Goal: Information Seeking & Learning: Check status

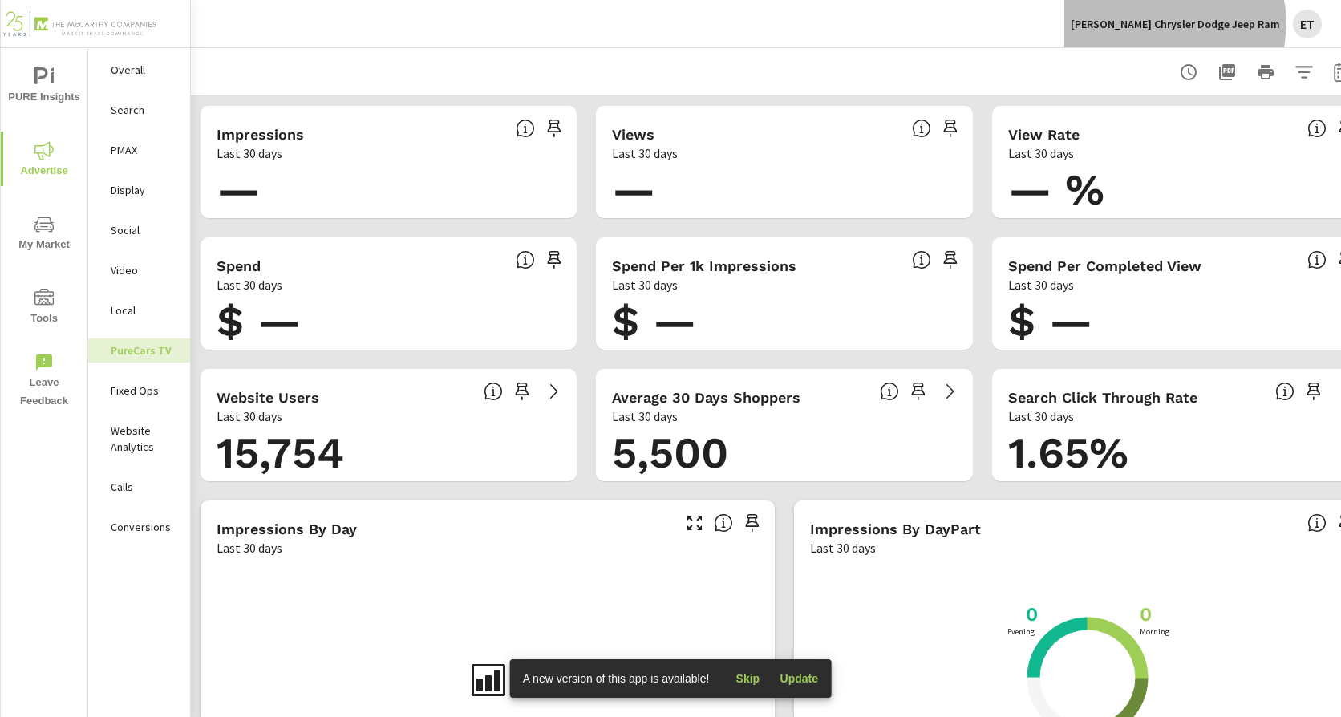
click at [1217, 23] on p "[PERSON_NAME] Chrysler Dodge Jeep Ram" at bounding box center [1174, 24] width 209 height 14
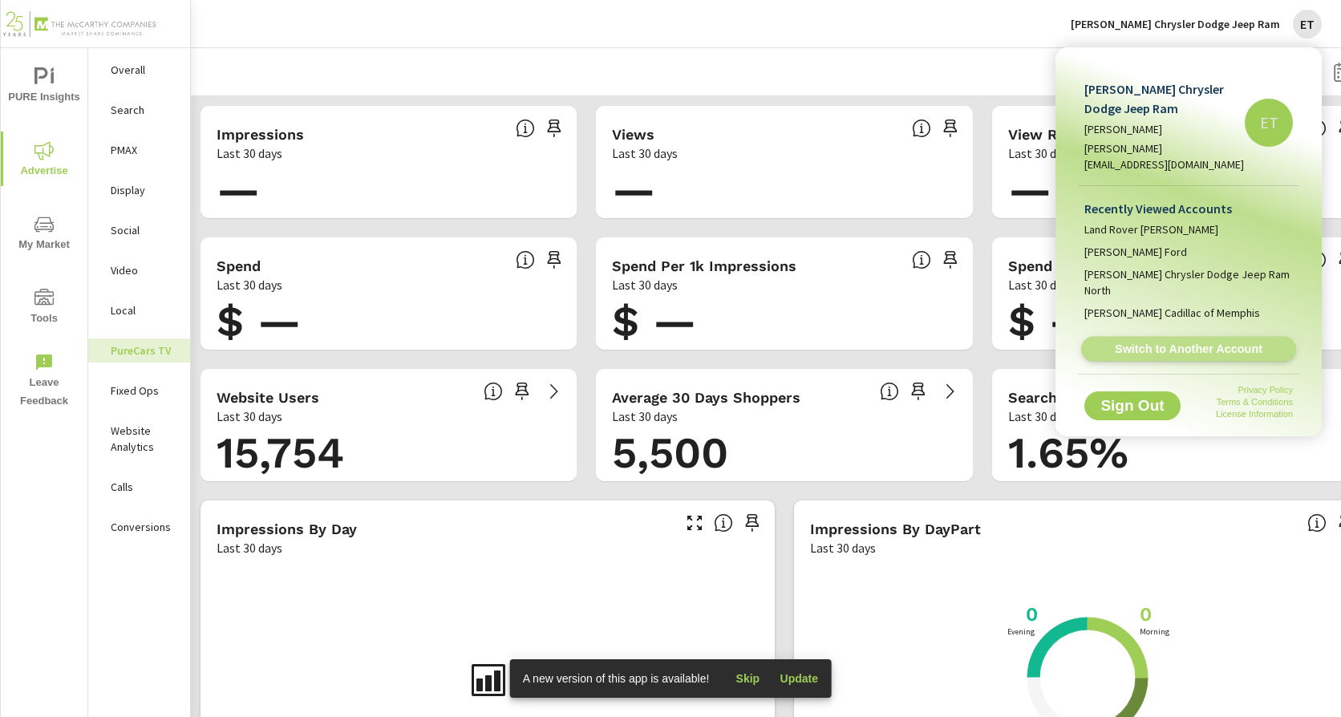
click at [1169, 342] on span "Switch to Another Account" at bounding box center [1188, 349] width 196 height 15
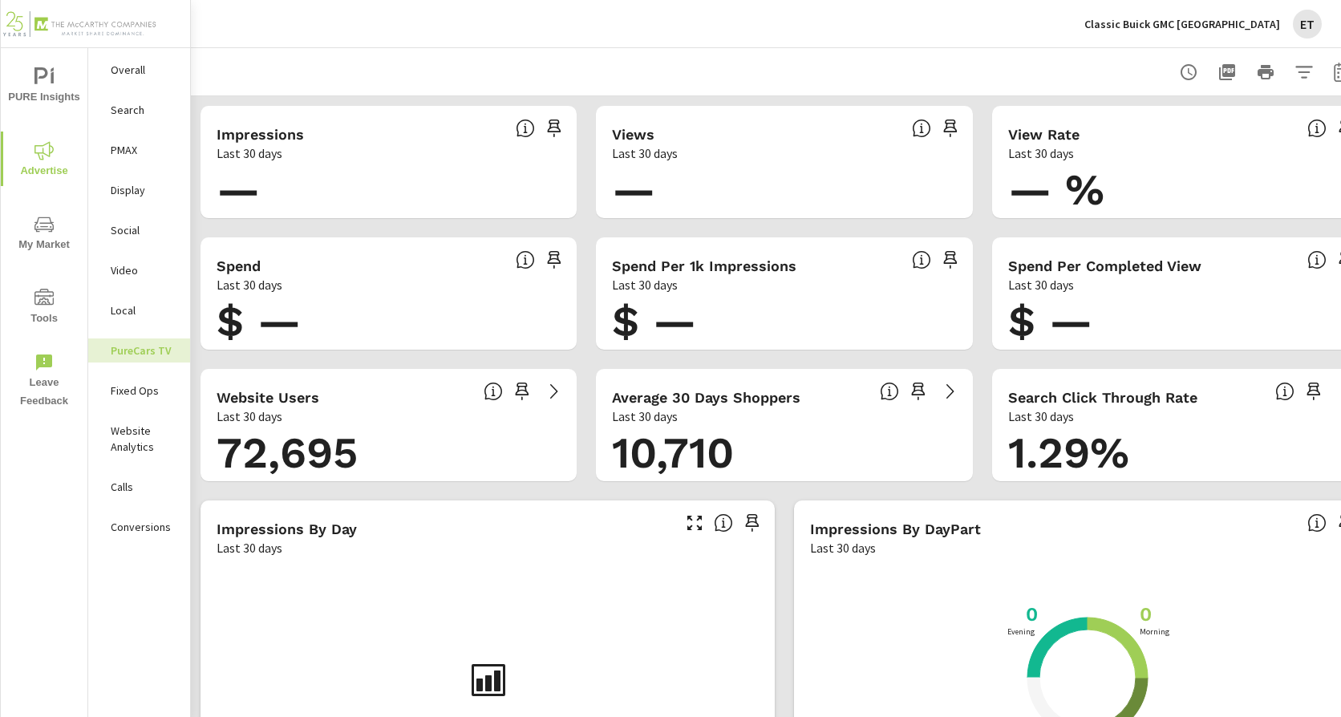
scroll to position [0, 49]
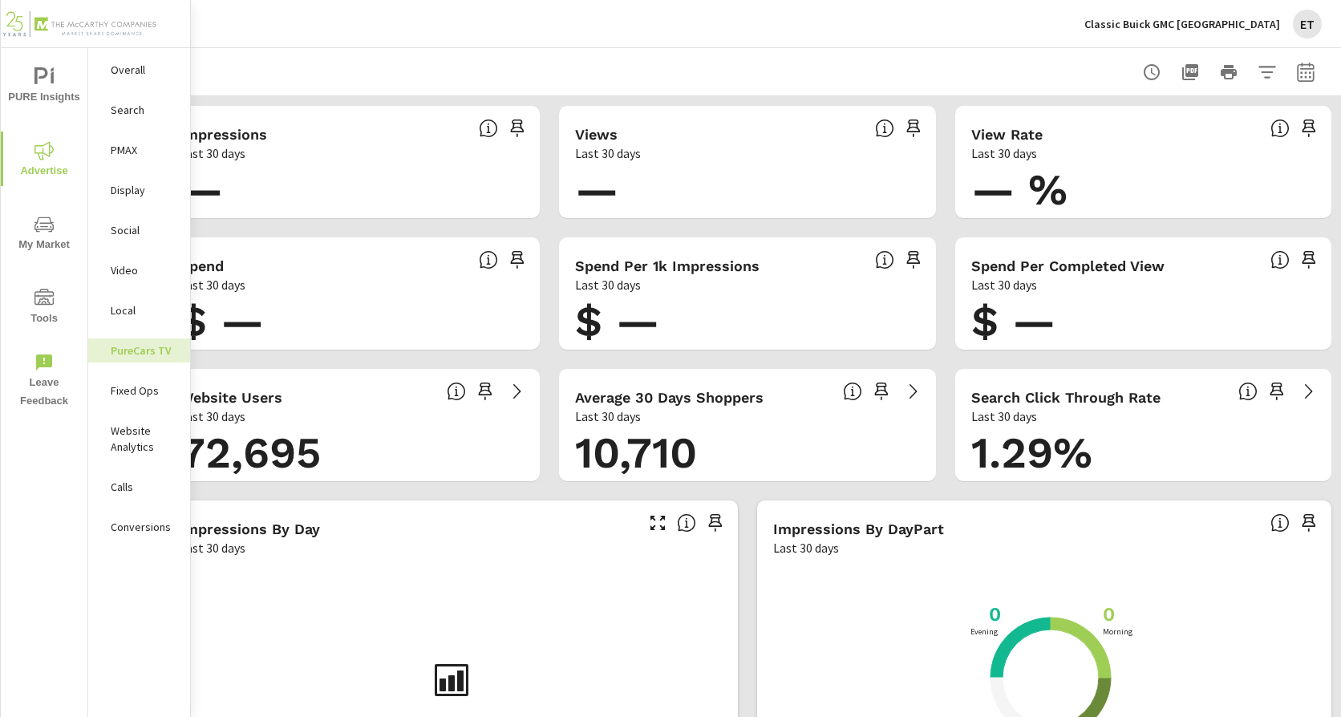
click at [1297, 69] on icon "button" at bounding box center [1305, 71] width 17 height 19
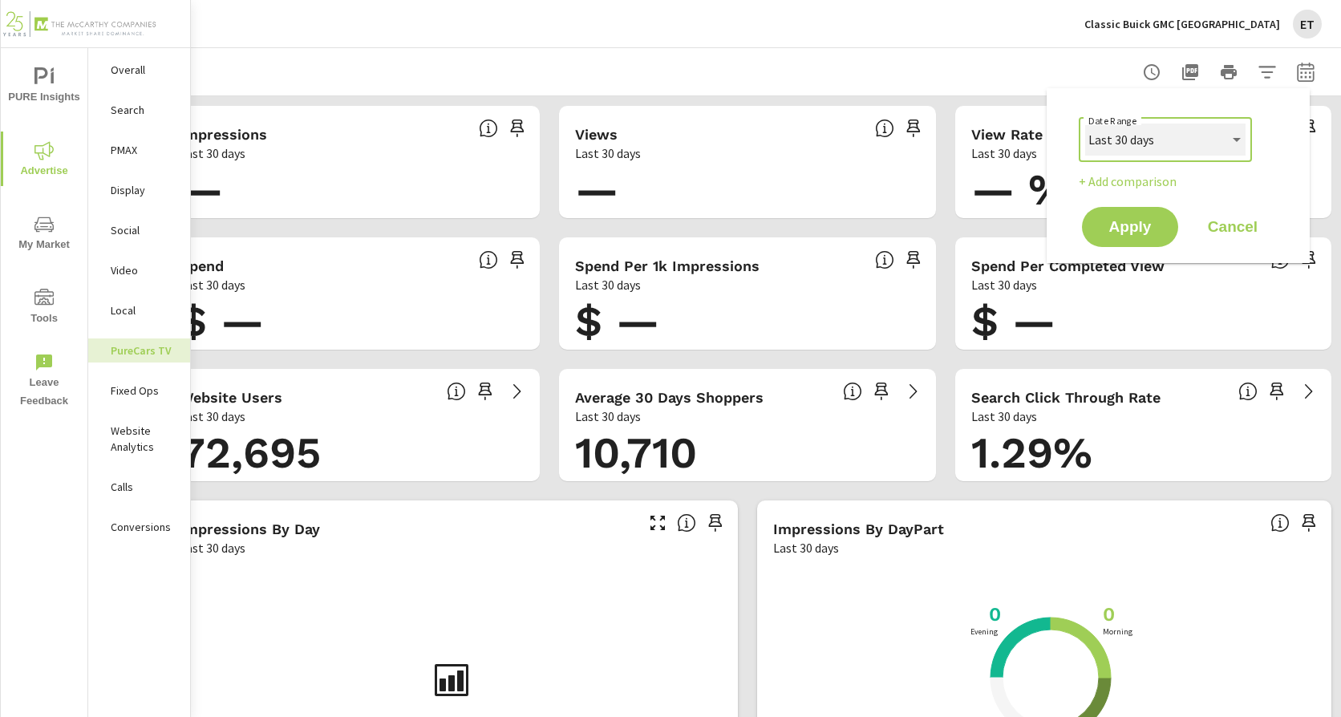
click at [1138, 147] on select "Custom Yesterday Last week Last 7 days Last 14 days Last 30 days Last 45 days L…" at bounding box center [1165, 139] width 160 height 32
click at [1085, 123] on select "Custom Yesterday Last week Last 7 days Last 14 days Last 30 days Last 45 days L…" at bounding box center [1165, 139] width 160 height 32
select select "Last month"
click at [1127, 226] on span "Apply" at bounding box center [1130, 227] width 66 height 15
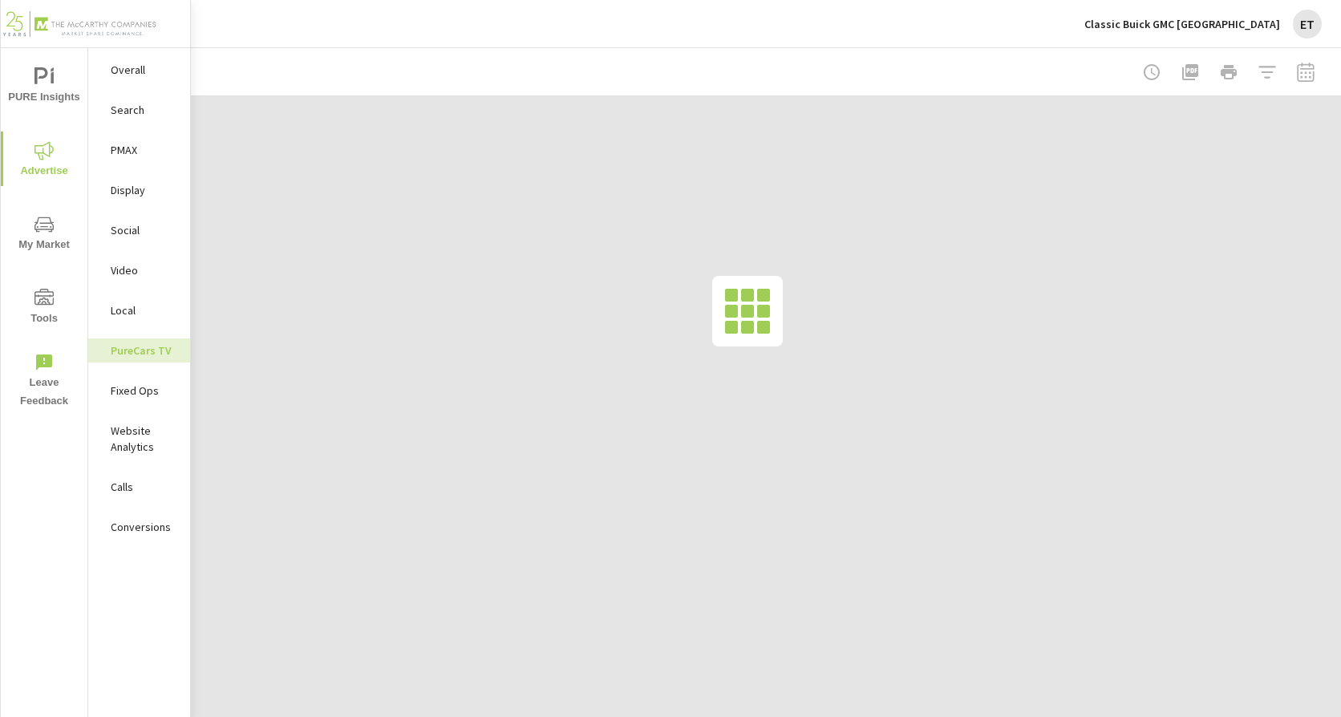
scroll to position [0, 37]
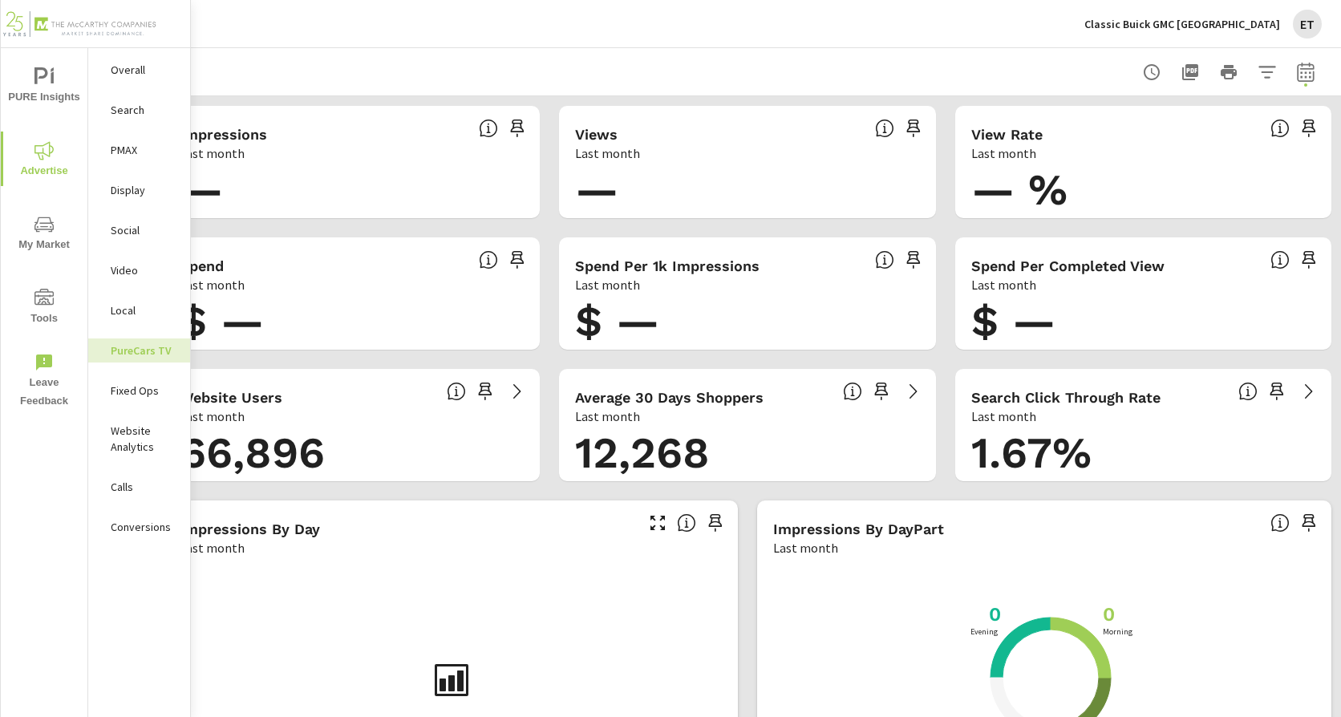
click at [131, 103] on p "Search" at bounding box center [144, 110] width 67 height 16
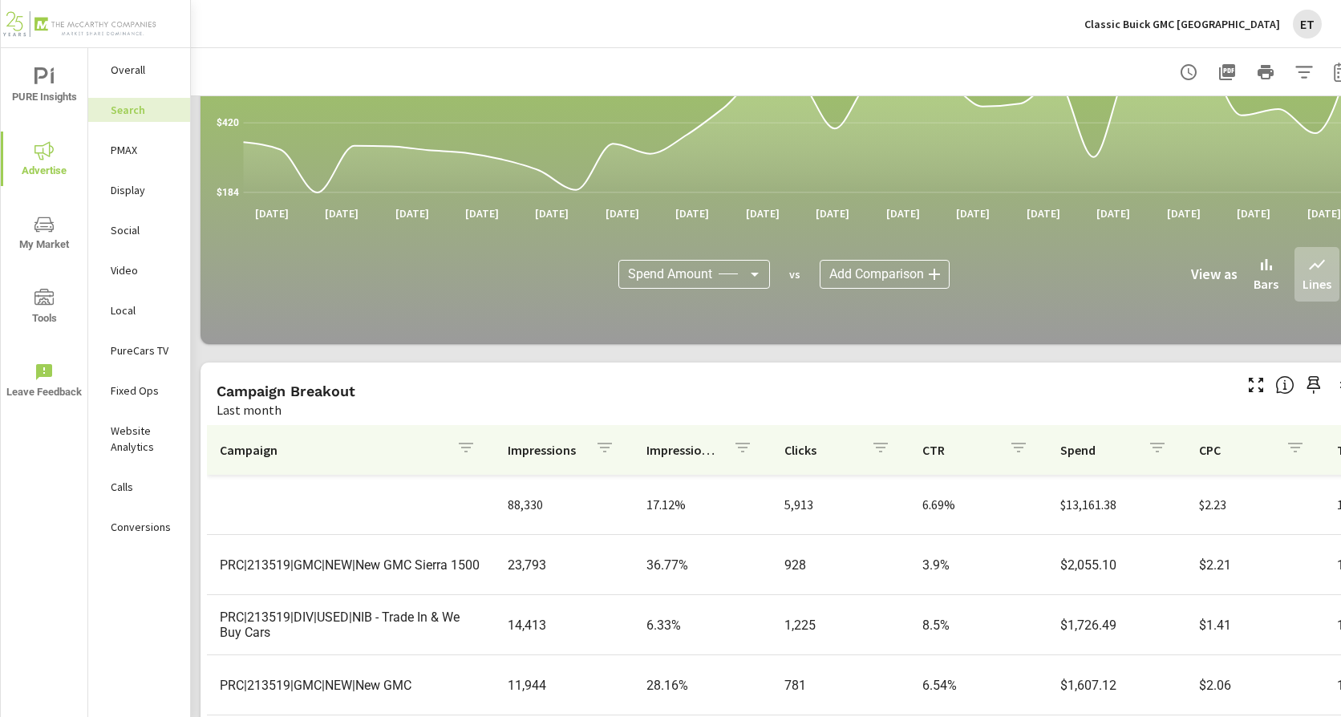
scroll to position [962, 0]
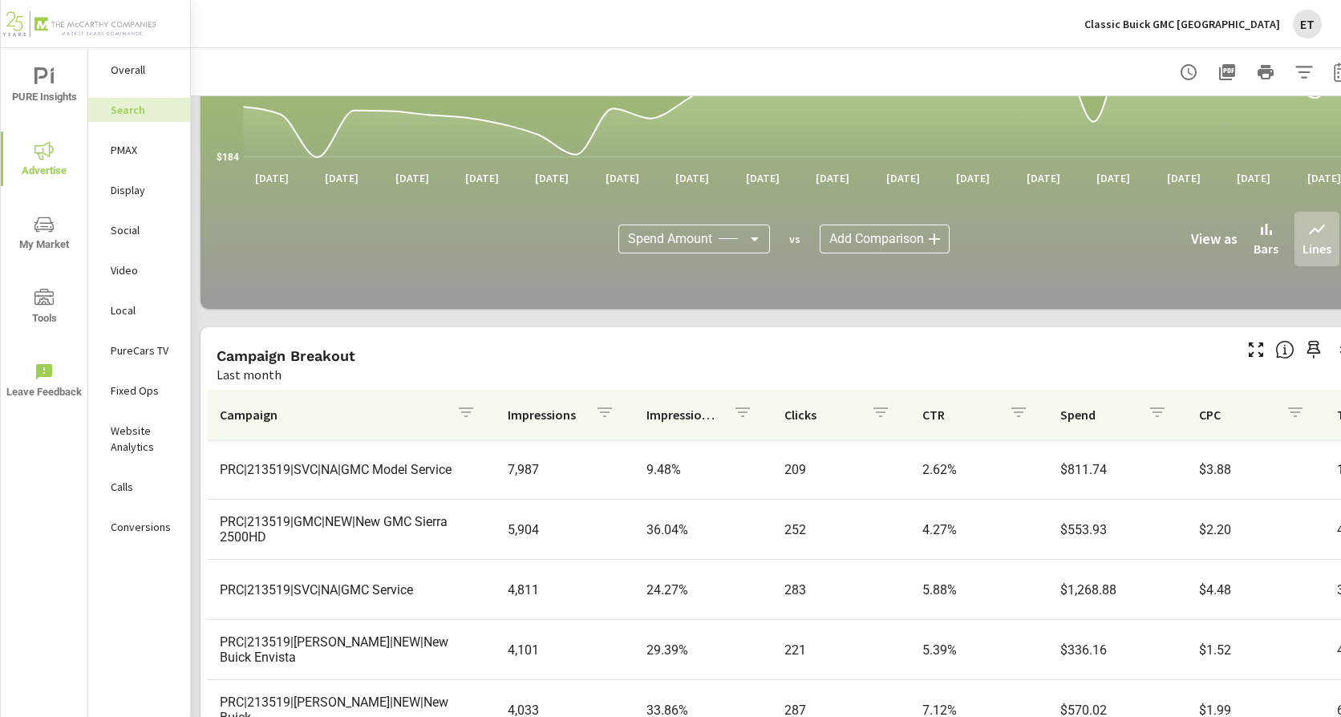
scroll to position [136, 0]
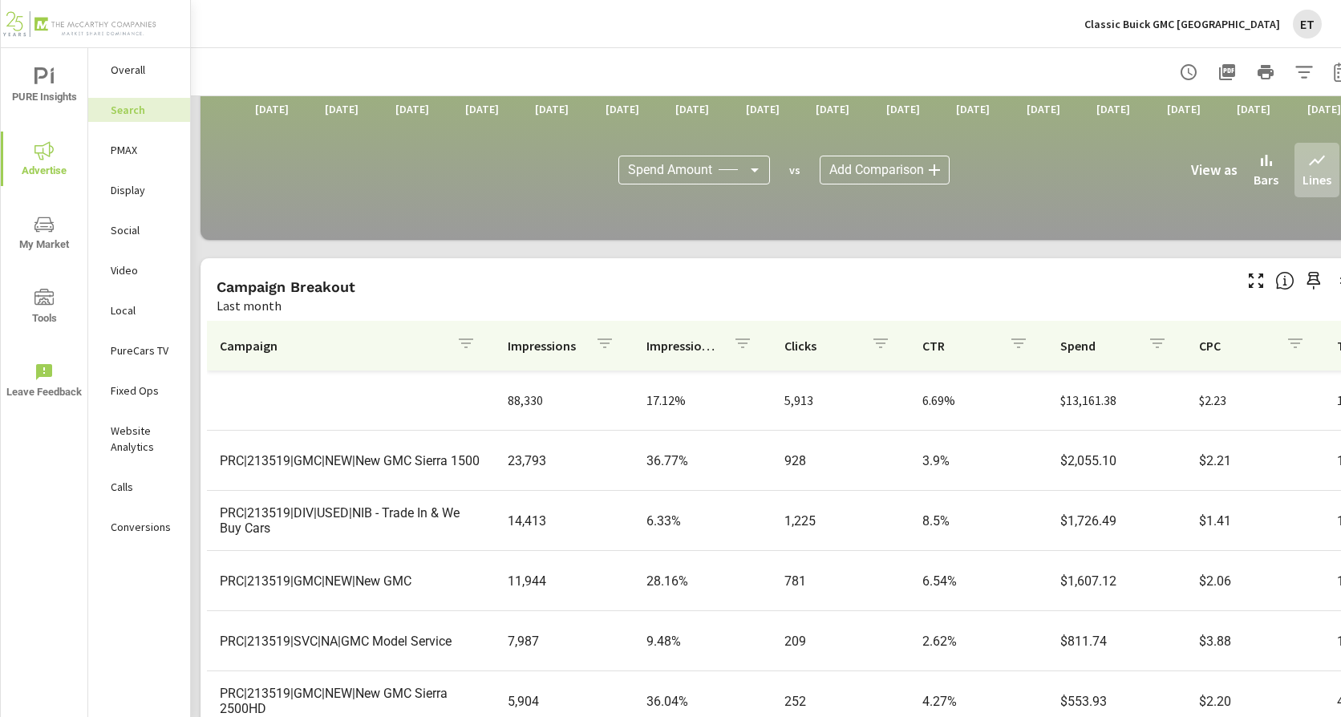
scroll to position [1101, 0]
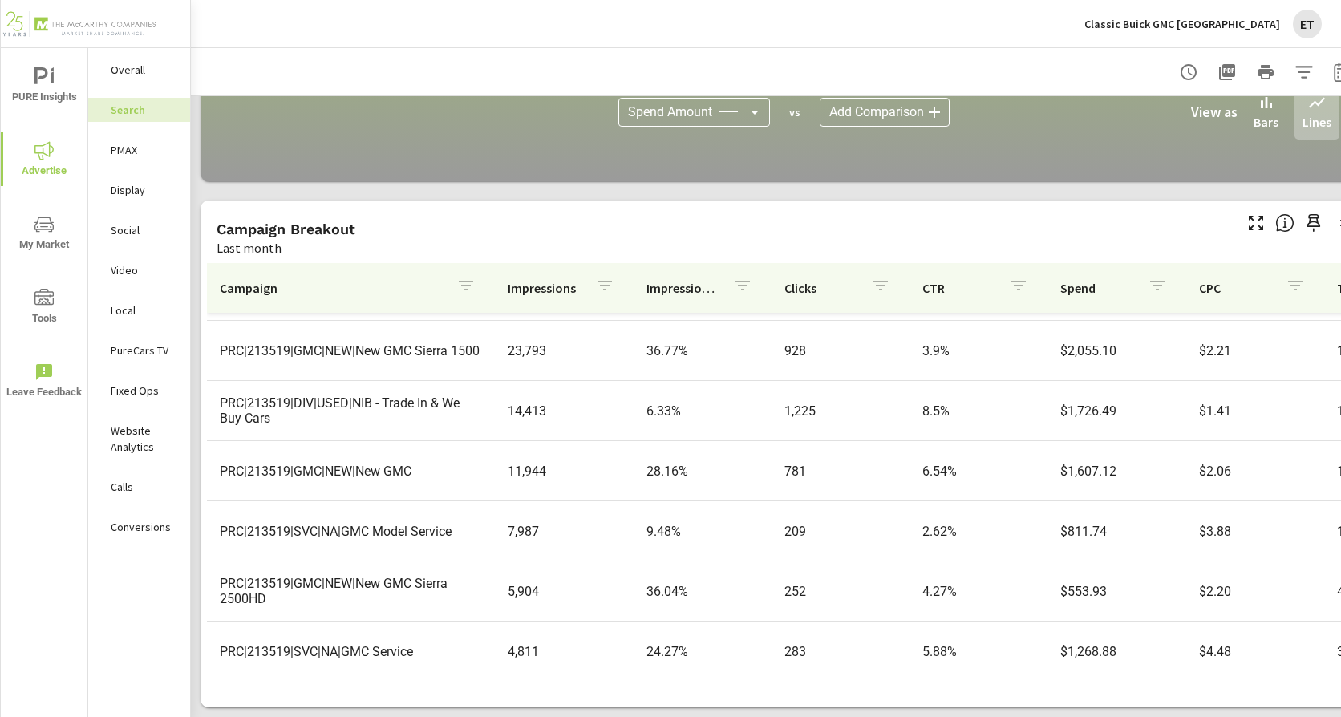
scroll to position [80, 0]
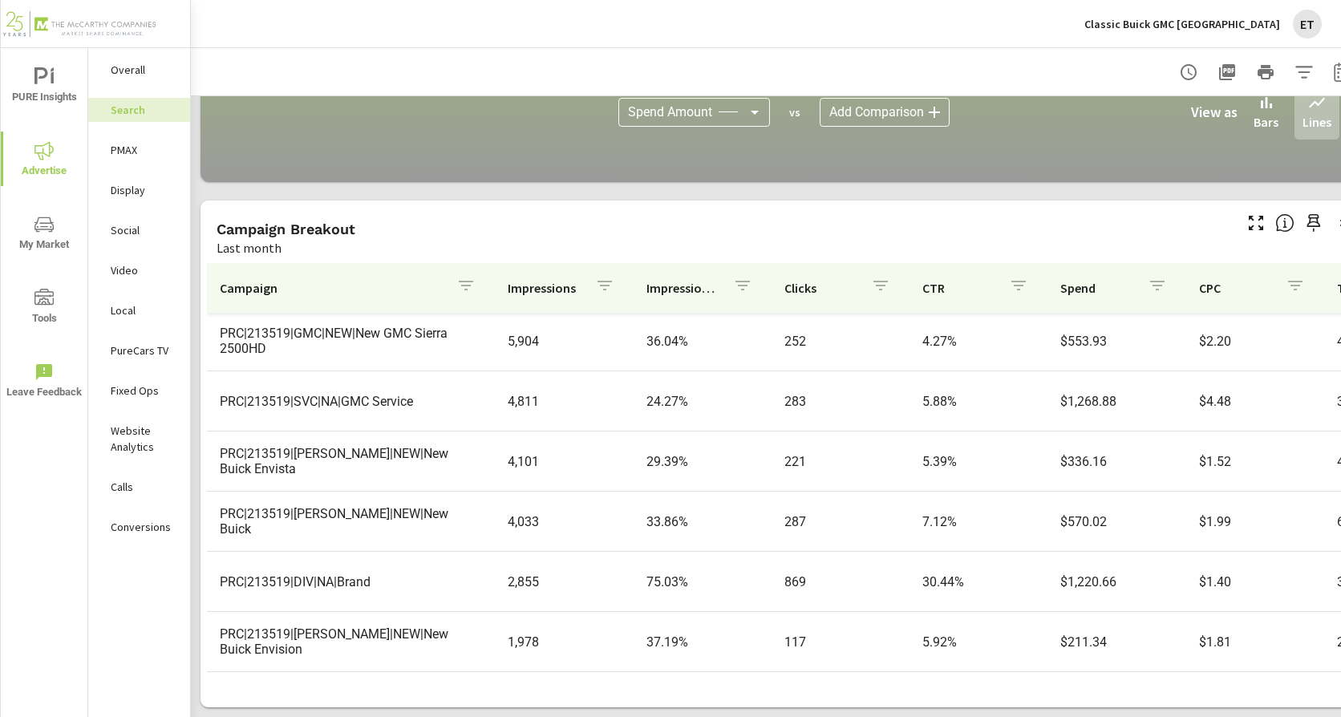
scroll to position [321, 0]
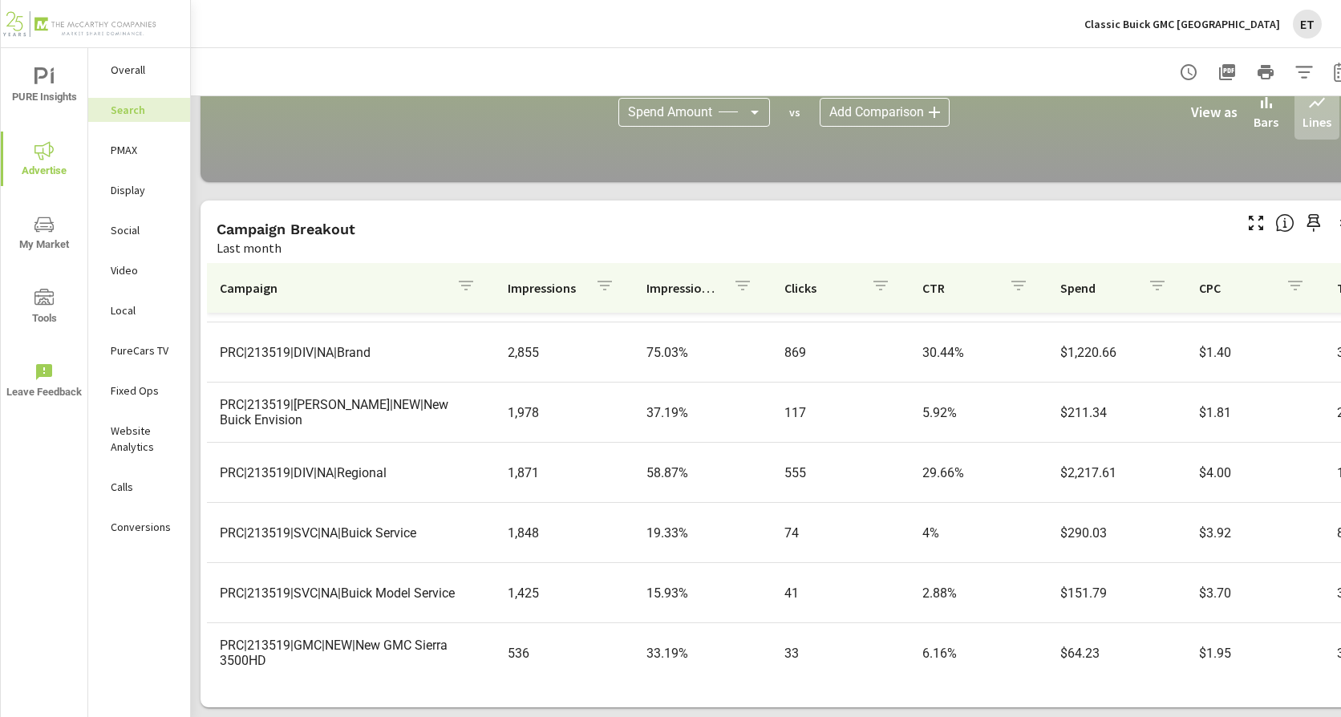
scroll to position [561, 0]
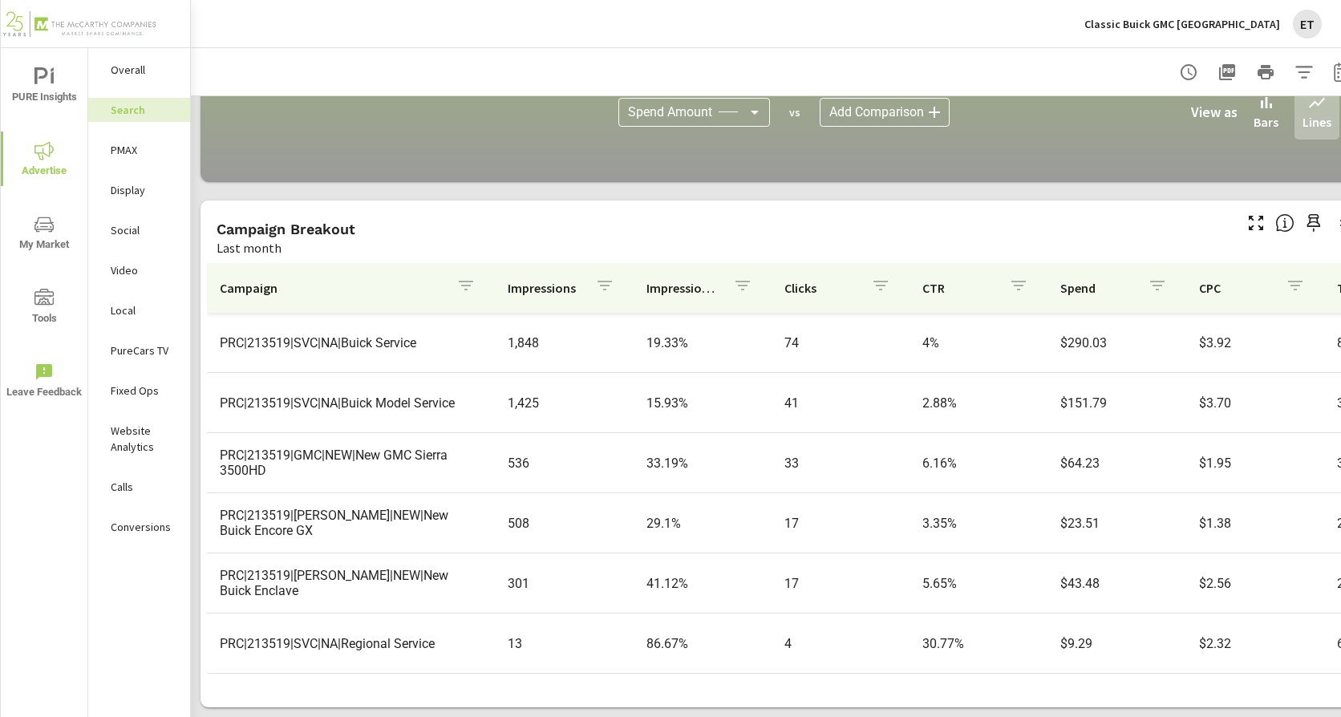
scroll to position [792, 0]
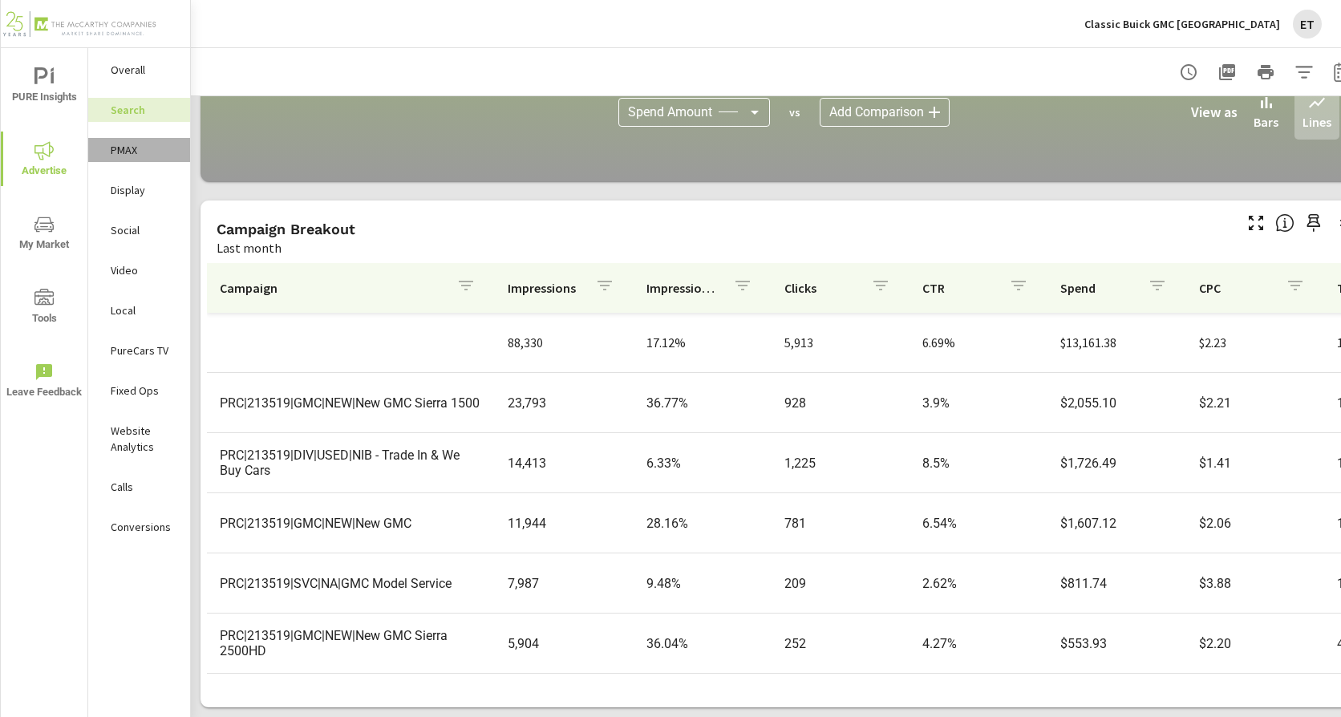
click at [136, 156] on p "PMAX" at bounding box center [144, 150] width 67 height 16
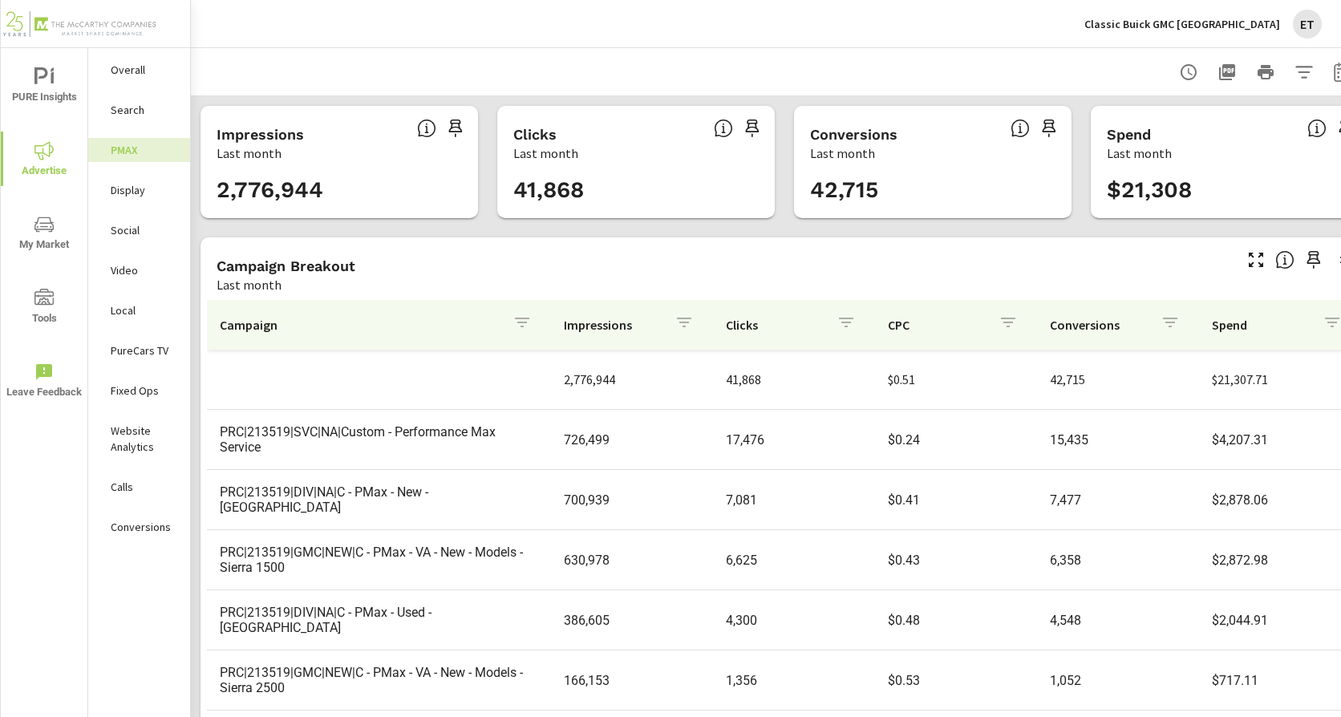
scroll to position [49, 0]
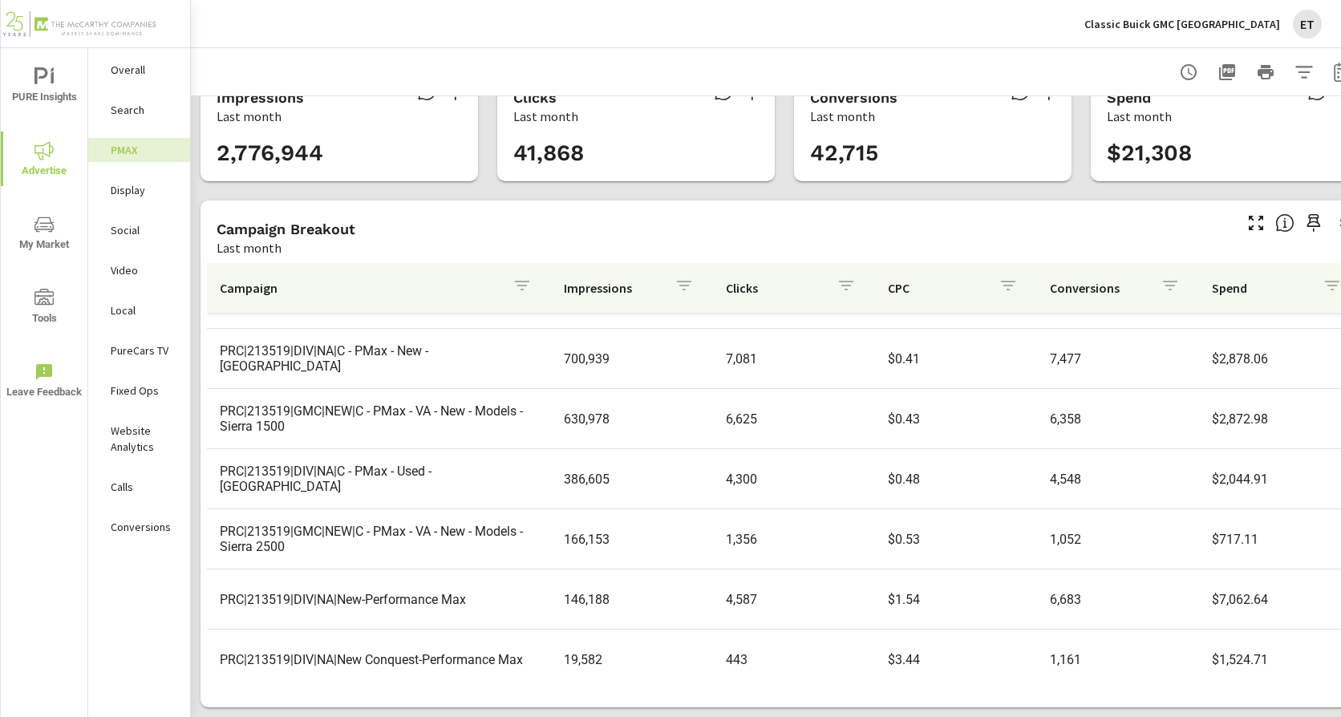
scroll to position [119, 0]
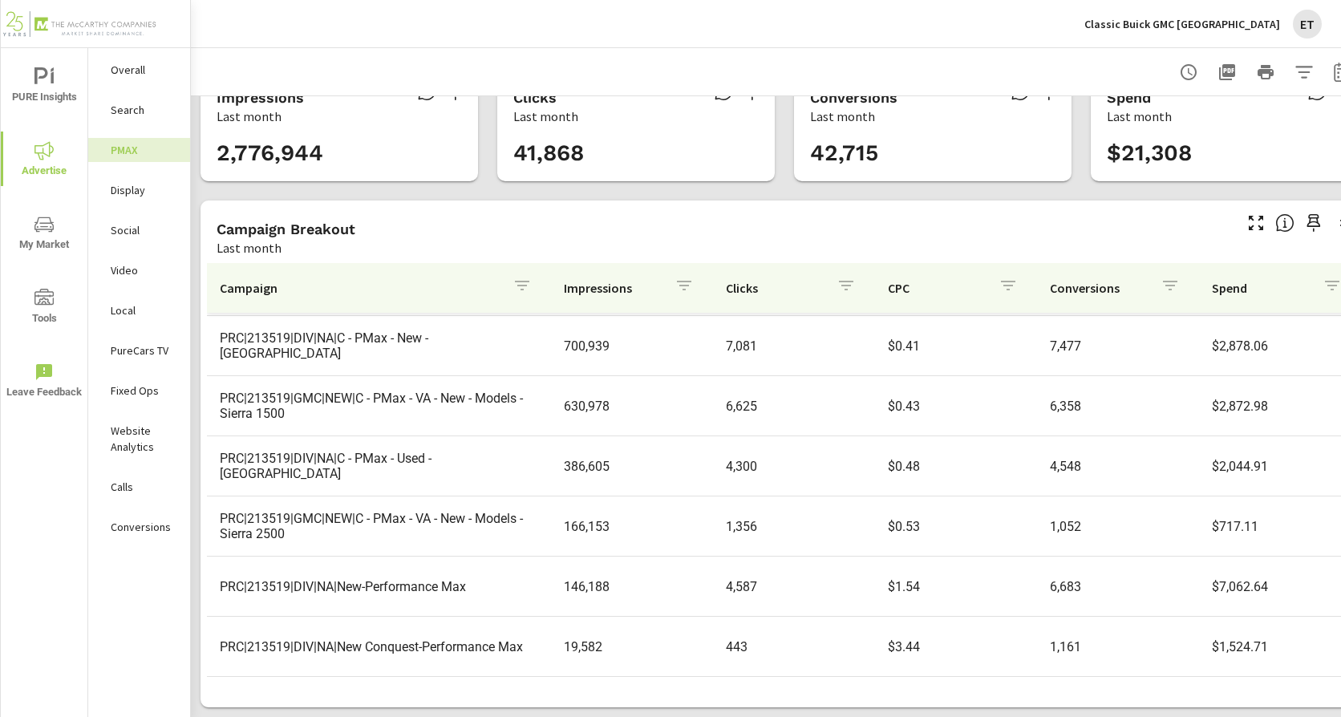
click at [111, 187] on p "Display" at bounding box center [144, 190] width 67 height 16
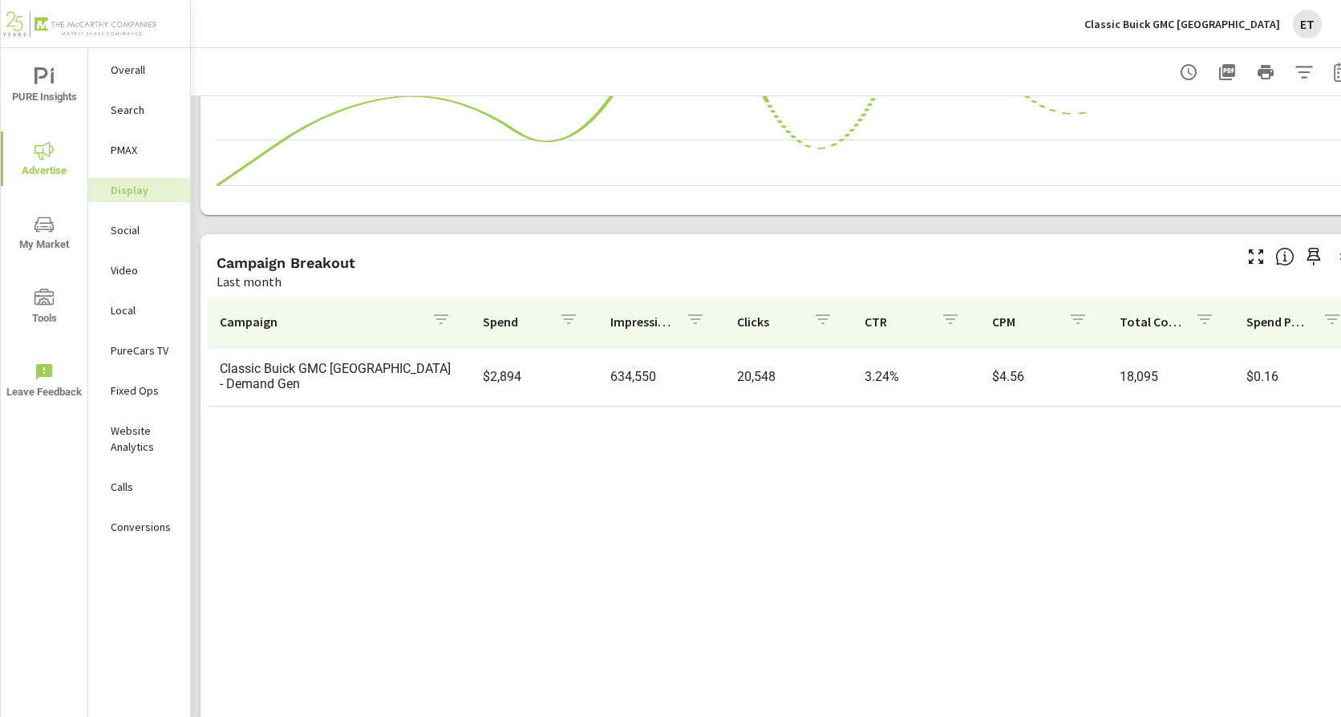
scroll to position [401, 0]
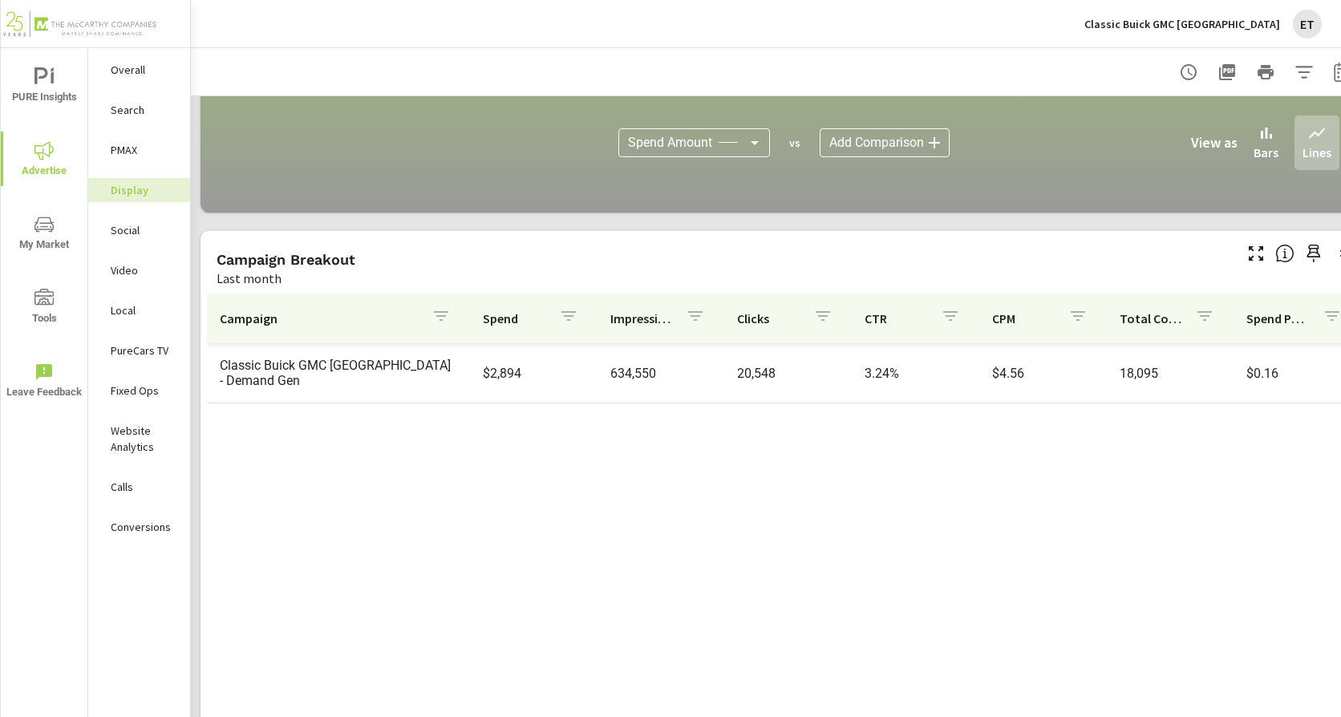
click at [132, 237] on p "Social" at bounding box center [144, 230] width 67 height 16
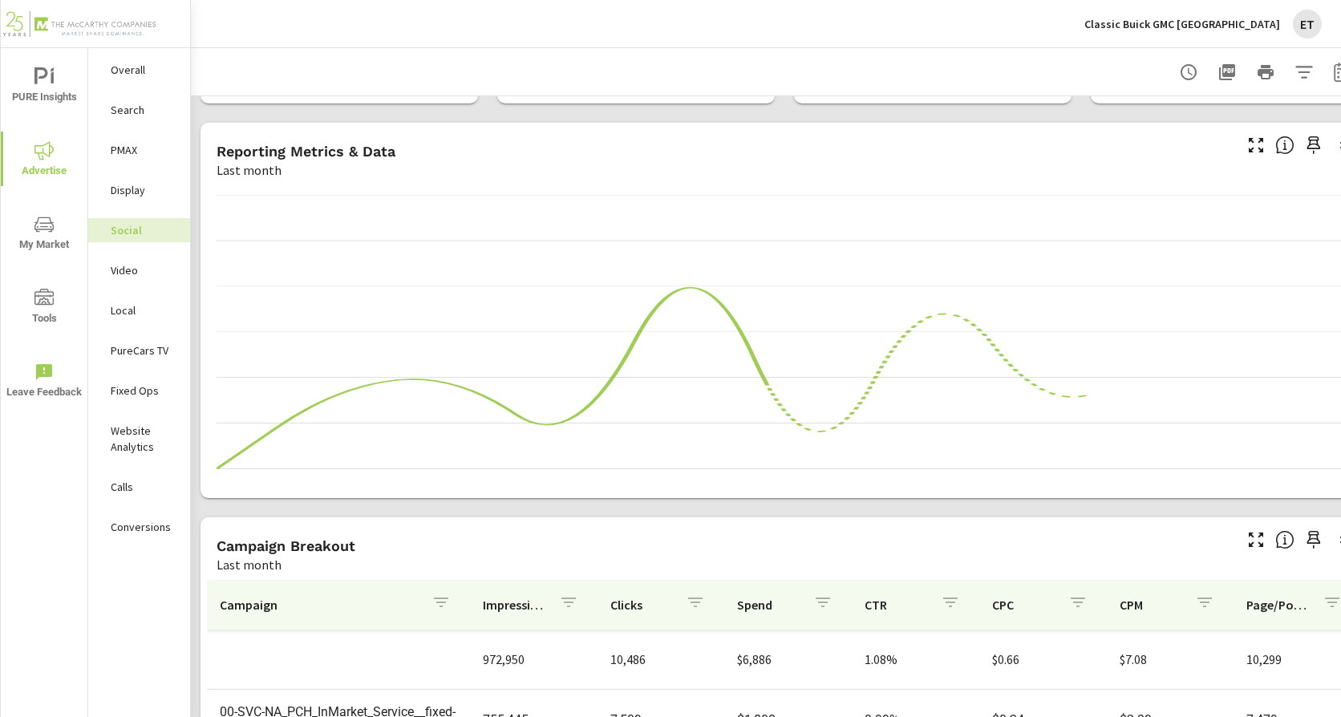
scroll to position [443, 0]
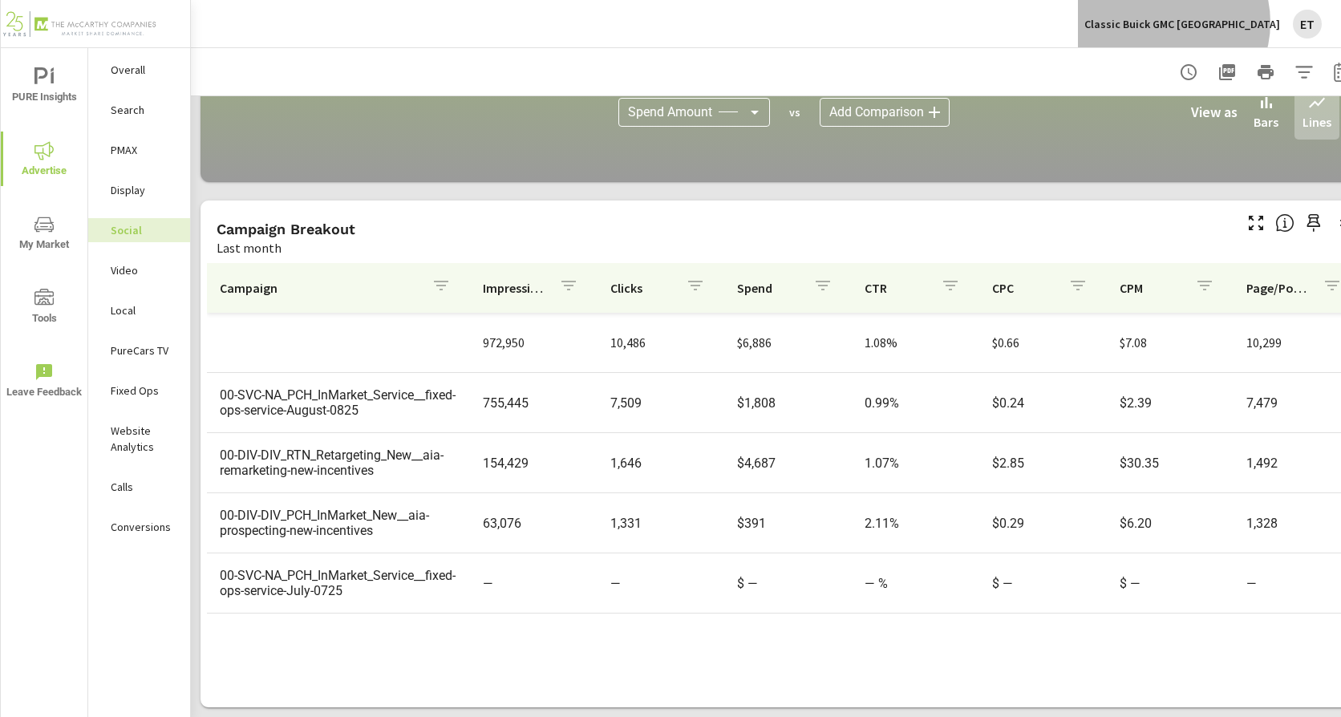
click at [1222, 22] on p "Classic Buick GMC Arlington" at bounding box center [1182, 24] width 196 height 14
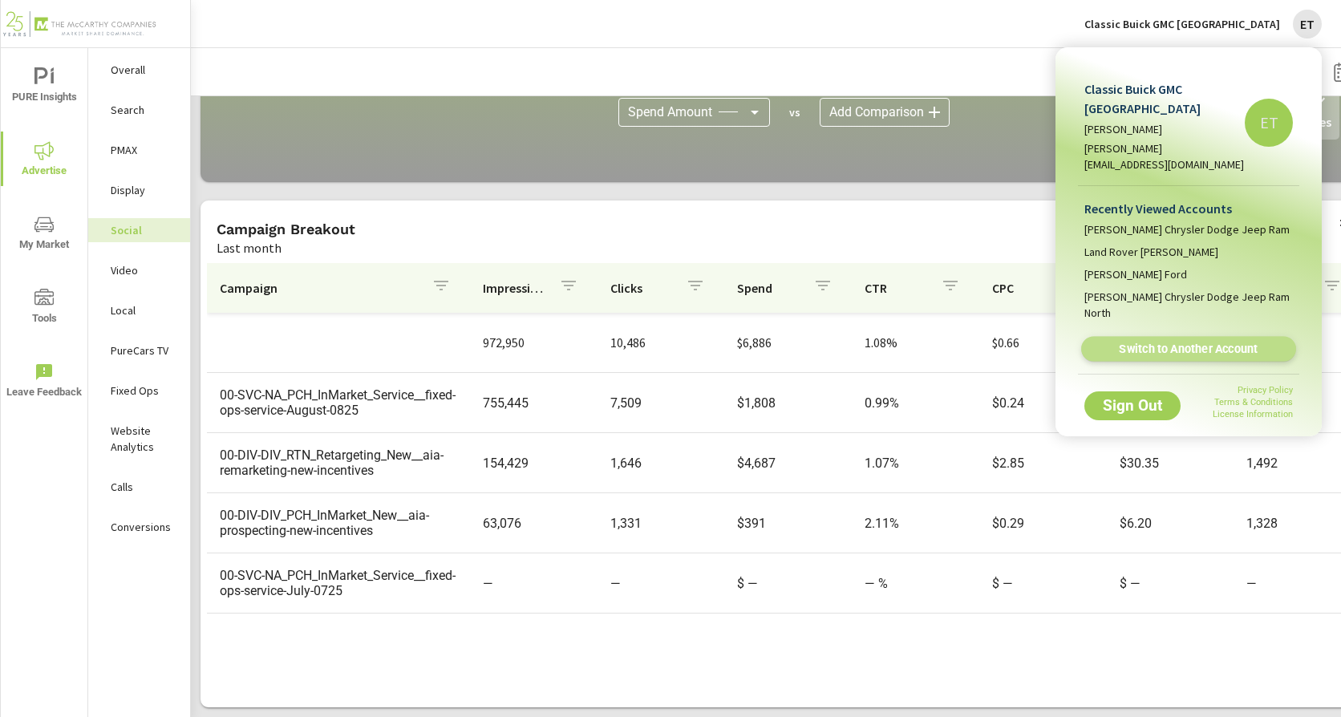
click at [1191, 337] on link "Switch to Another Account" at bounding box center [1188, 349] width 215 height 25
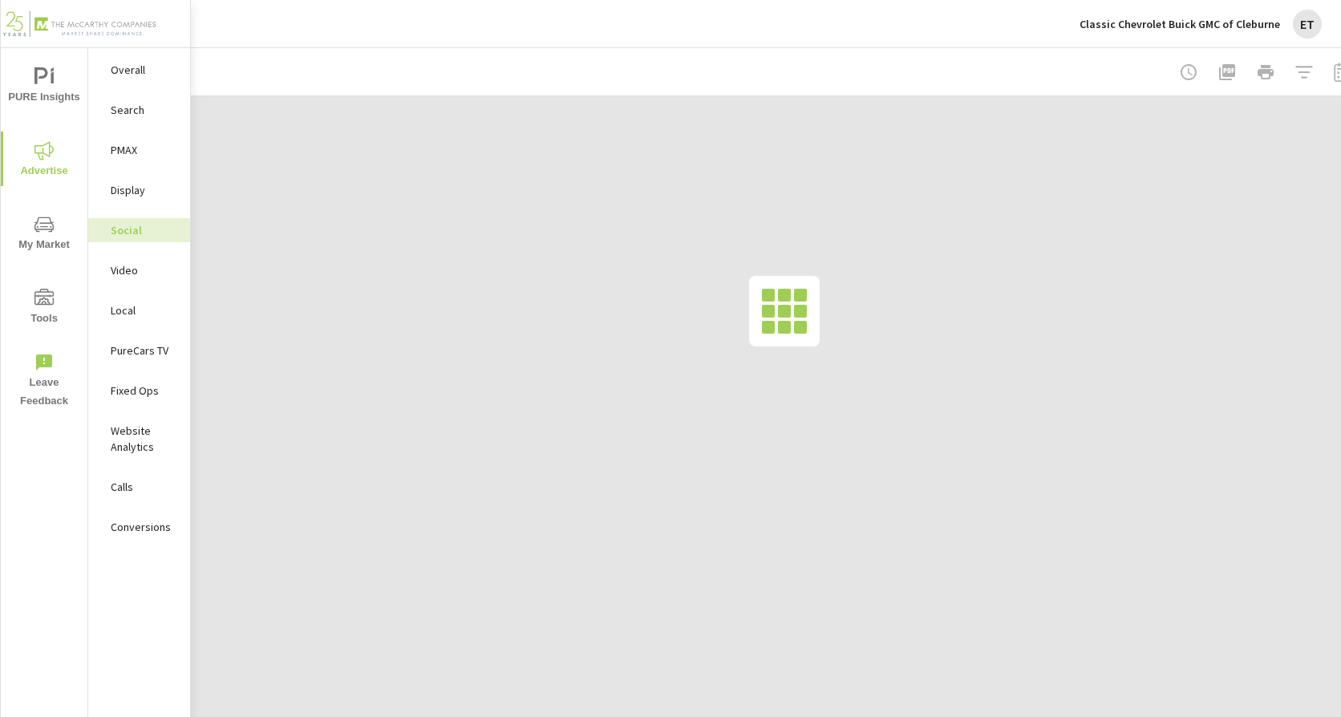
click at [123, 113] on p "Search" at bounding box center [144, 110] width 67 height 16
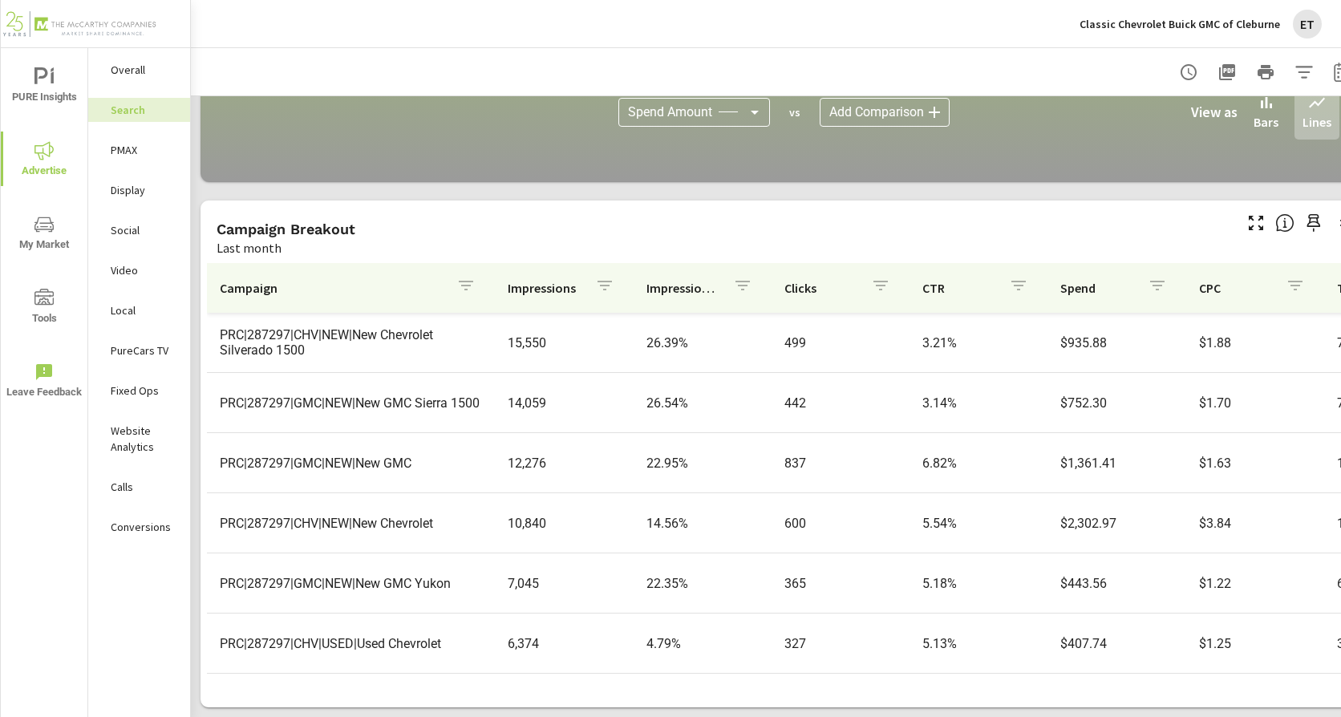
scroll to position [140, 0]
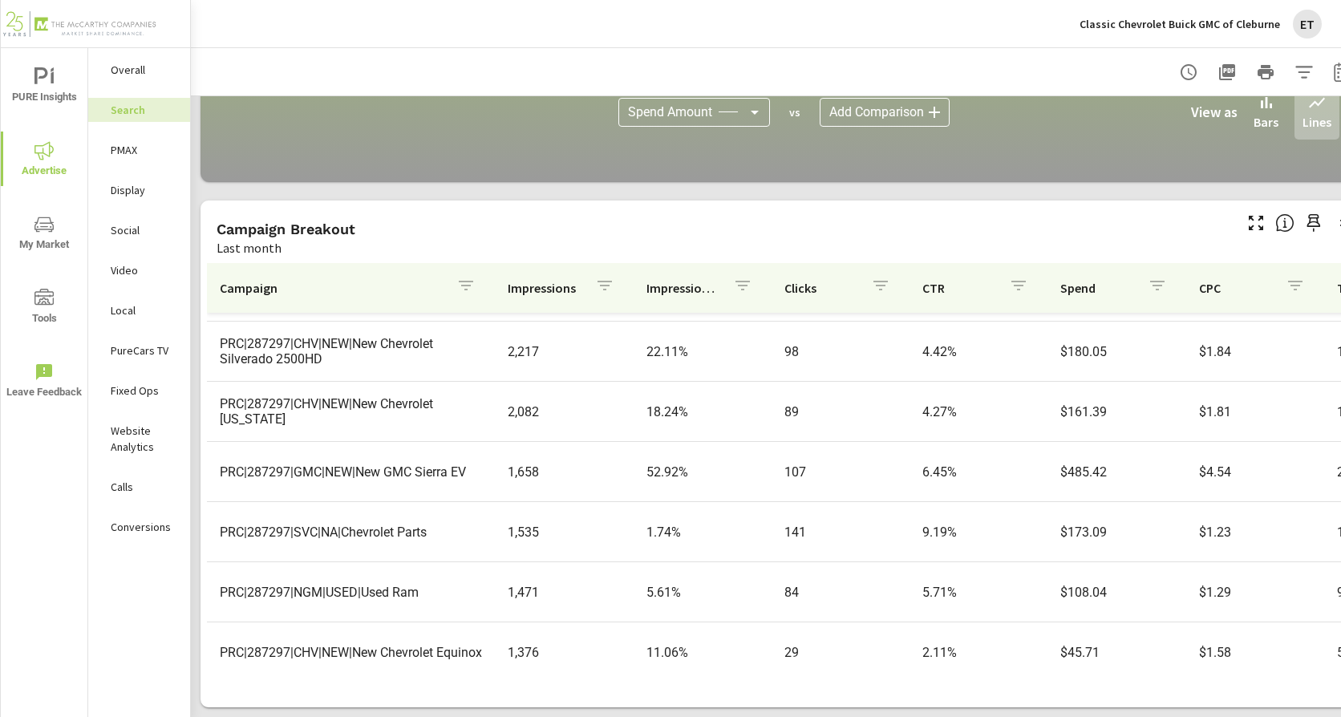
scroll to position [882, 0]
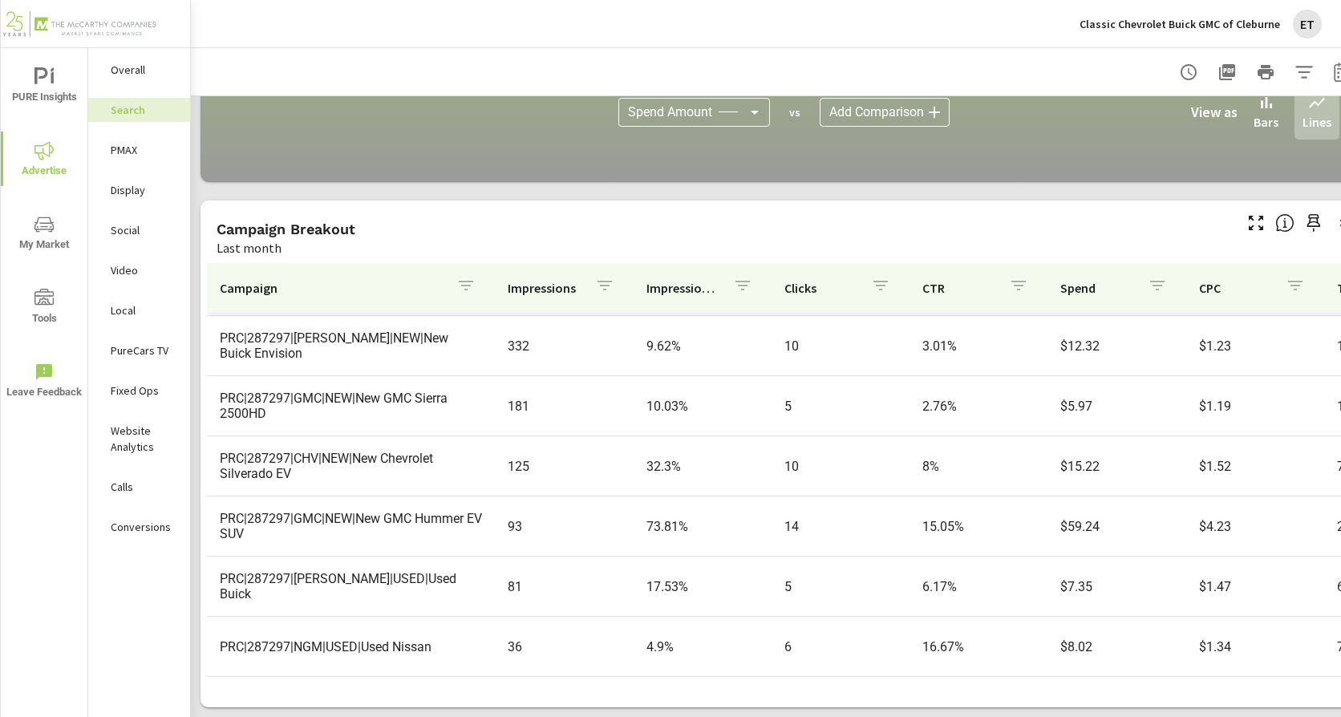
scroll to position [1454, 0]
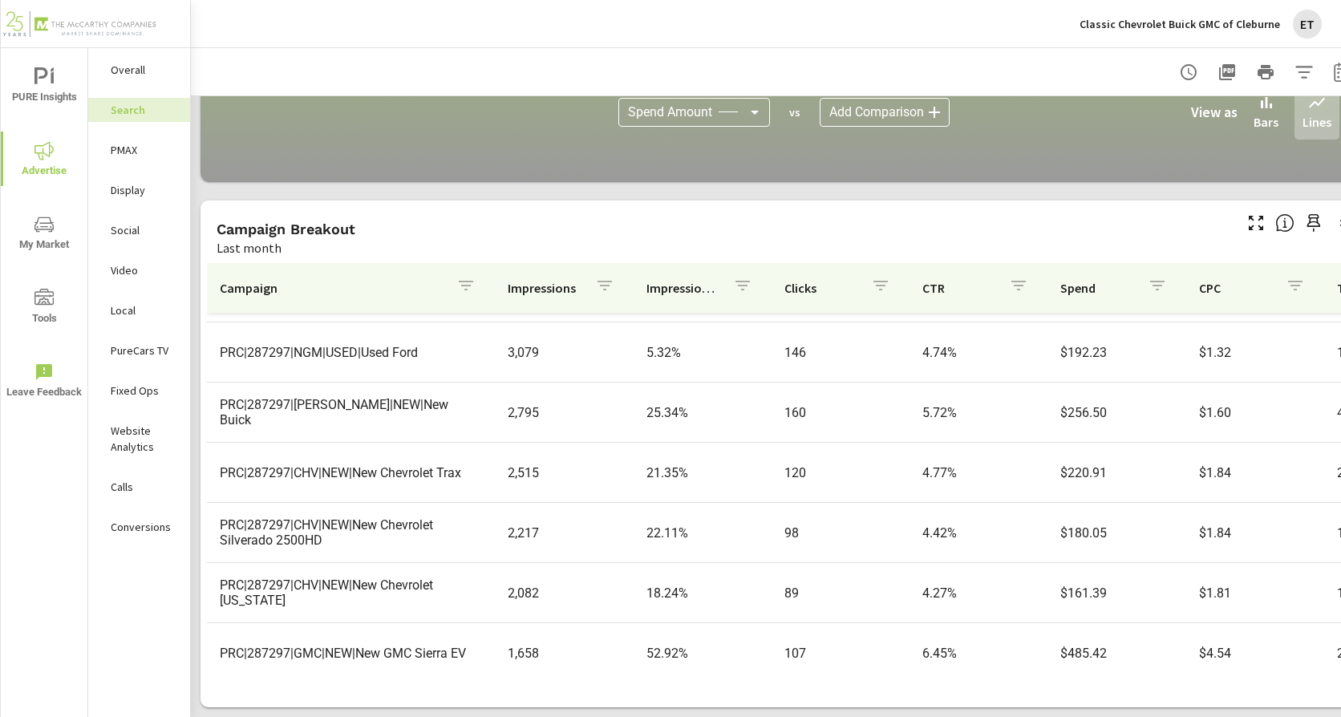
scroll to position [229, 0]
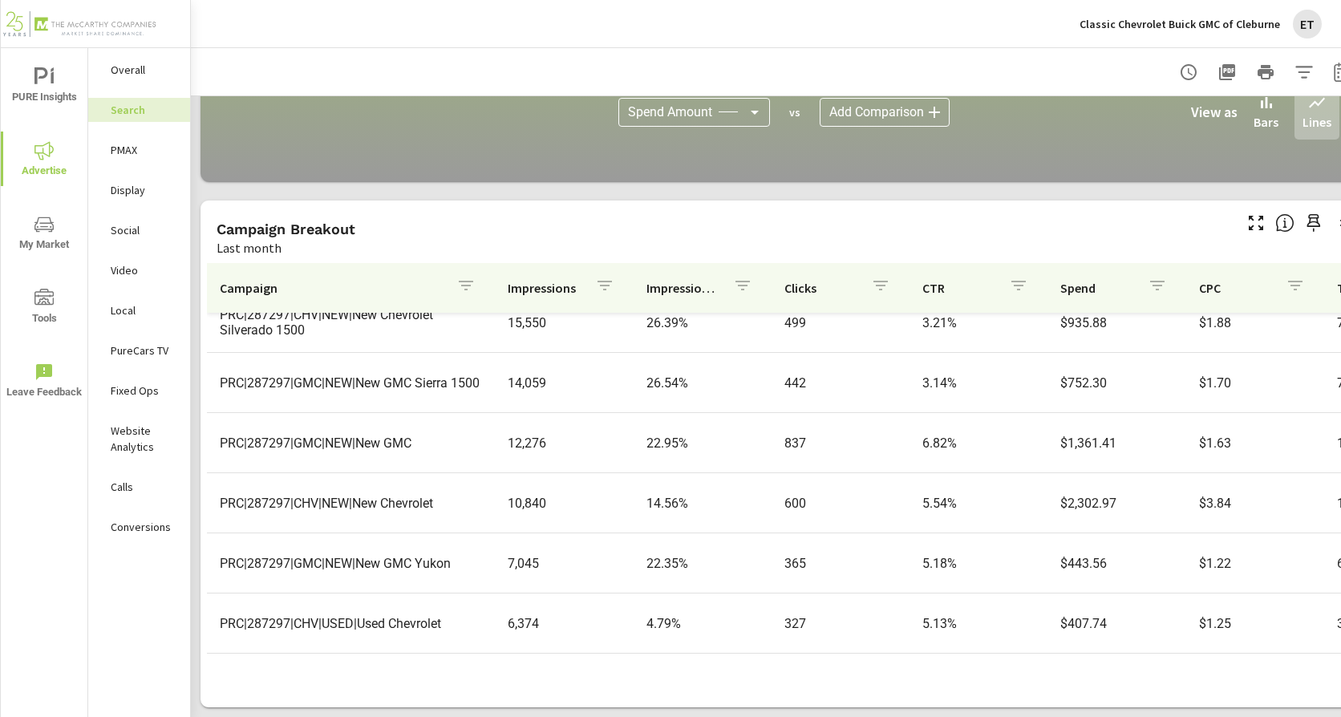
scroll to position [160, 0]
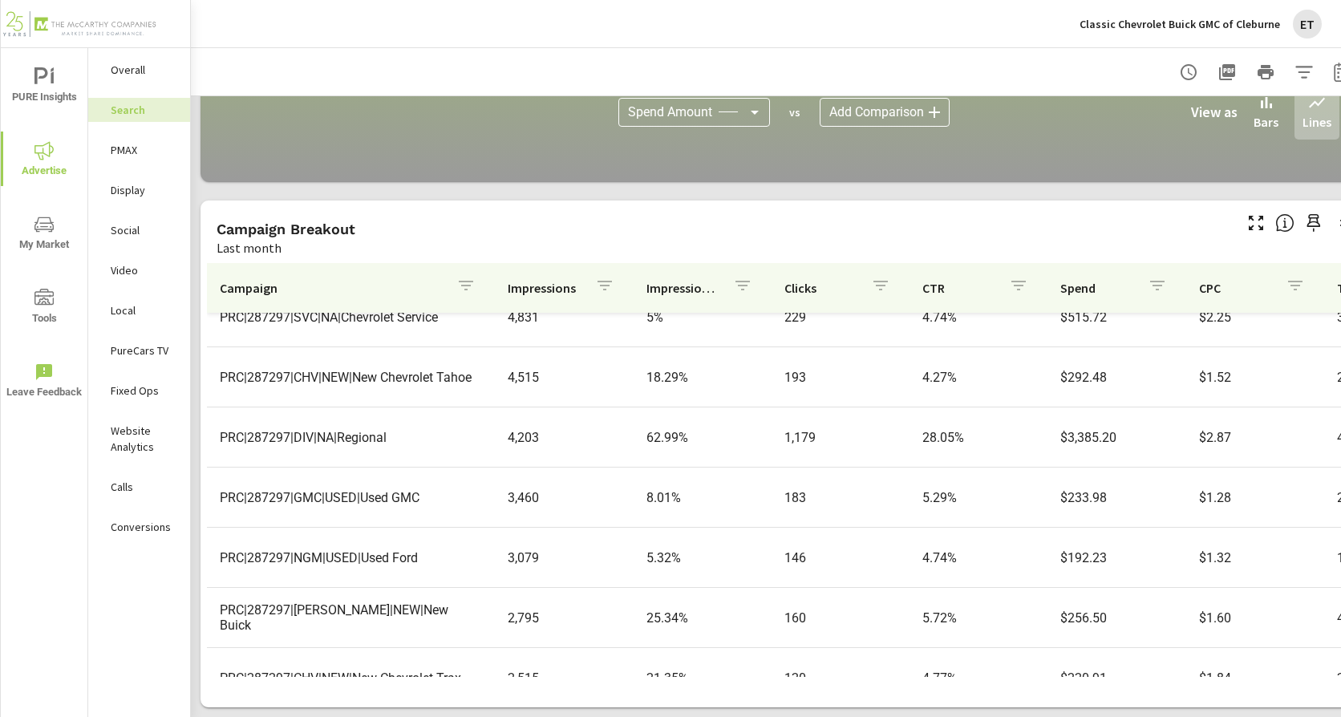
scroll to position [481, 0]
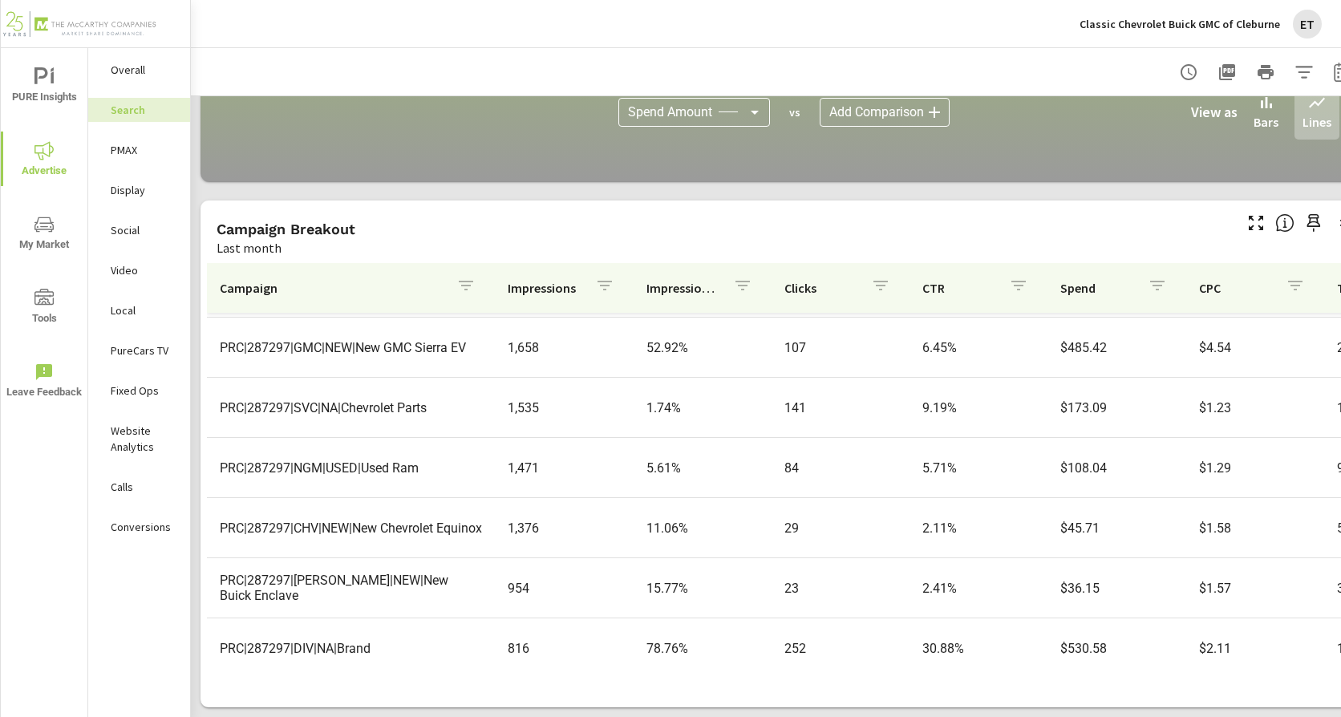
scroll to position [962, 0]
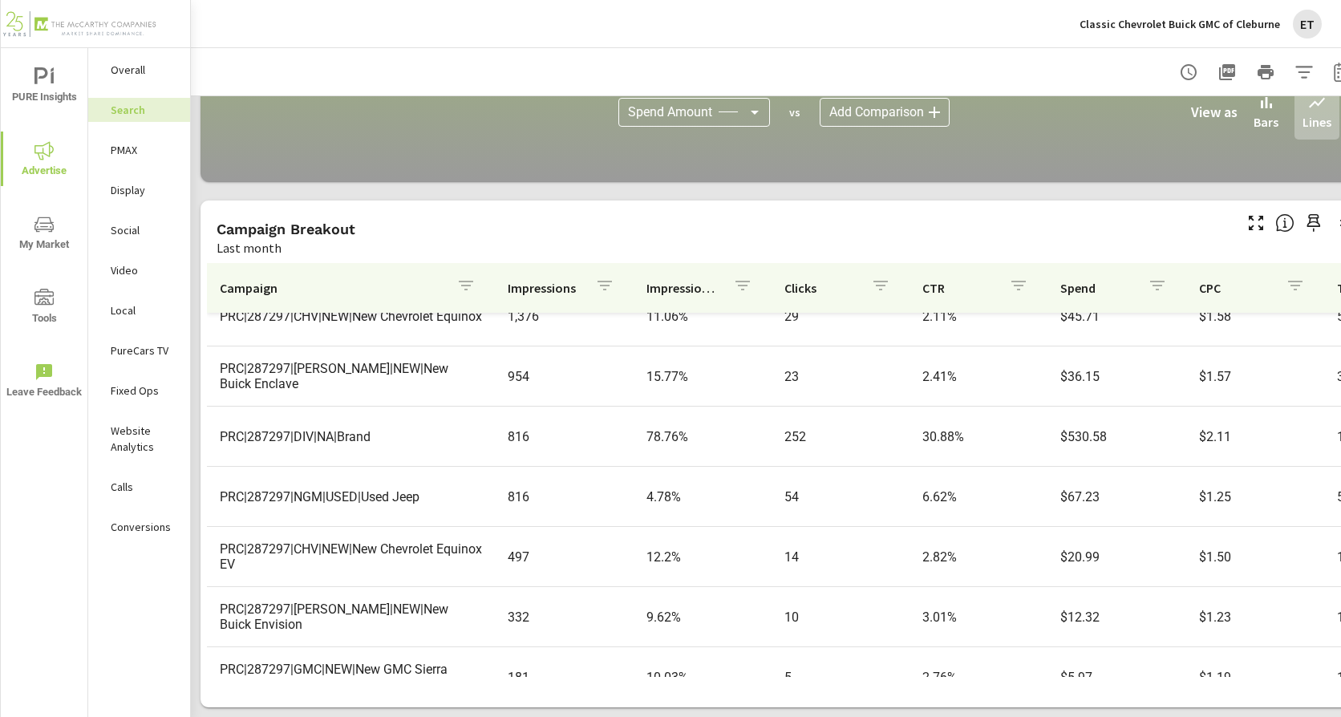
scroll to position [1203, 0]
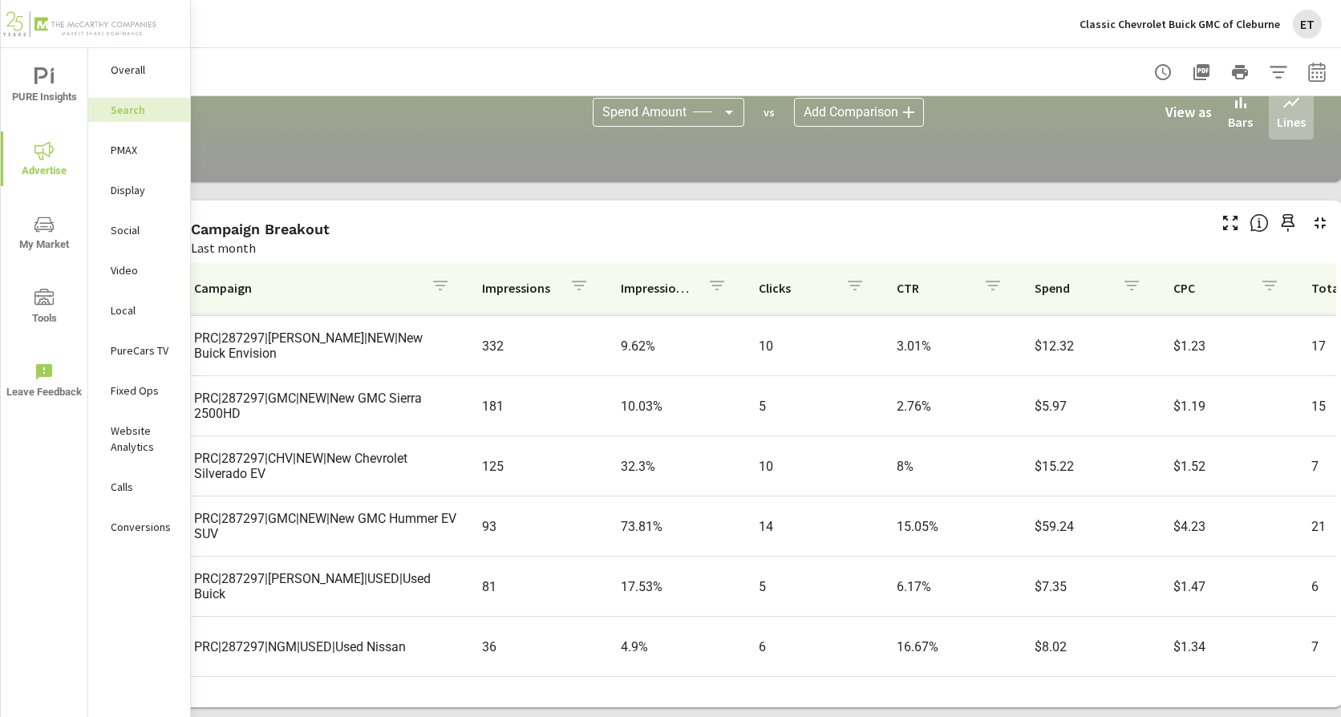
scroll to position [1101, 49]
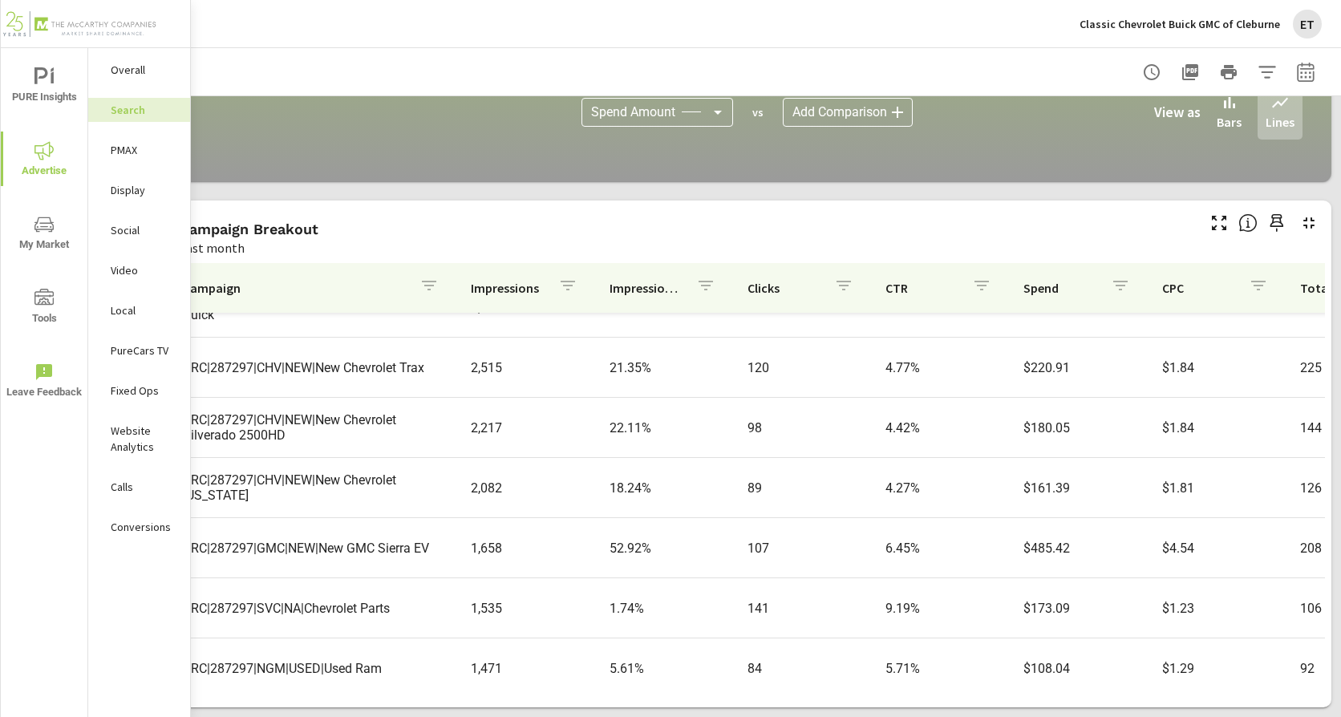
scroll to position [732, 0]
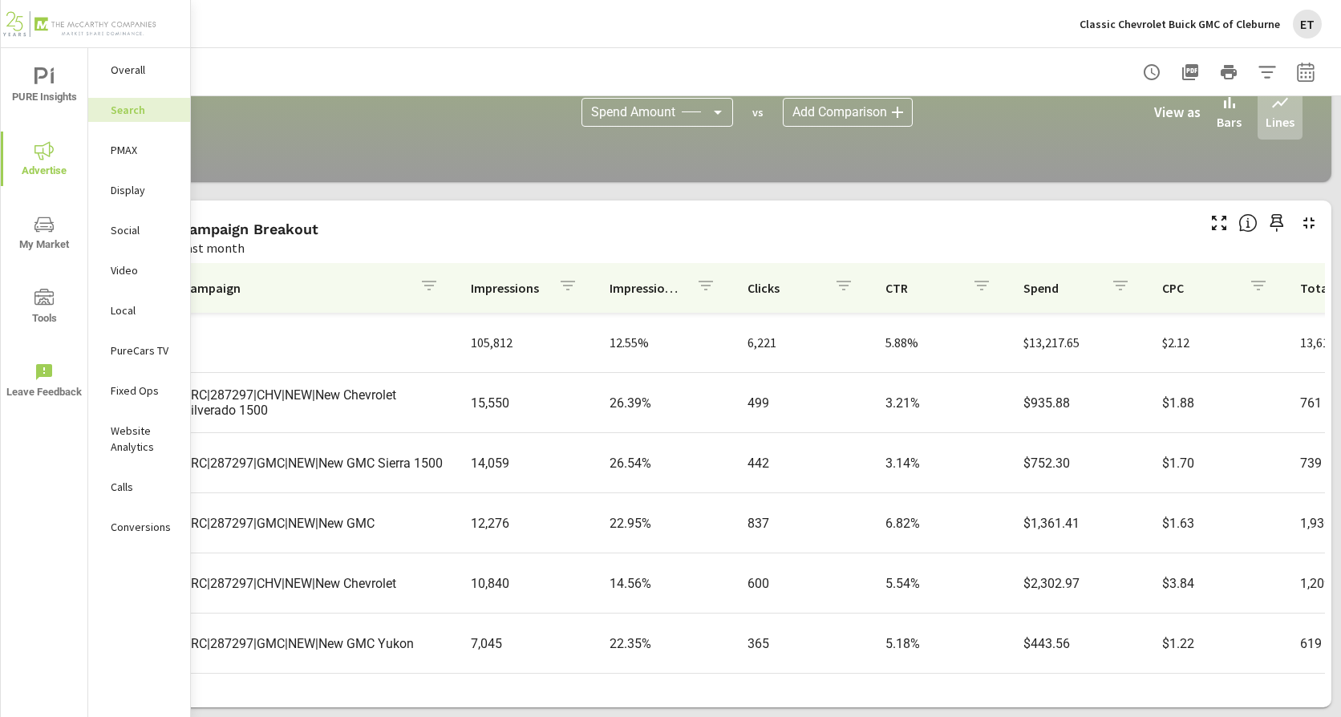
scroll to position [1101, 49]
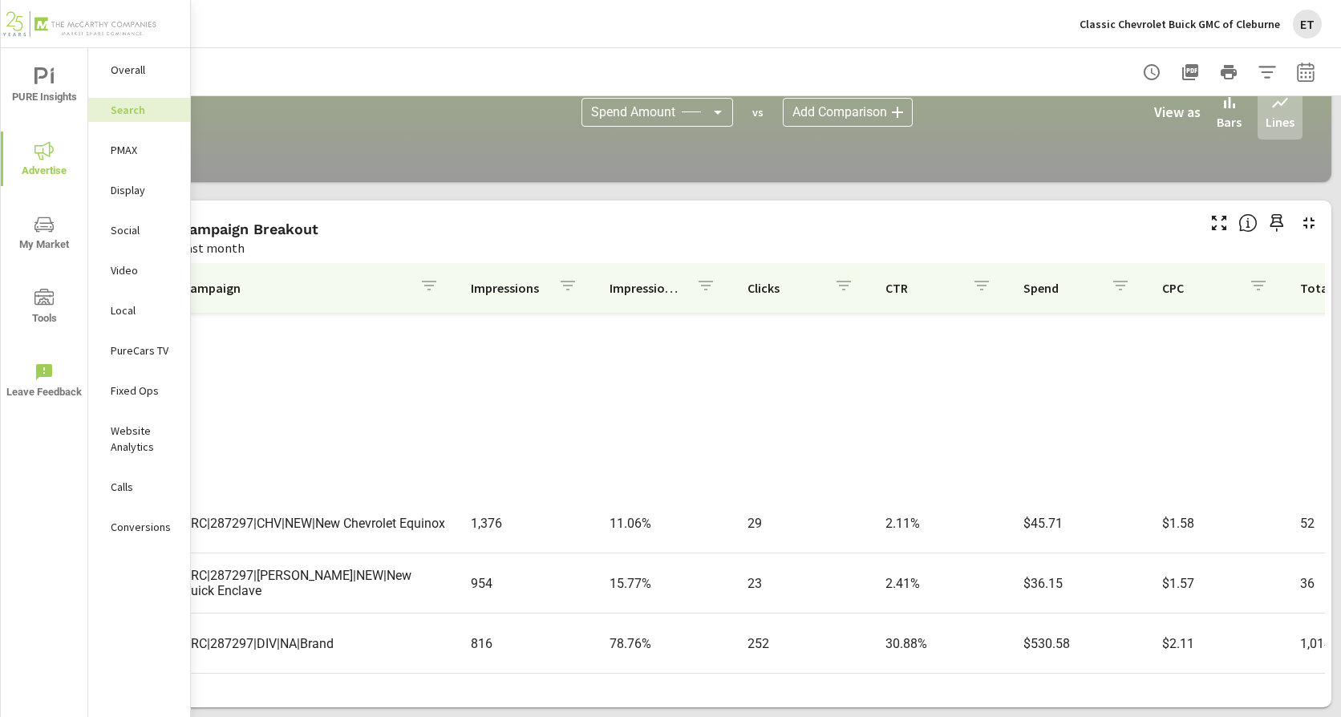
scroll to position [1454, 0]
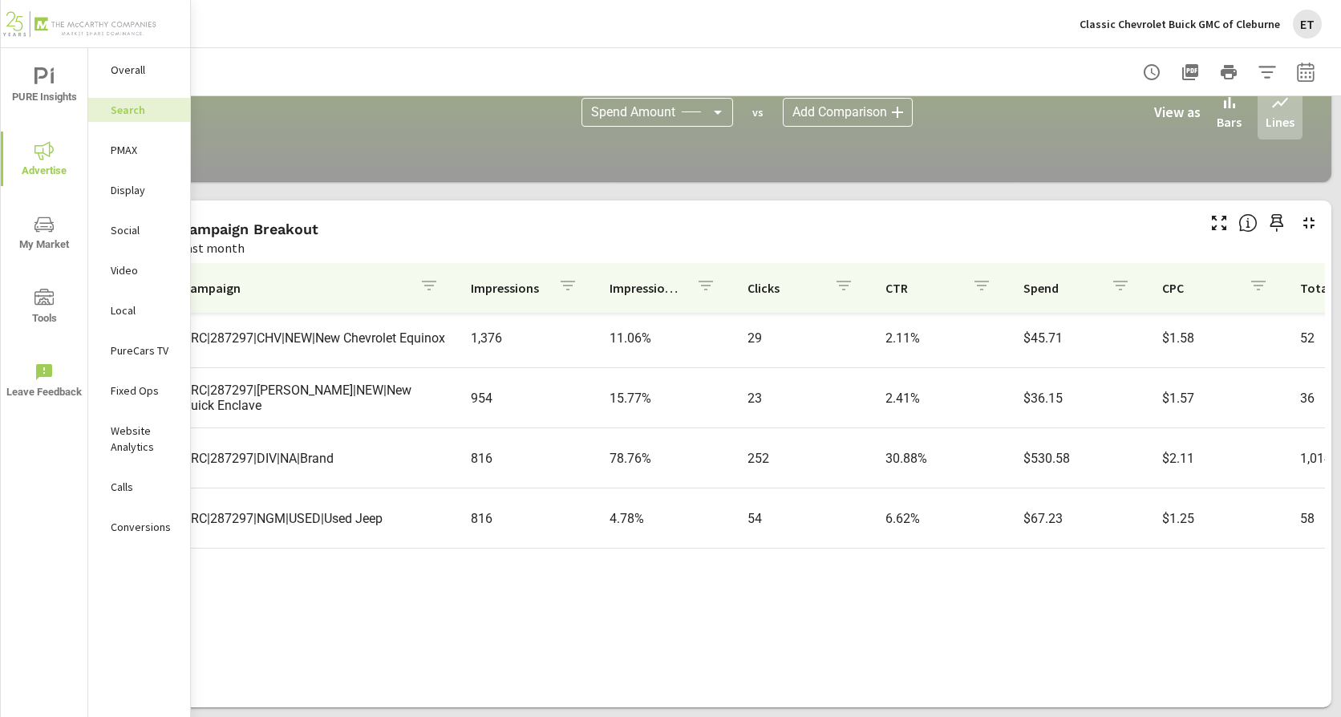
scroll to position [652, 0]
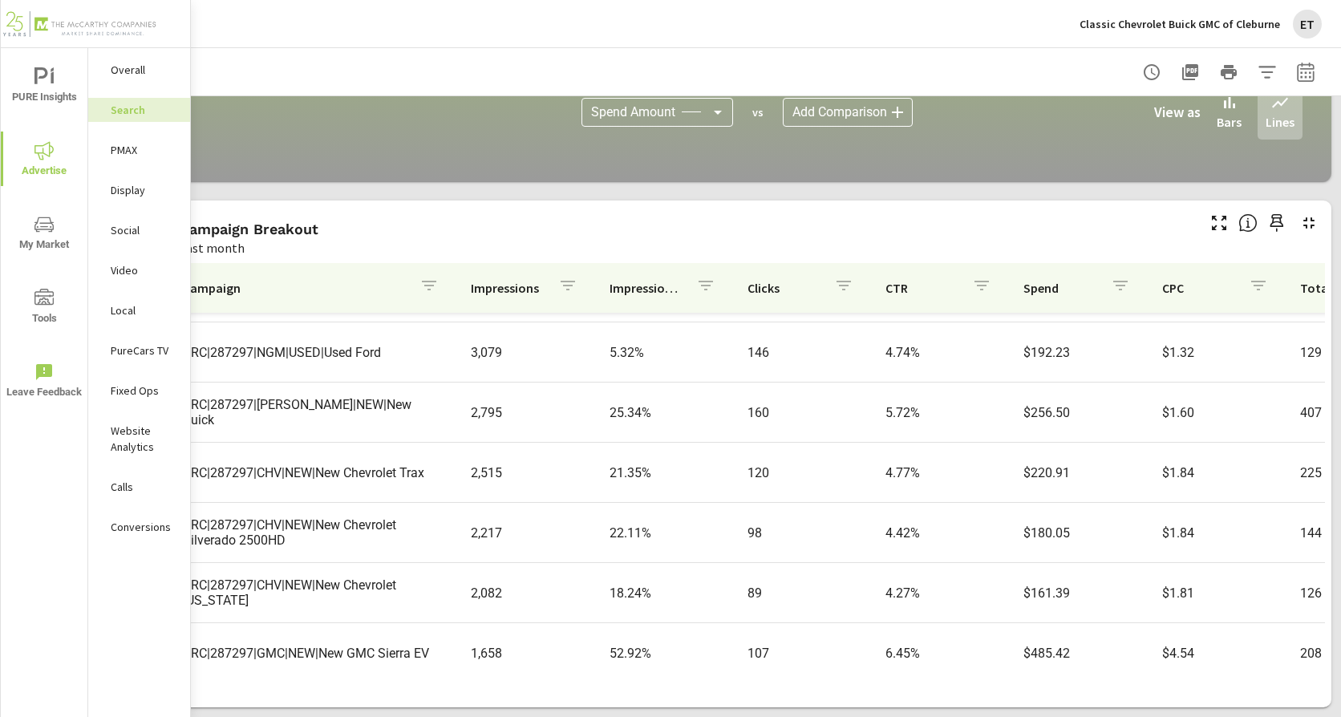
scroll to position [399, 0]
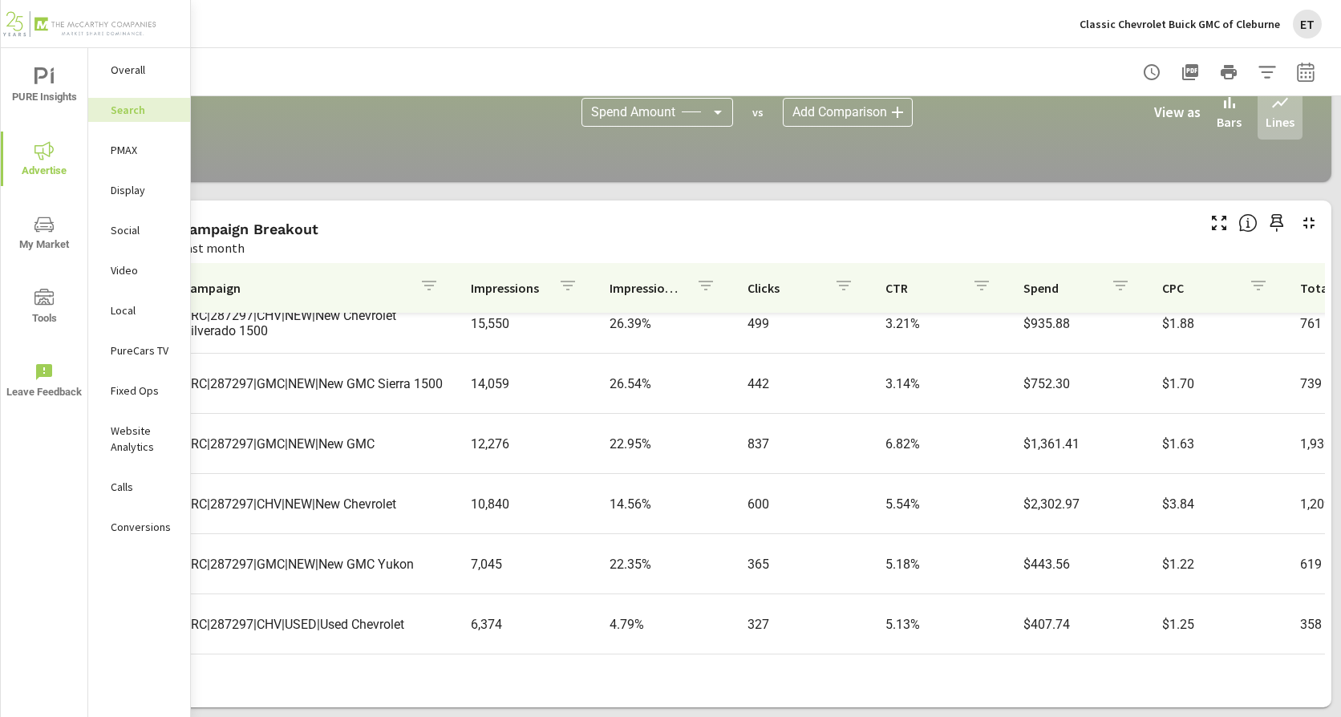
scroll to position [80, 0]
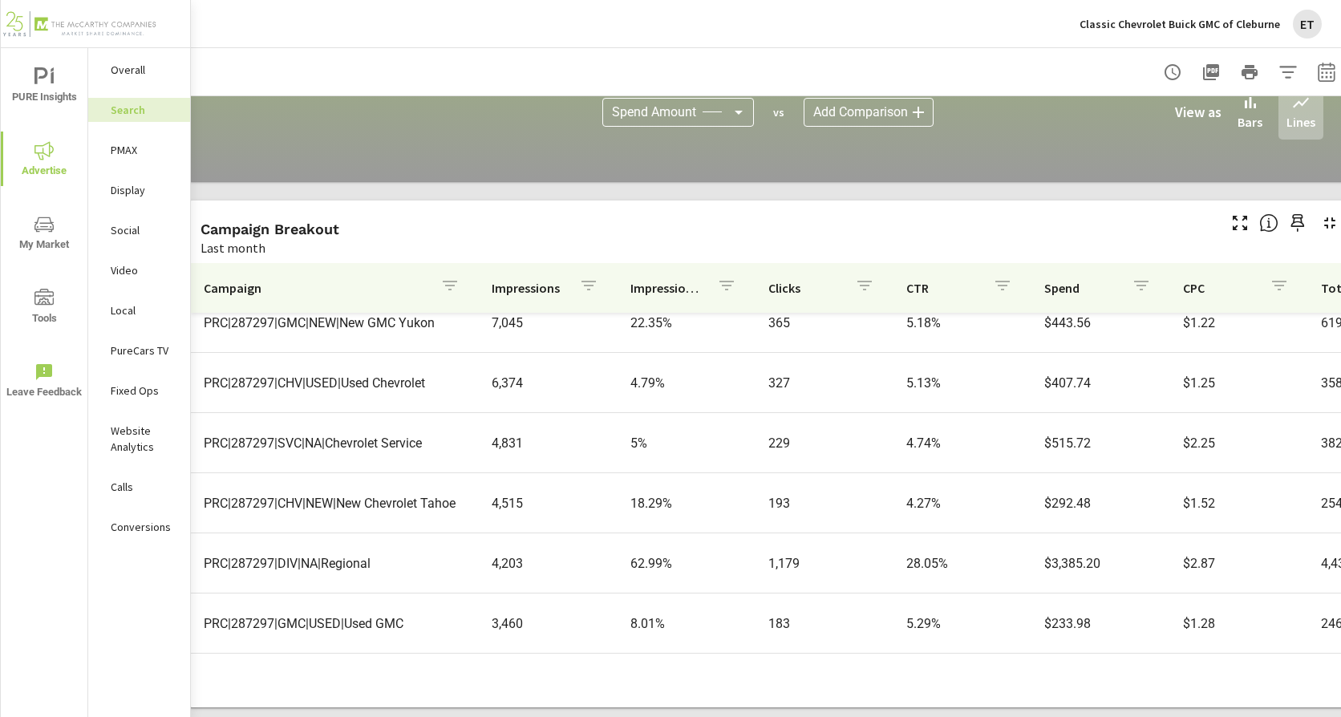
scroll to position [1101, 0]
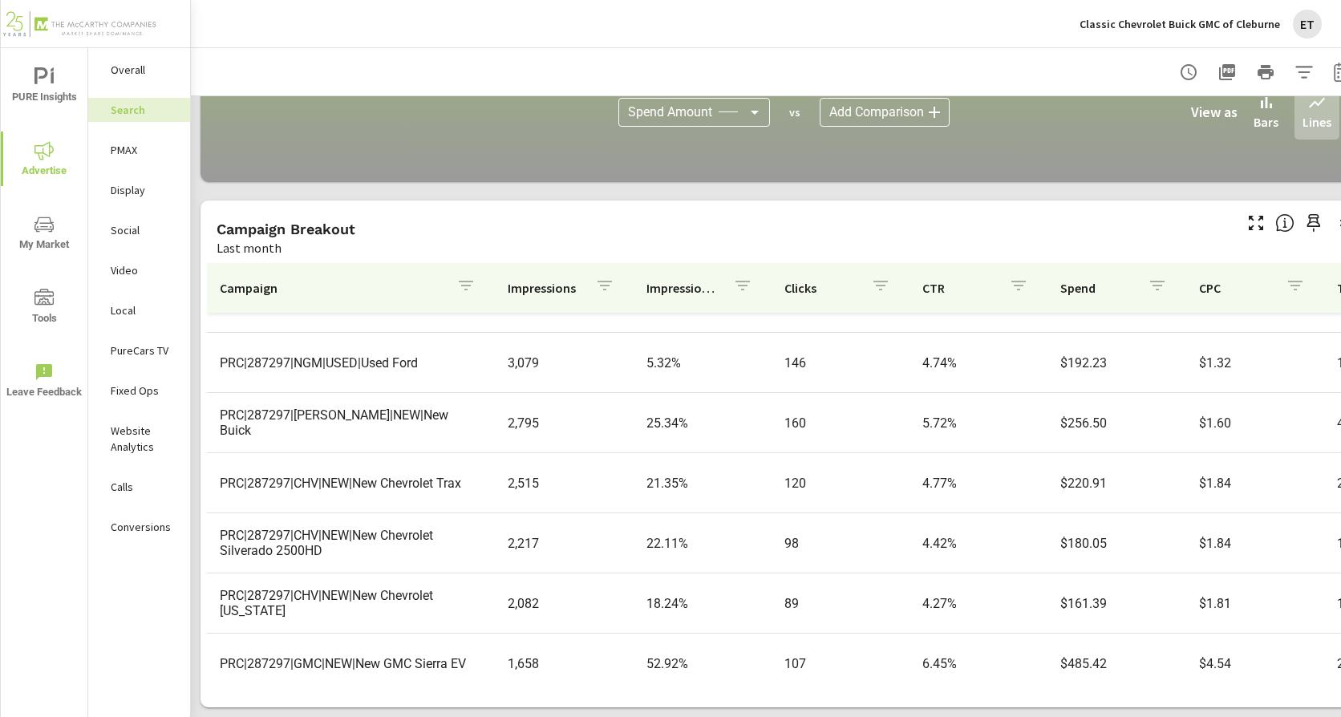
scroll to position [722, 0]
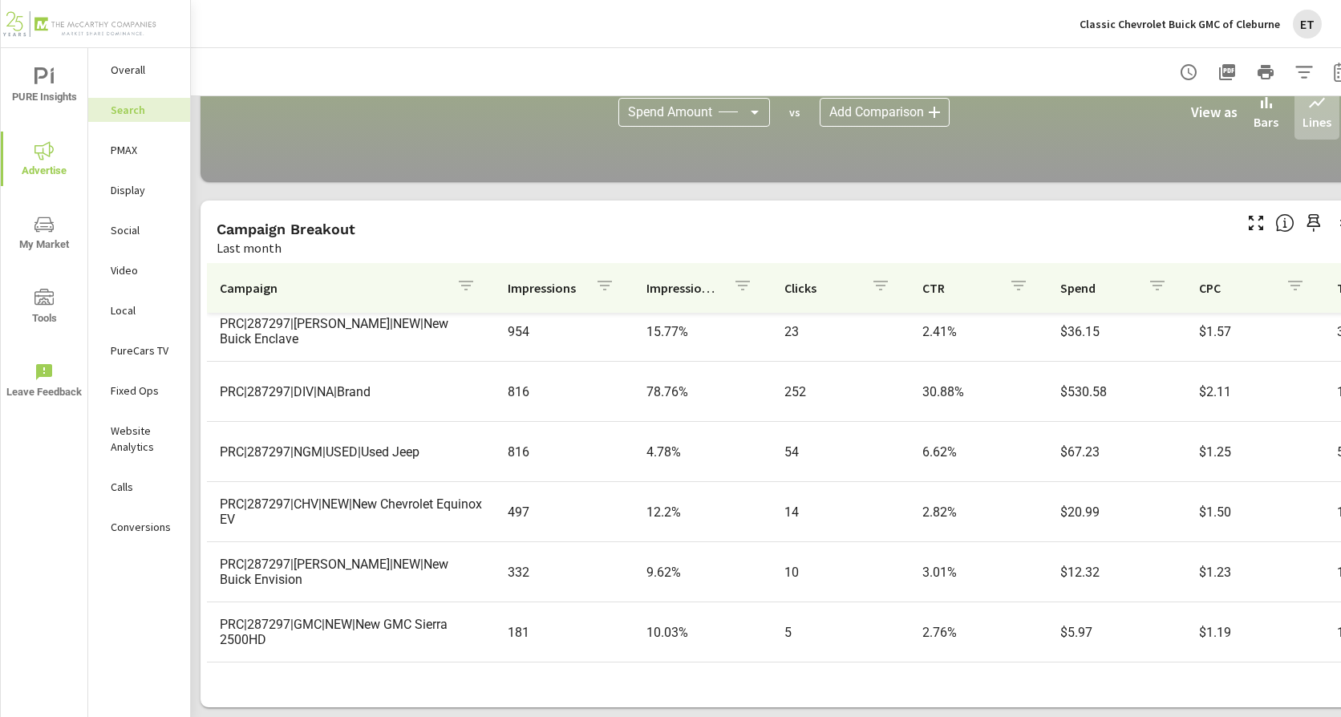
scroll to position [1283, 0]
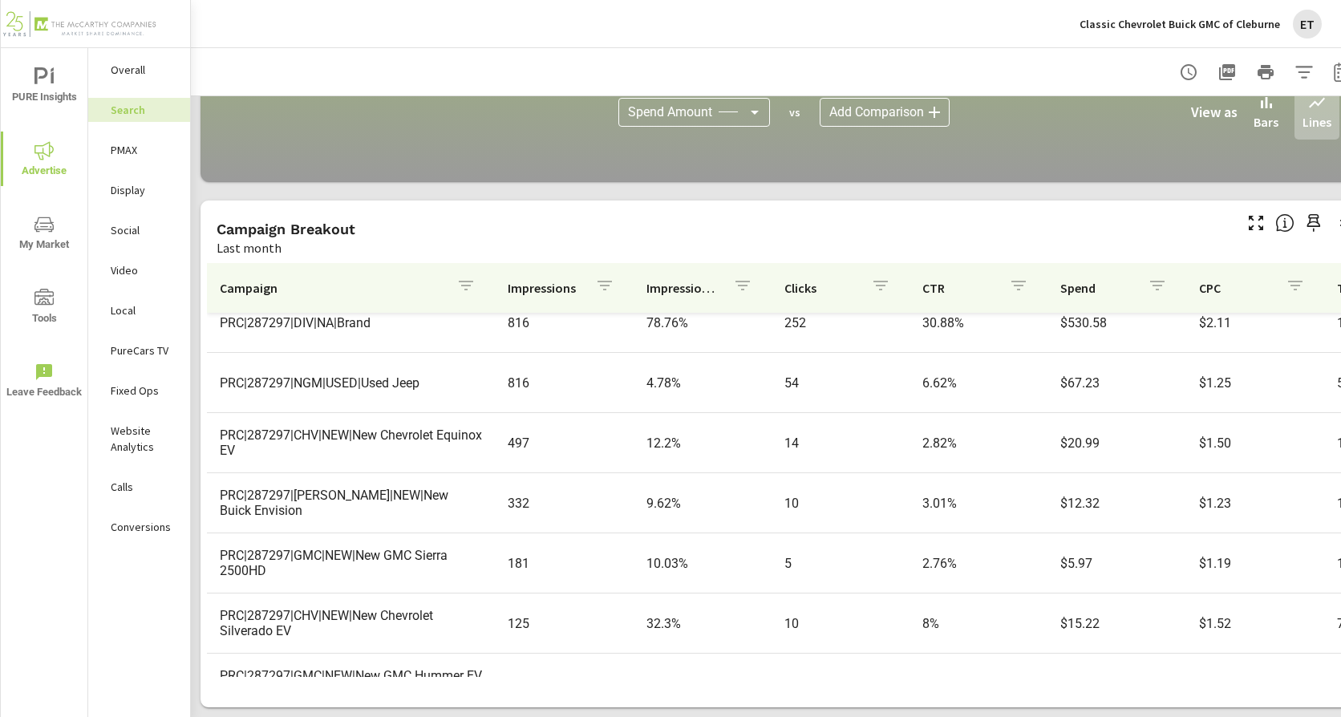
scroll to position [1363, 0]
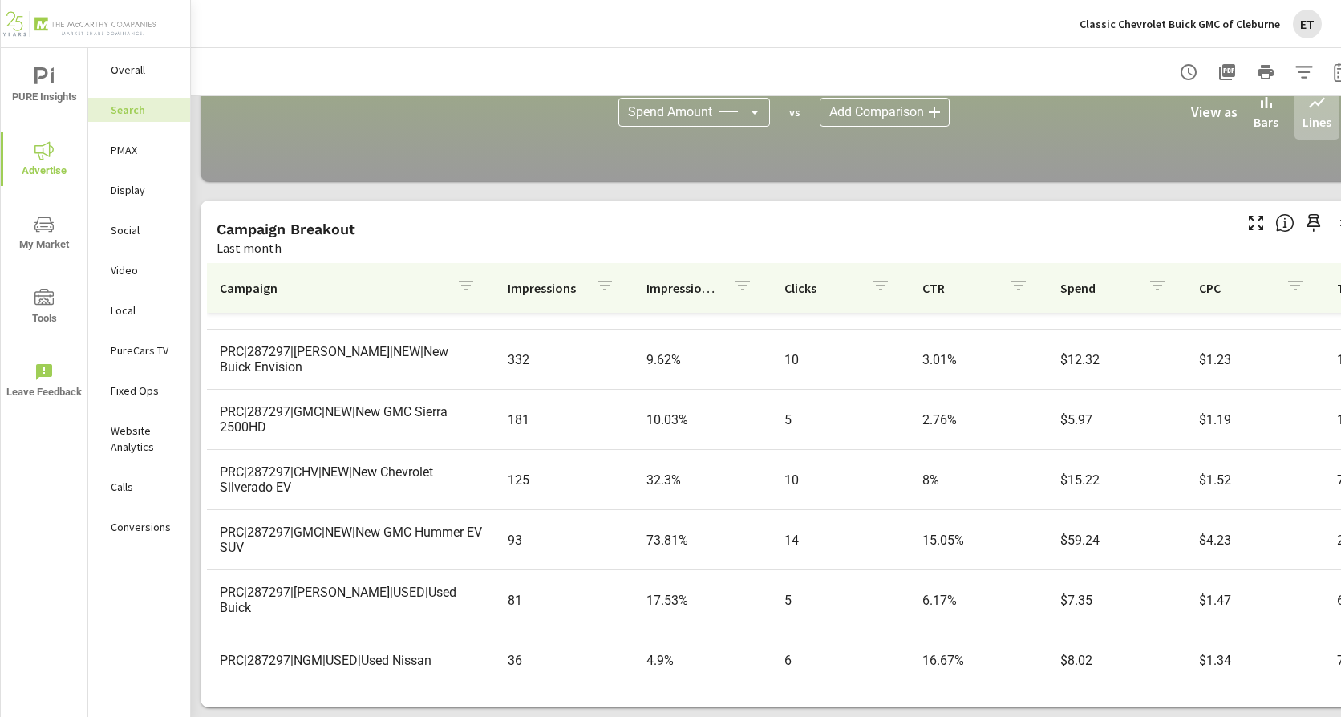
scroll to position [1454, 0]
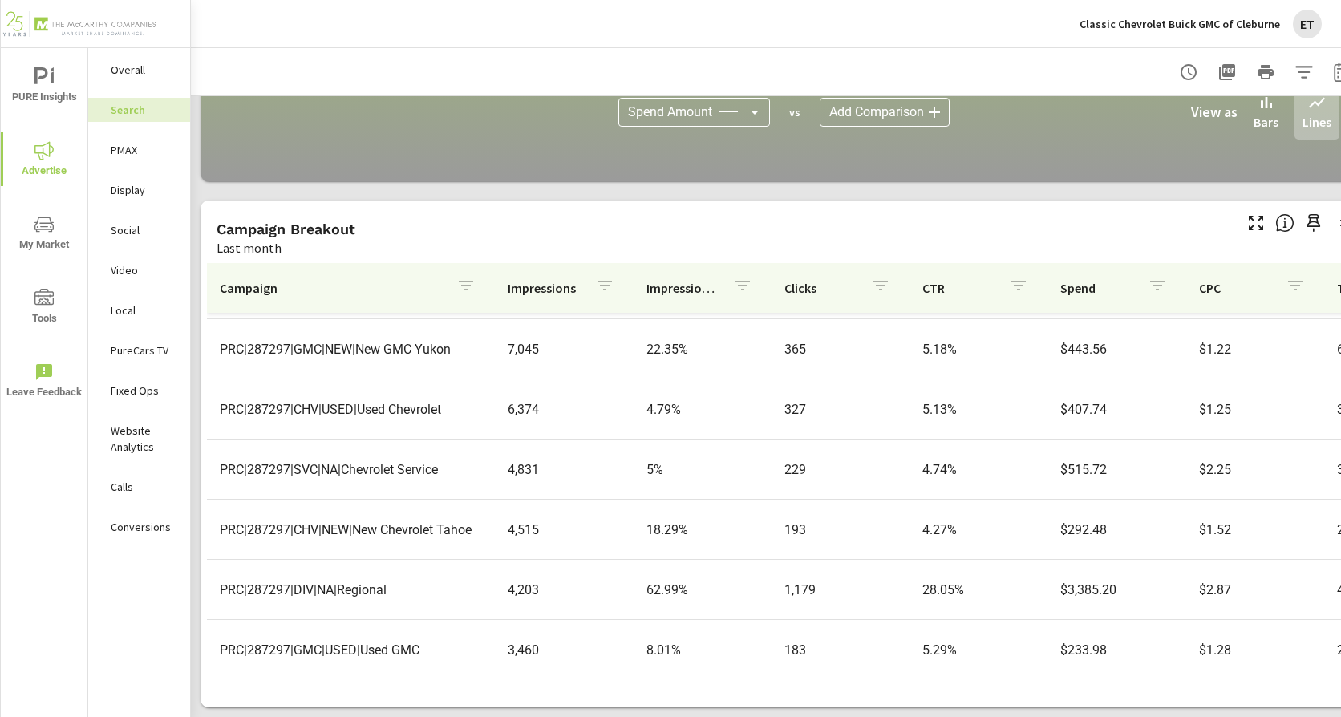
scroll to position [321, 0]
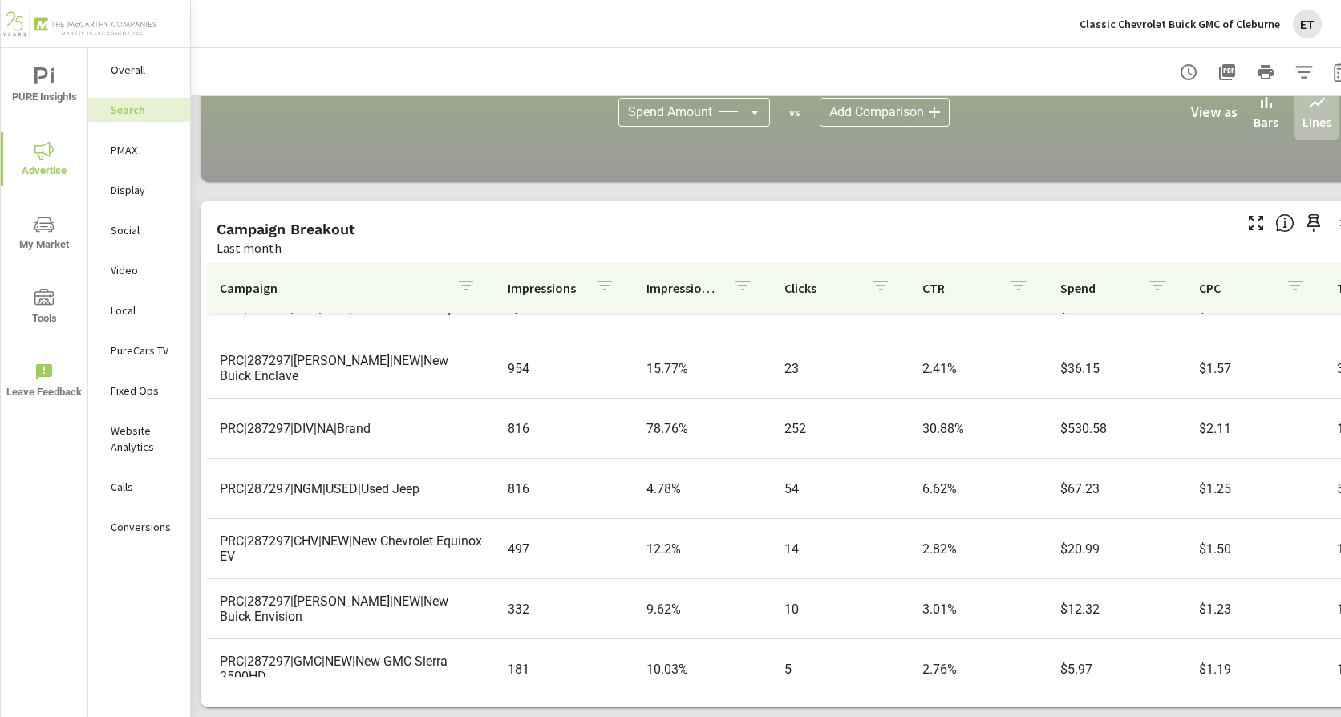
scroll to position [1203, 0]
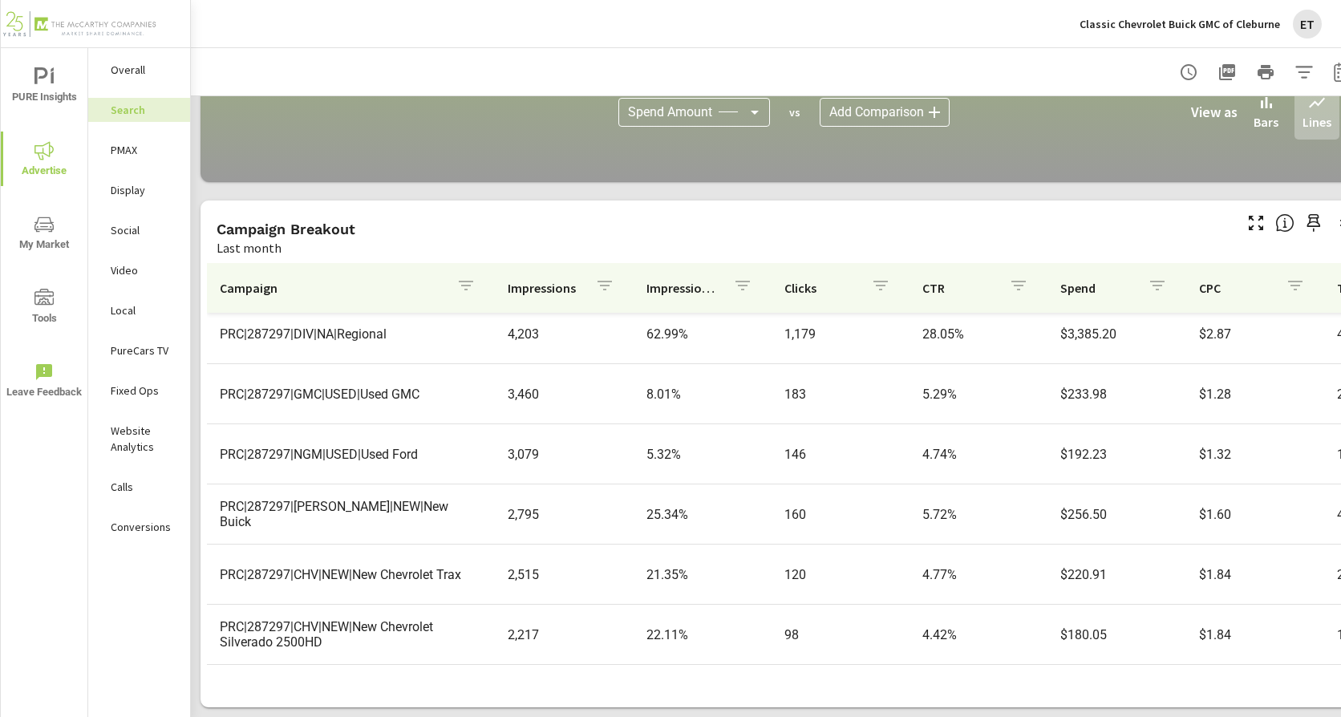
scroll to position [492, 0]
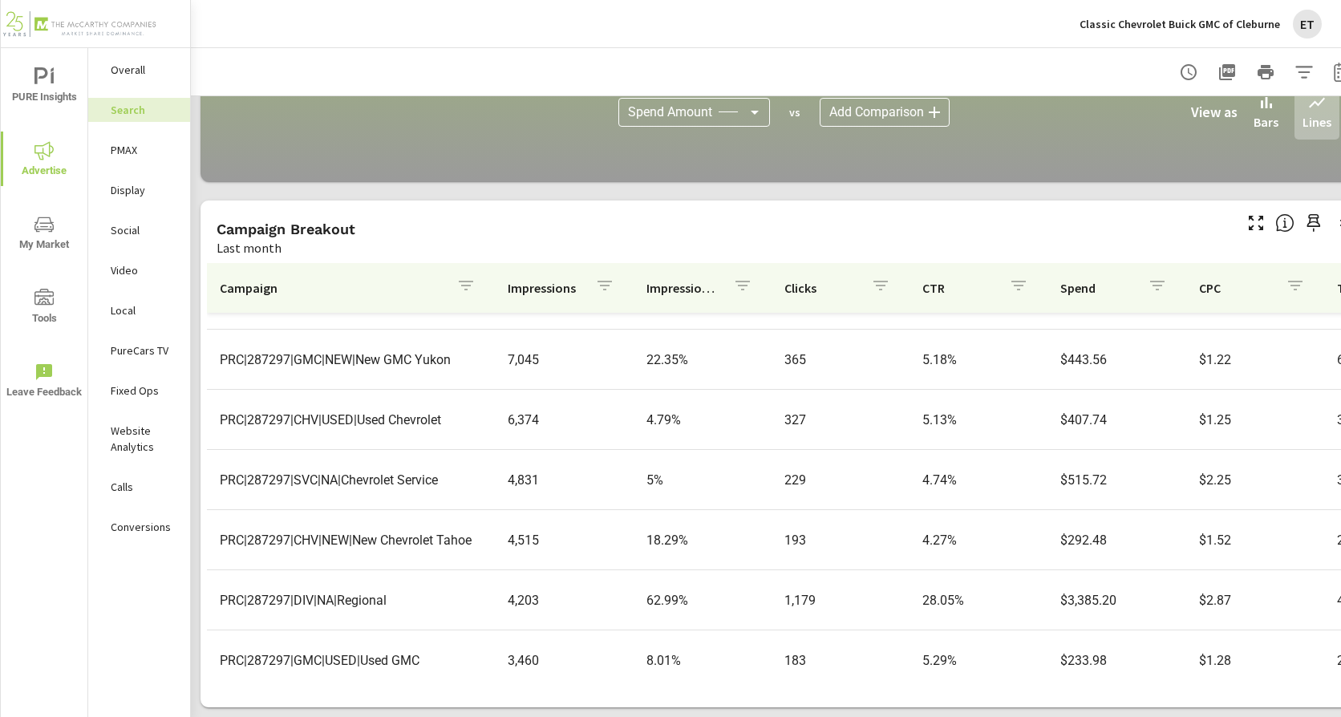
scroll to position [321, 0]
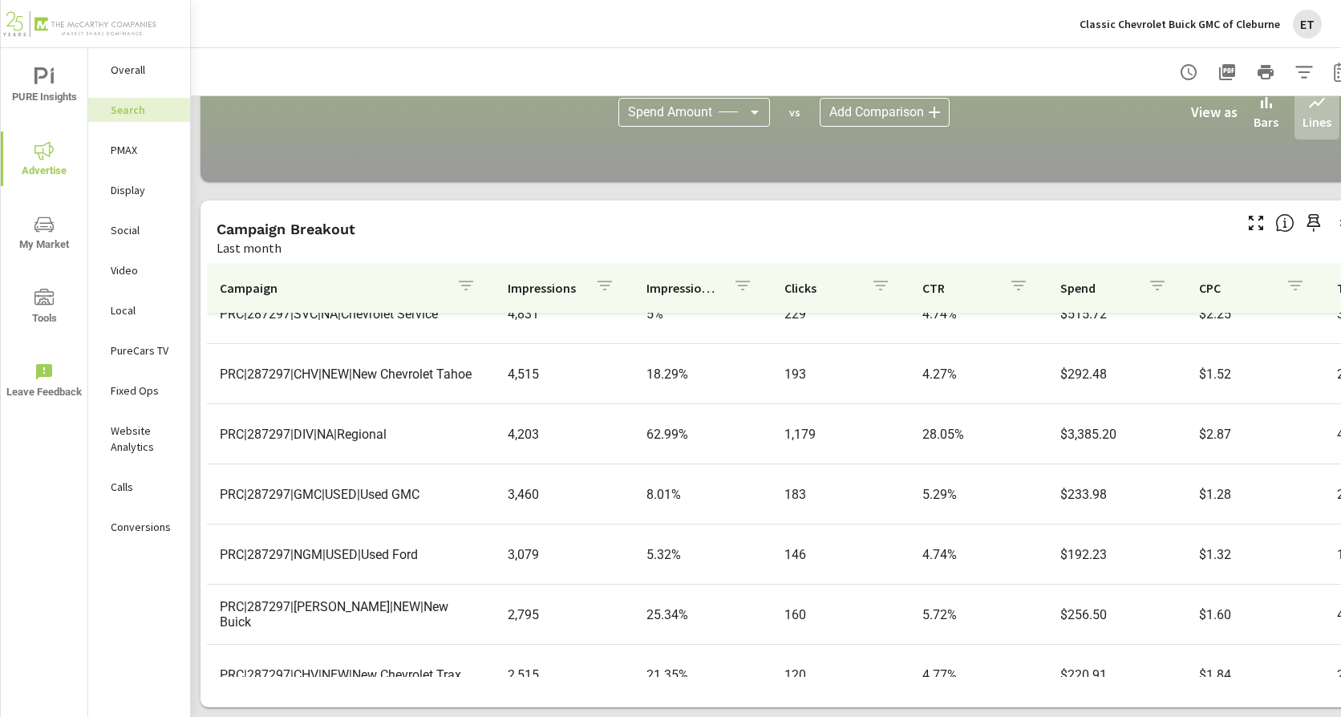
scroll to position [481, 0]
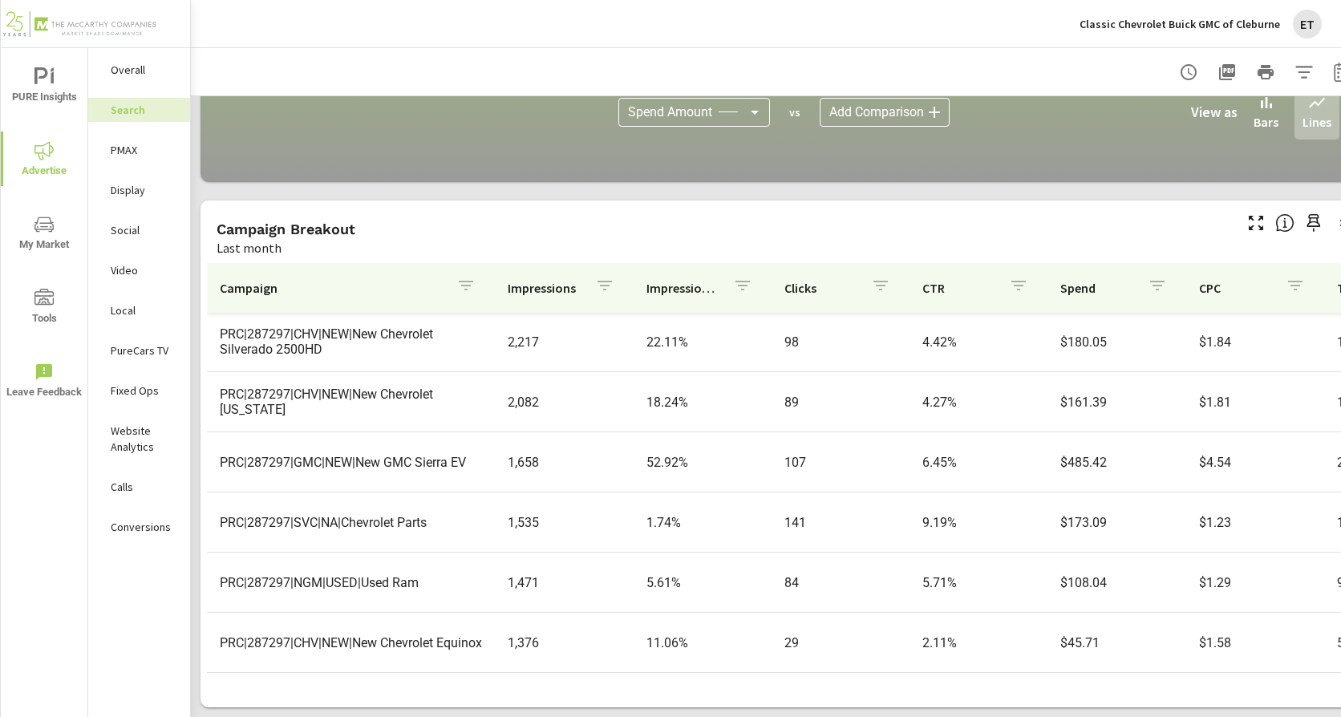
scroll to position [882, 0]
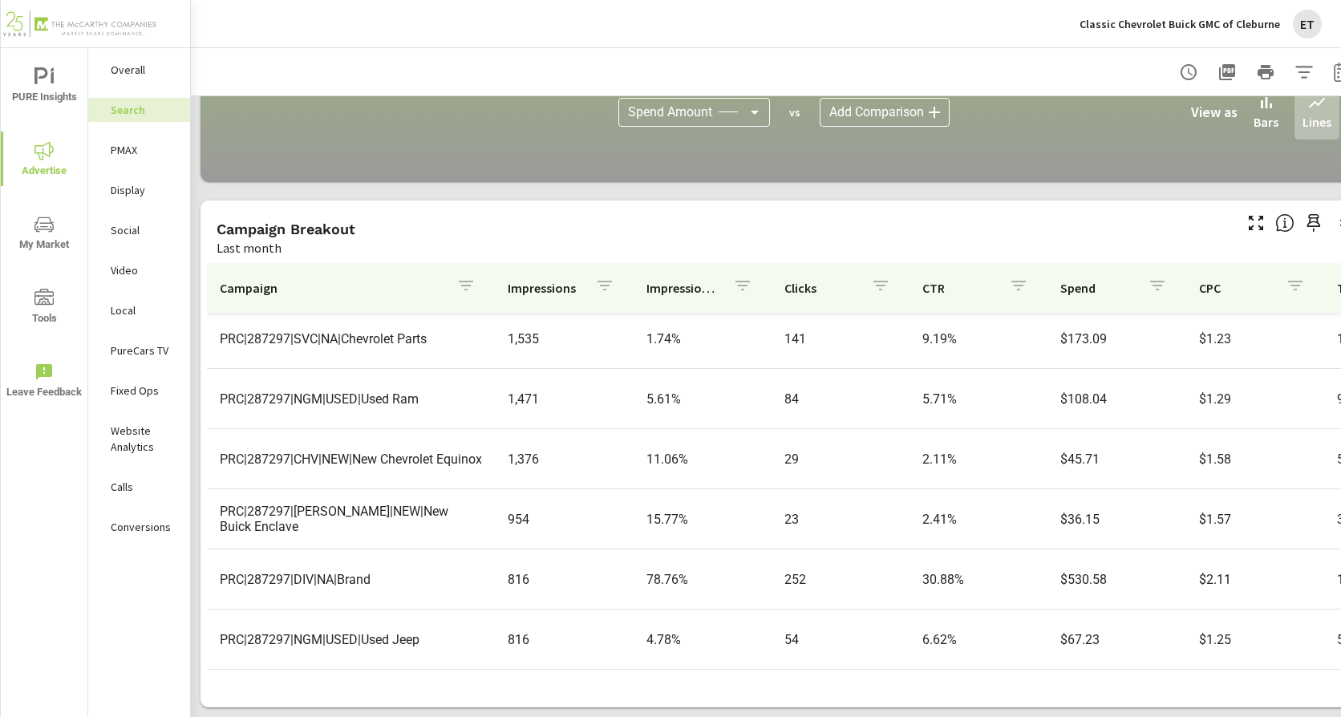
scroll to position [1042, 0]
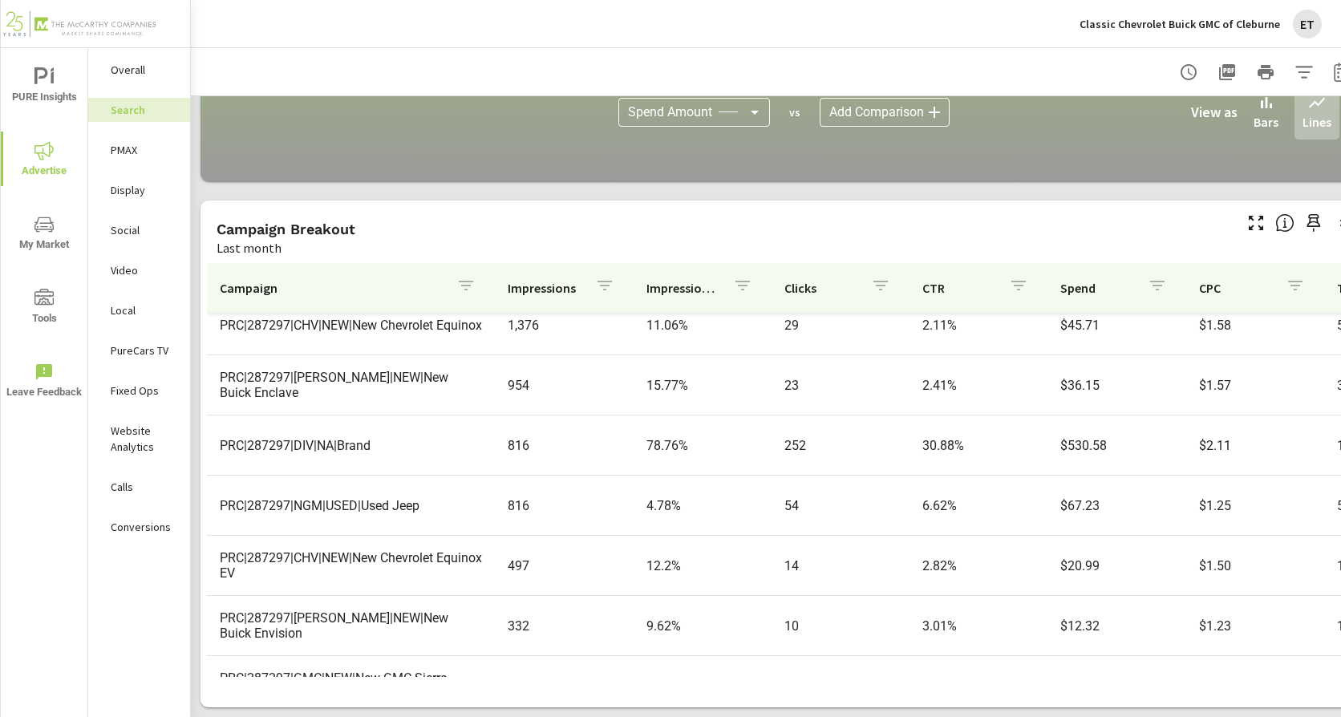
scroll to position [1203, 0]
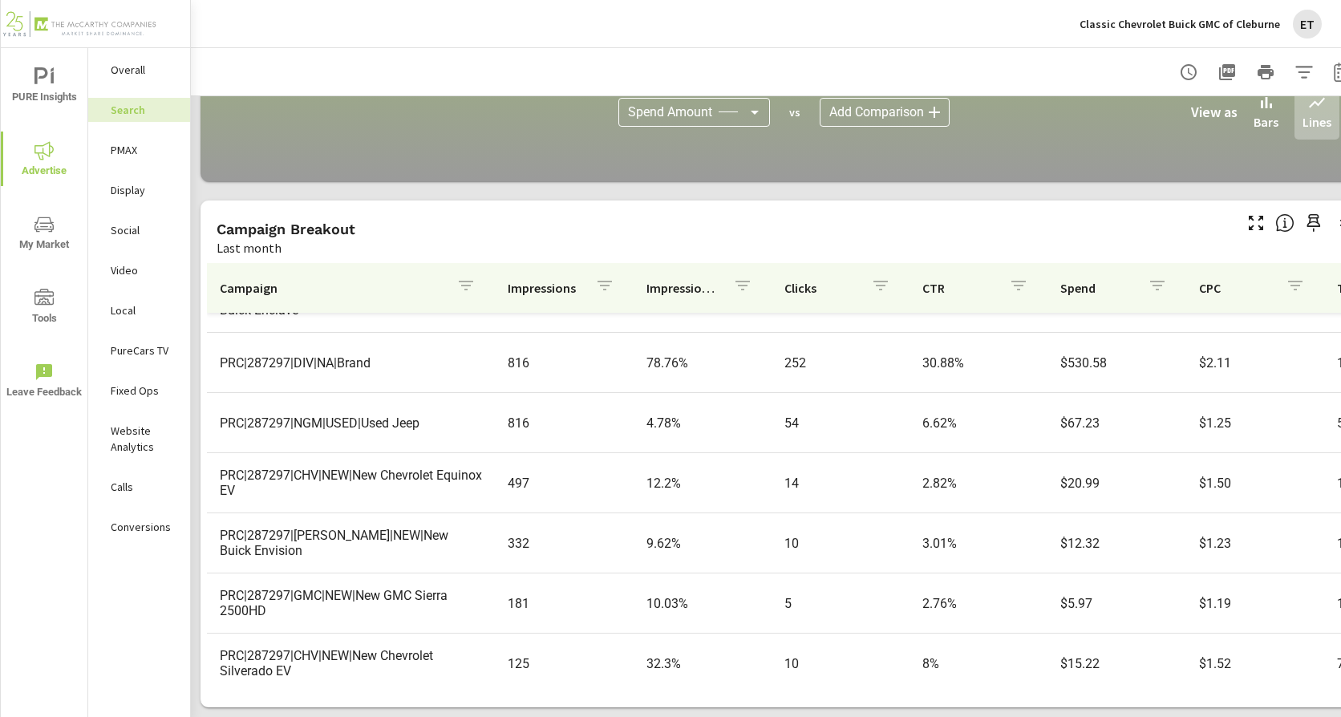
scroll to position [1283, 0]
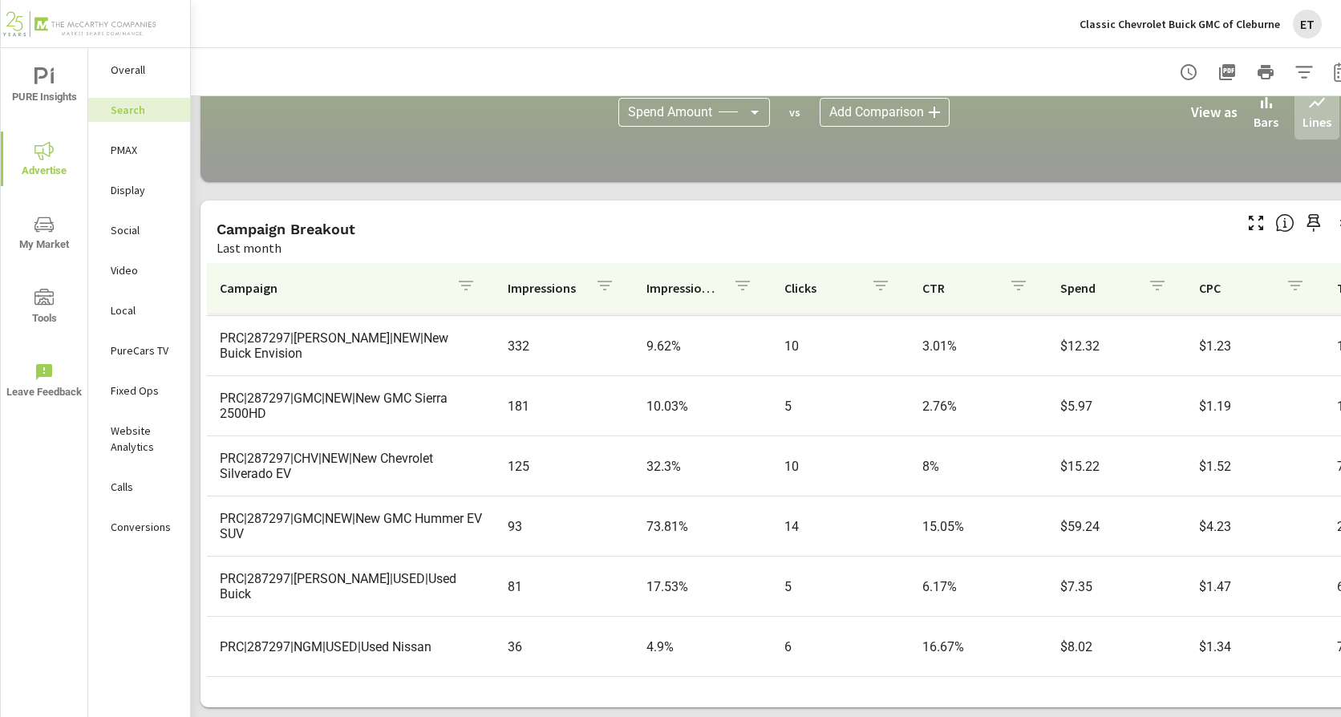
scroll to position [1454, 0]
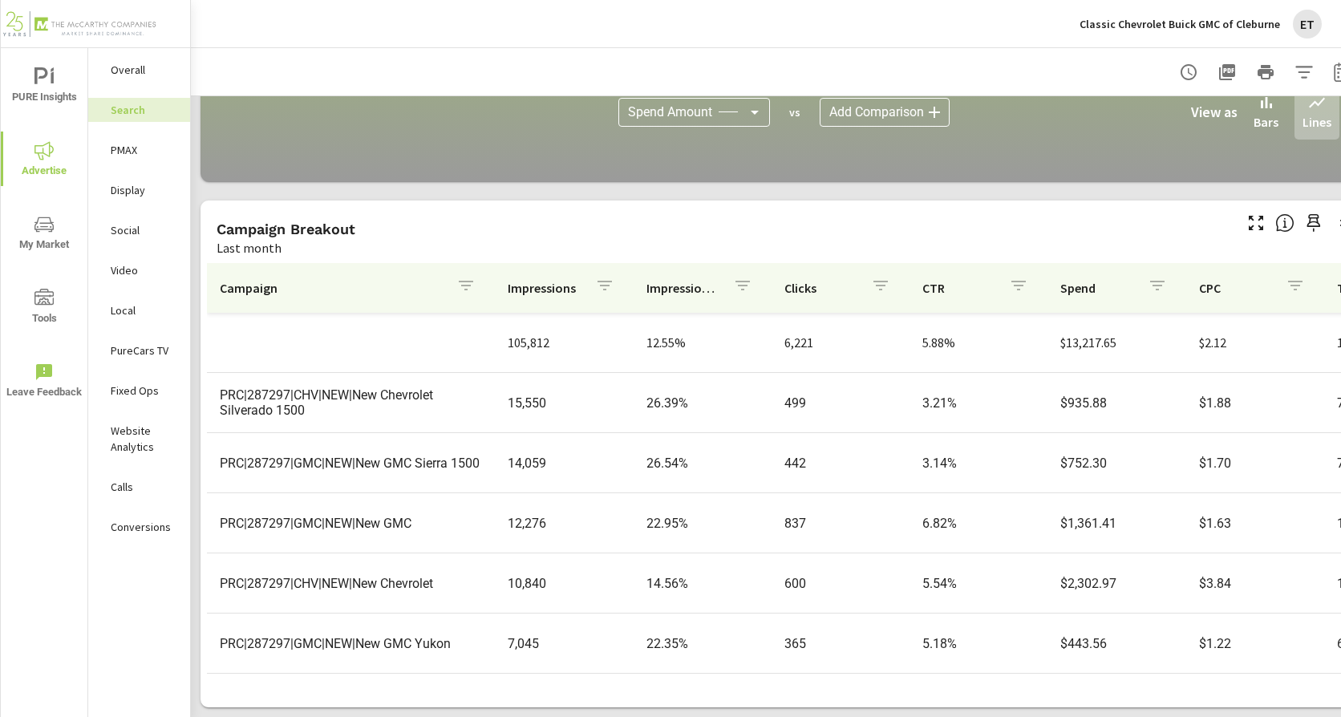
click at [118, 145] on p "PMAX" at bounding box center [144, 150] width 67 height 16
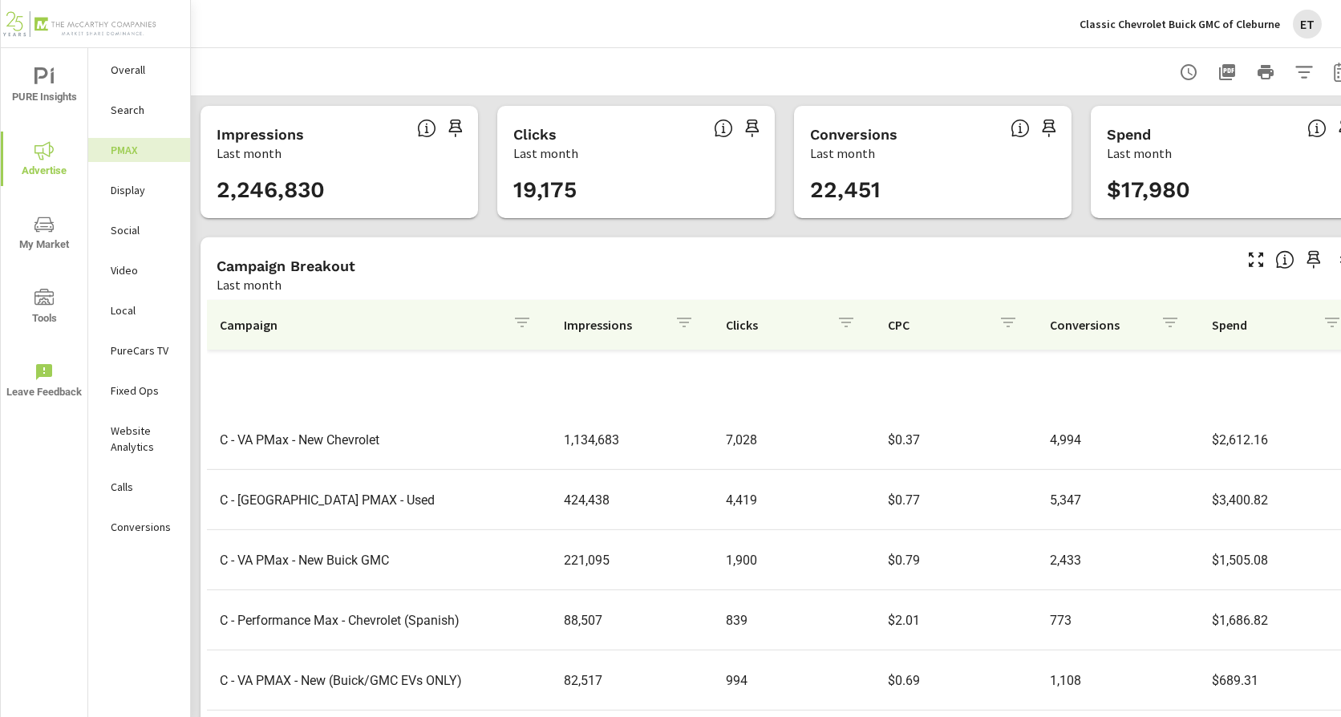
scroll to position [361, 0]
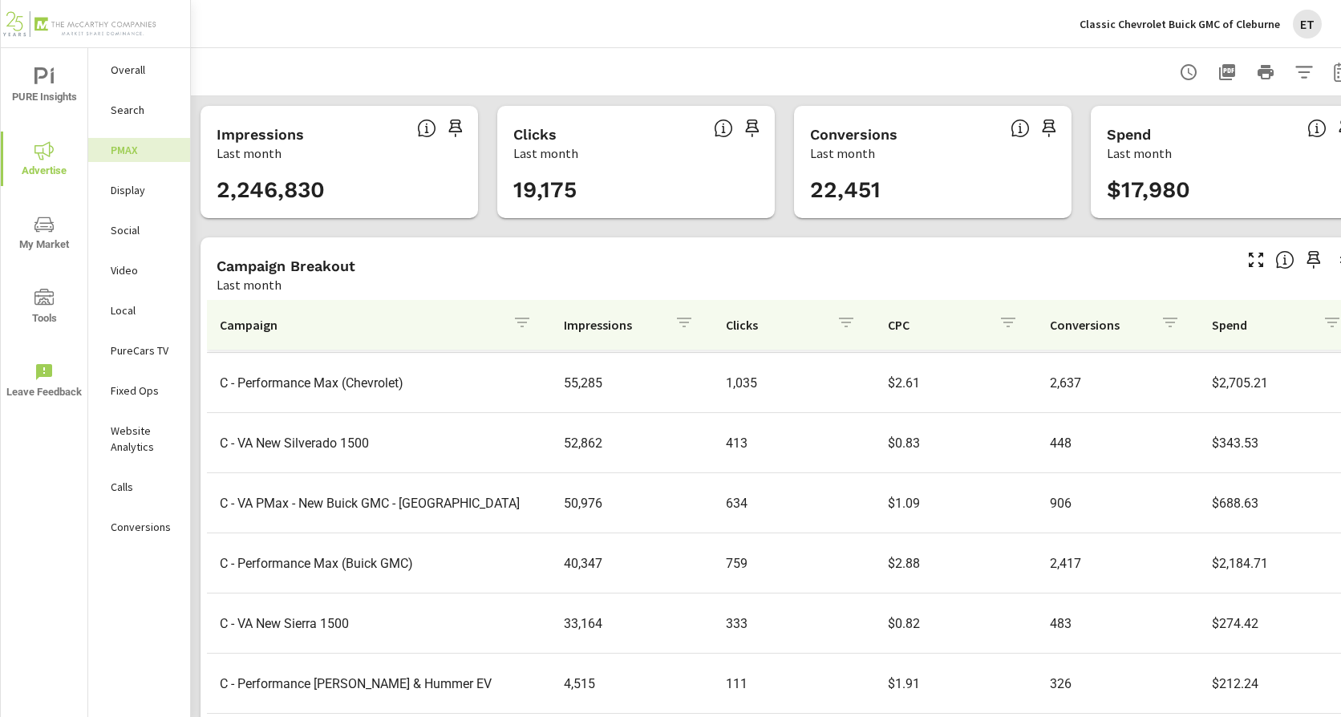
scroll to position [260, 0]
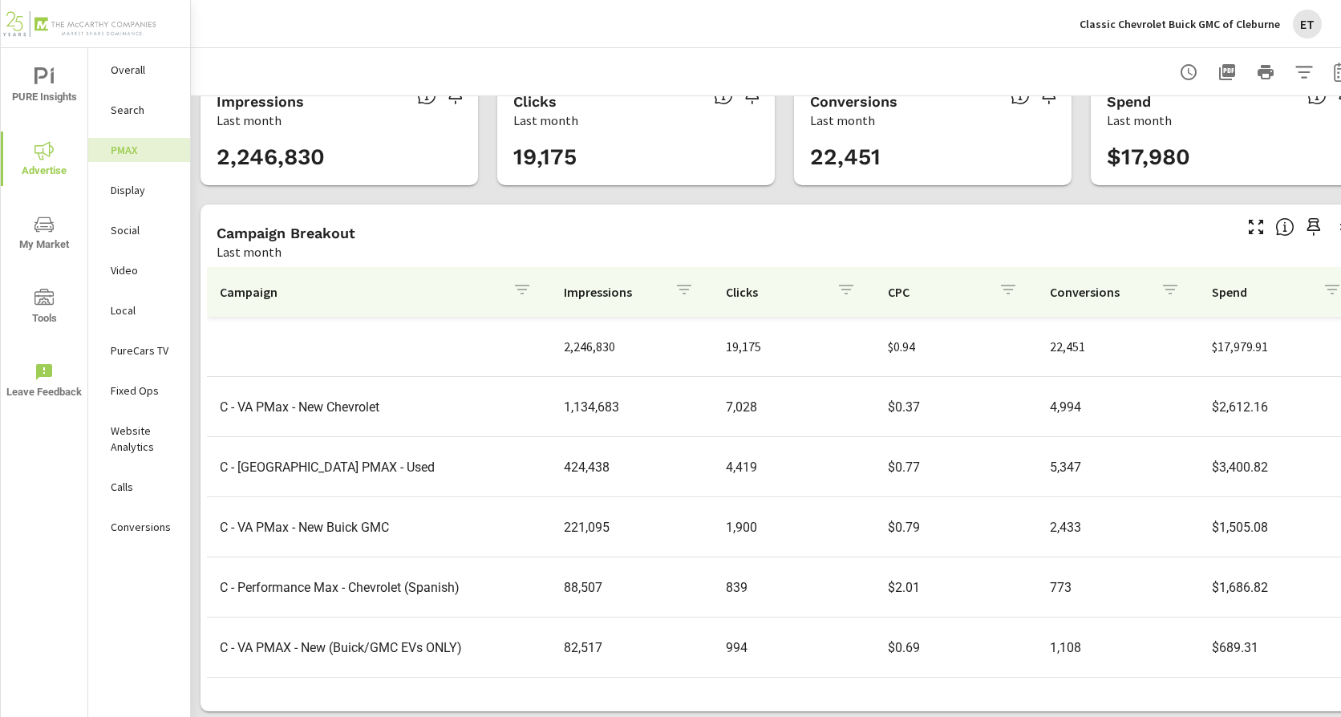
scroll to position [49, 0]
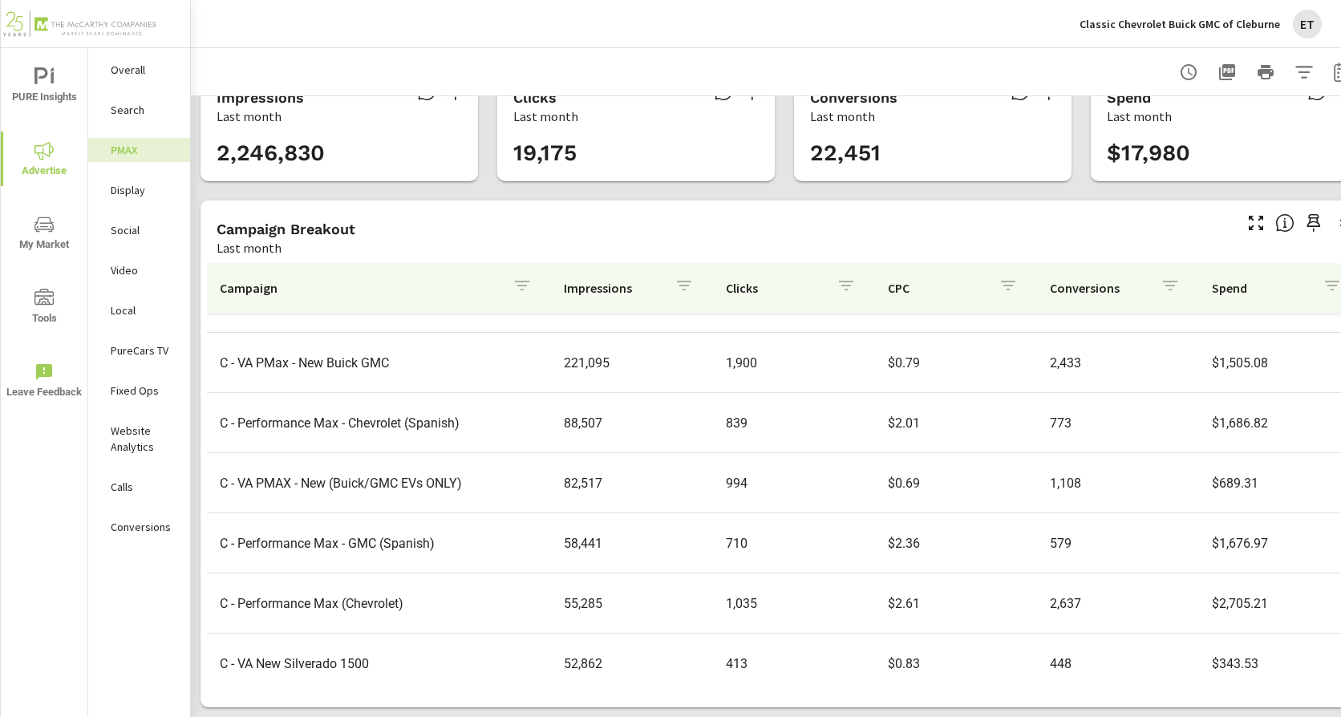
scroll to position [241, 0]
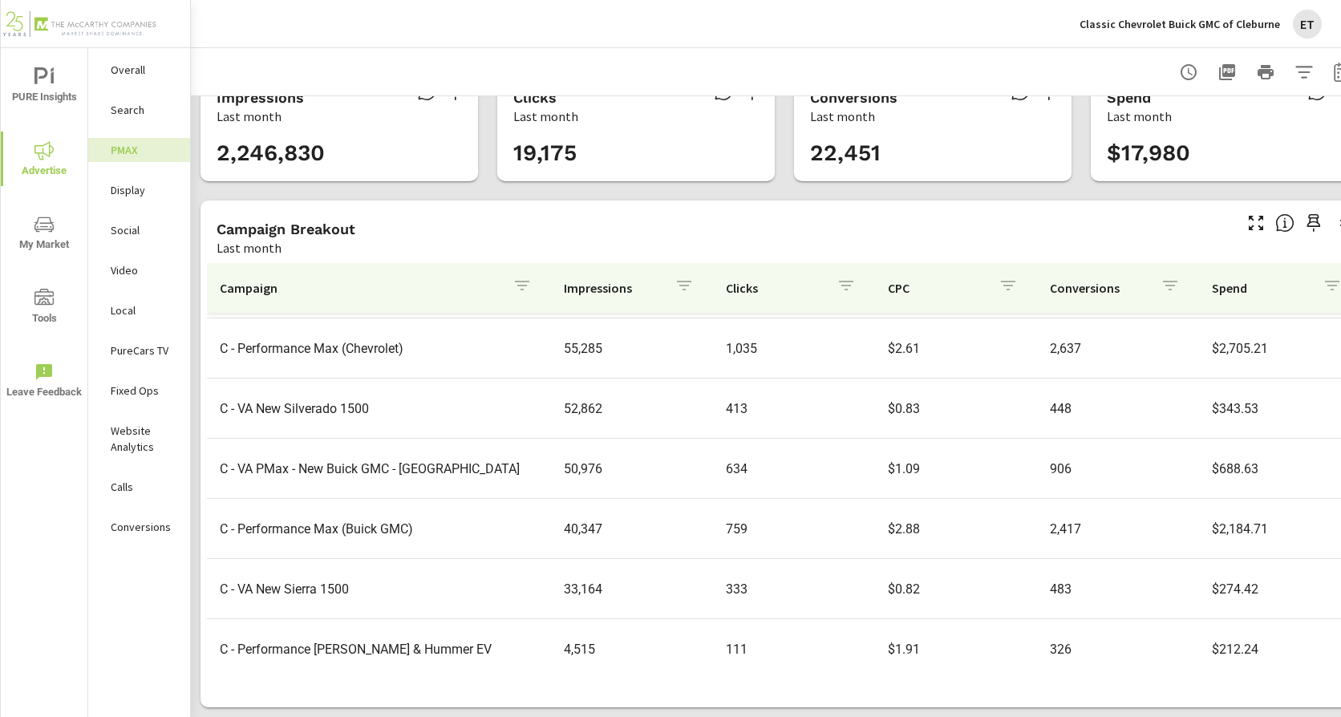
scroll to position [419, 0]
click at [125, 228] on p "Social" at bounding box center [144, 230] width 67 height 16
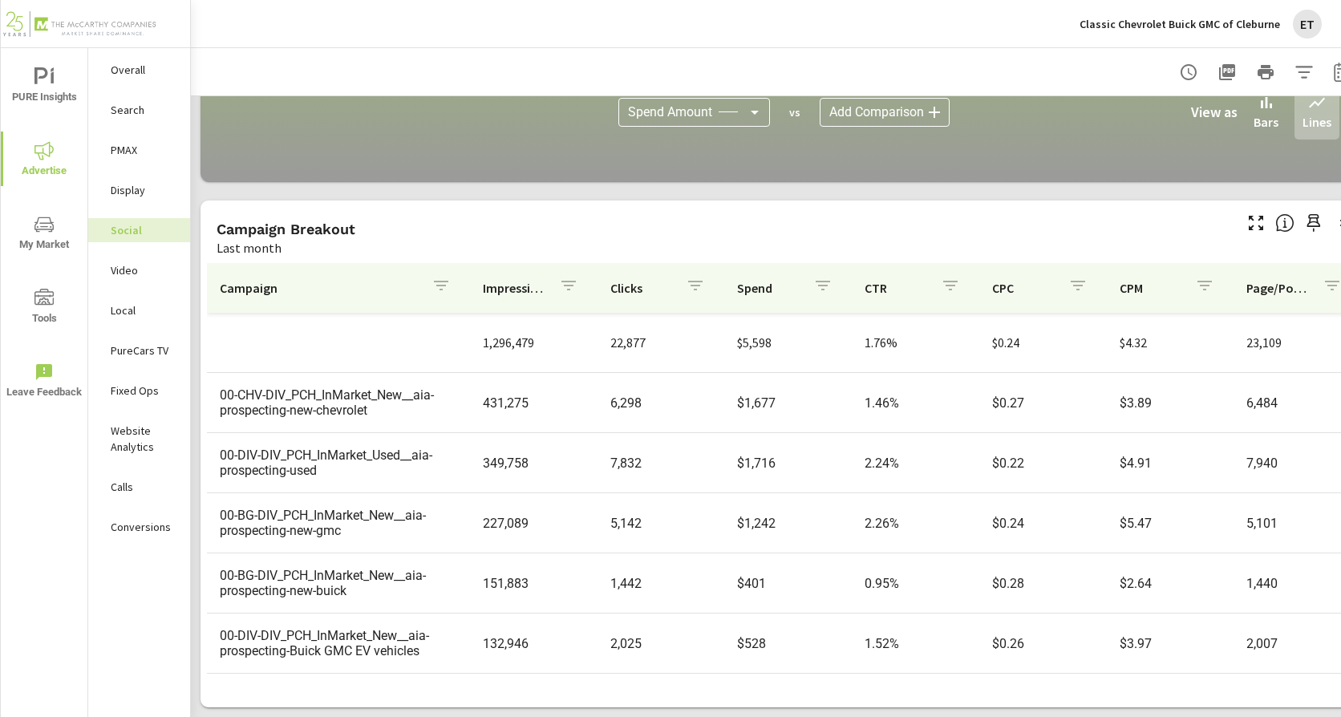
click at [1239, 27] on p "Classic Chevrolet Buick GMC of Cleburne" at bounding box center [1179, 24] width 200 height 14
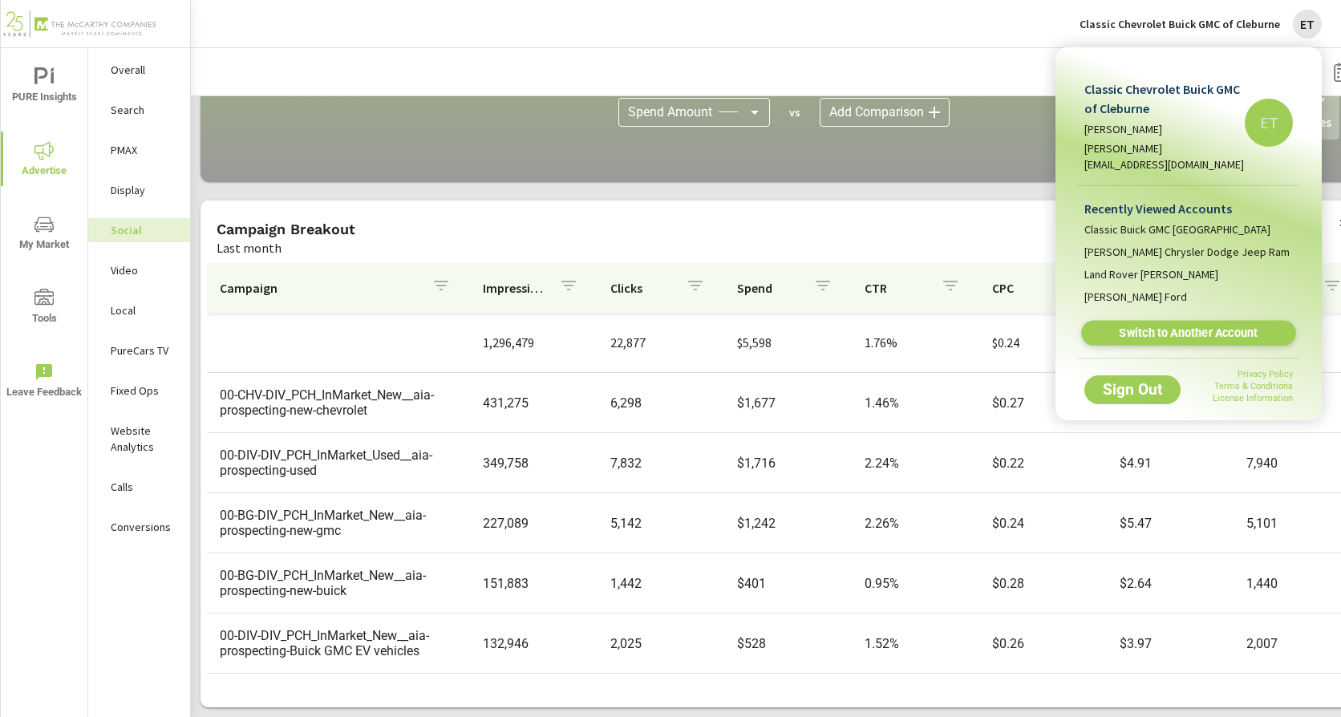
click at [1153, 326] on span "Switch to Another Account" at bounding box center [1188, 333] width 196 height 15
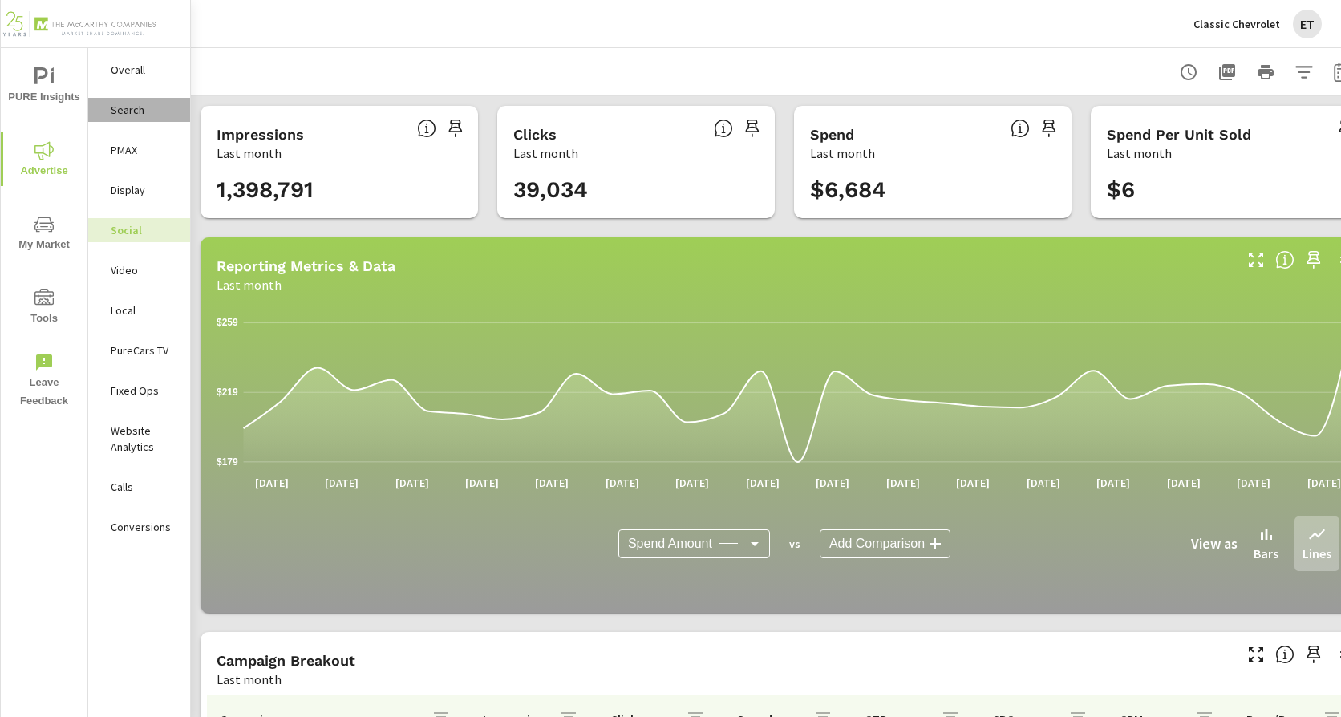
click at [144, 118] on div "Search" at bounding box center [139, 110] width 102 height 24
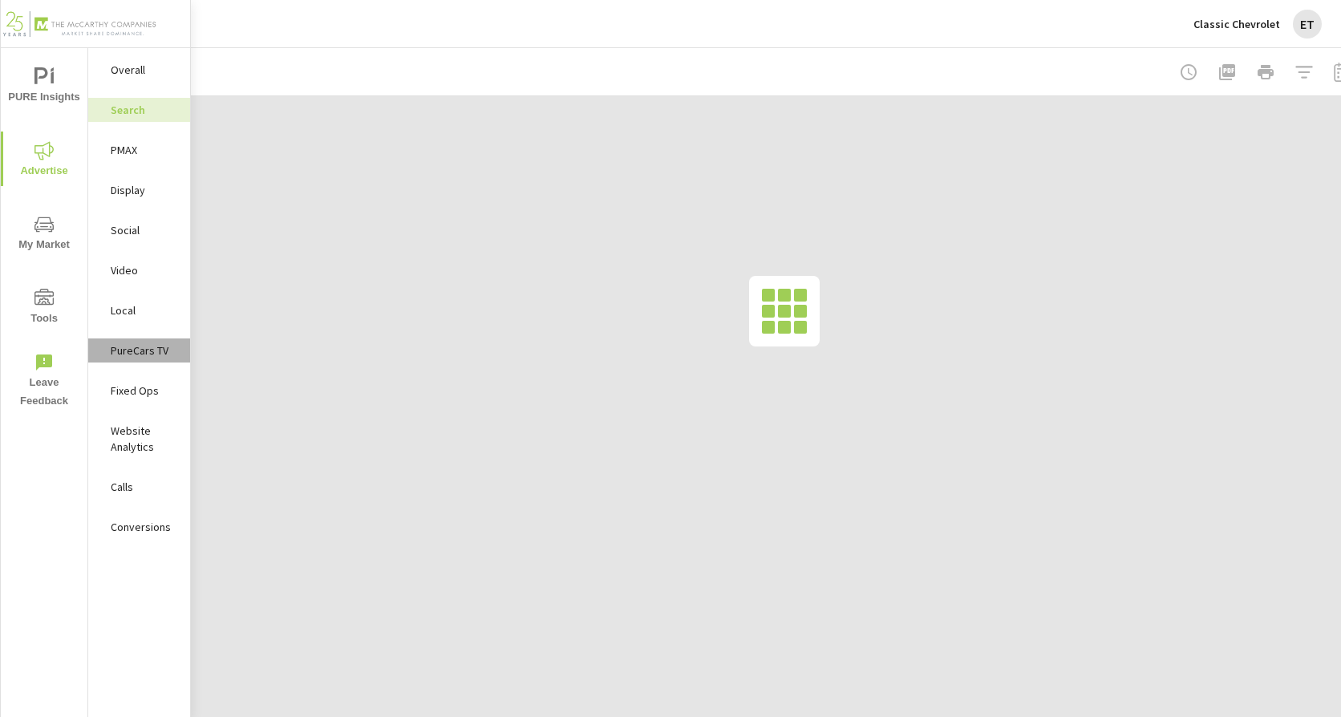
click at [136, 347] on p "PureCars TV" at bounding box center [144, 350] width 67 height 16
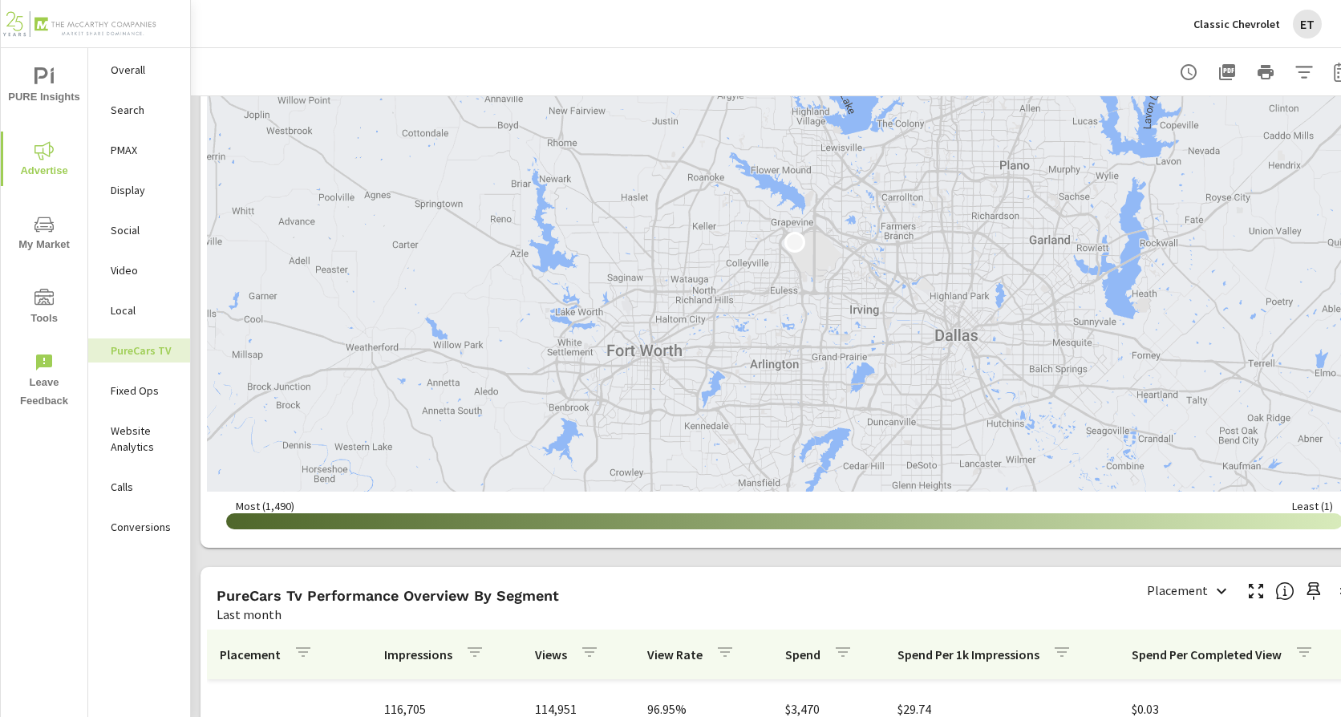
scroll to position [1844, 0]
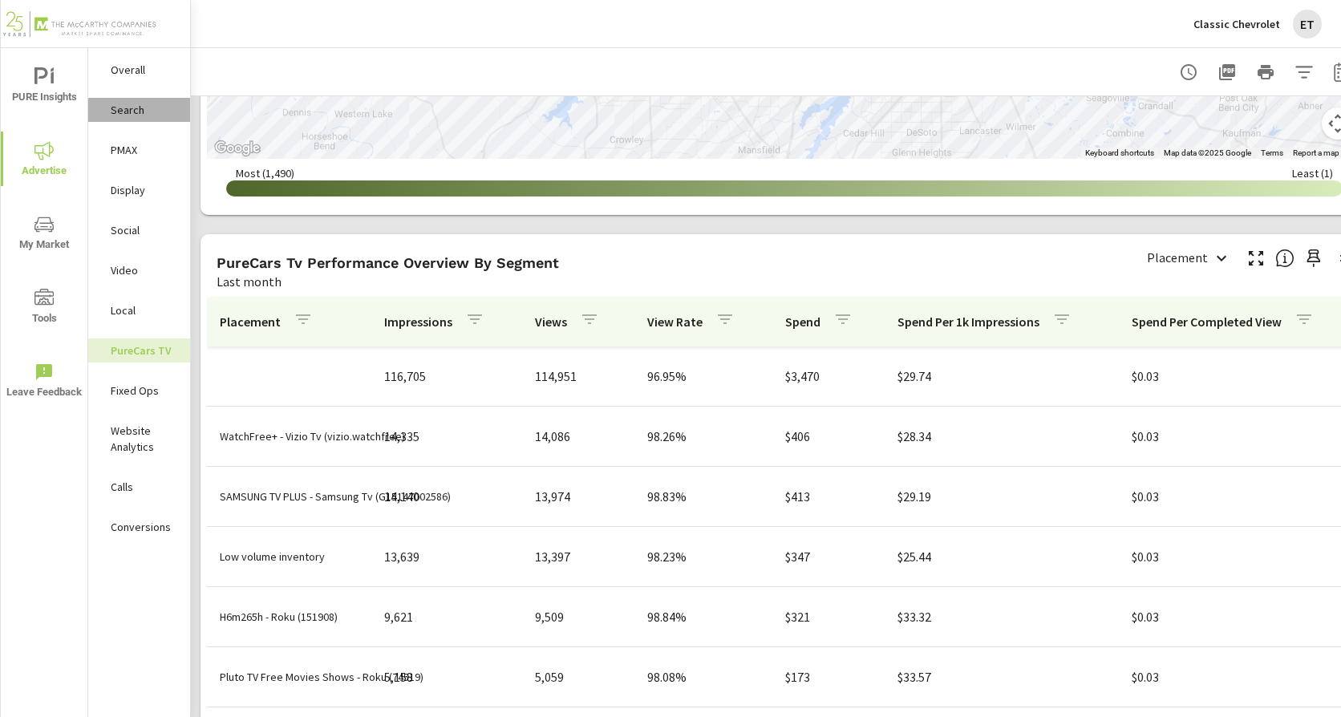
click at [139, 114] on p "Search" at bounding box center [144, 110] width 67 height 16
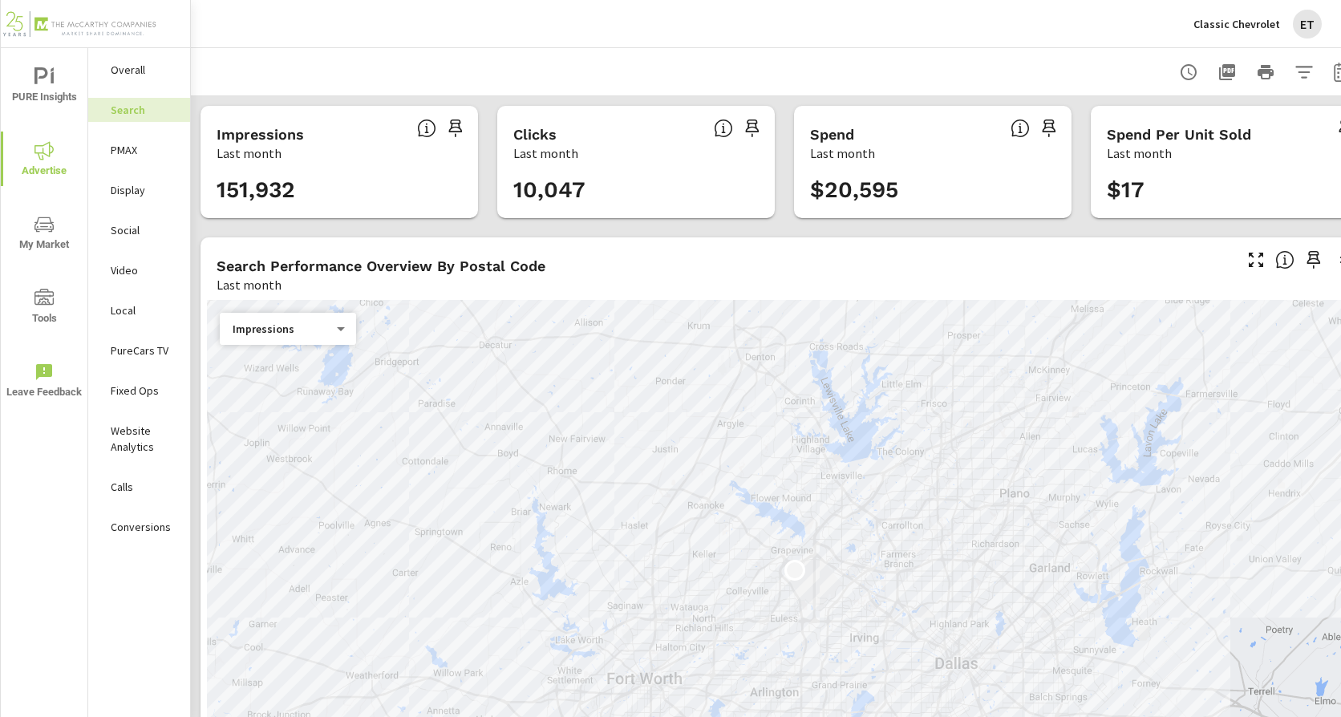
click at [706, 258] on div "Search Performance Overview By Postal Code" at bounding box center [722, 266] width 1013 height 18
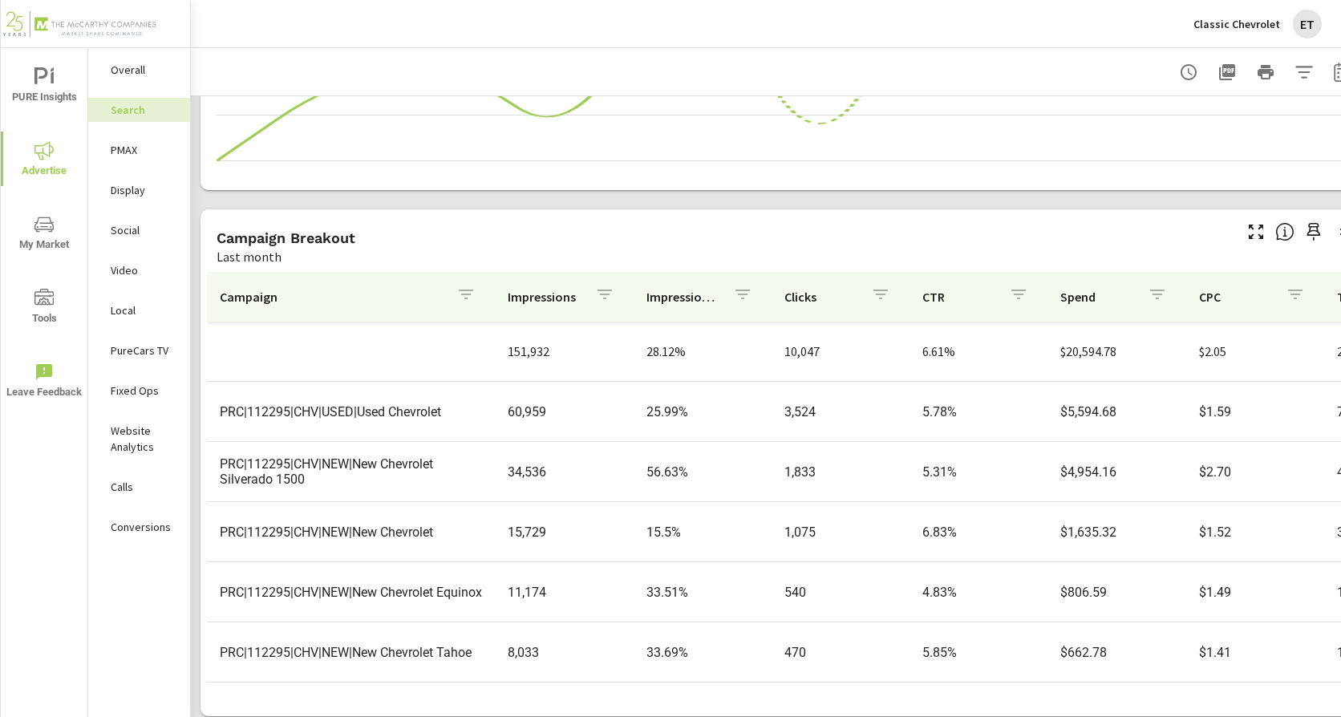
scroll to position [1101, 0]
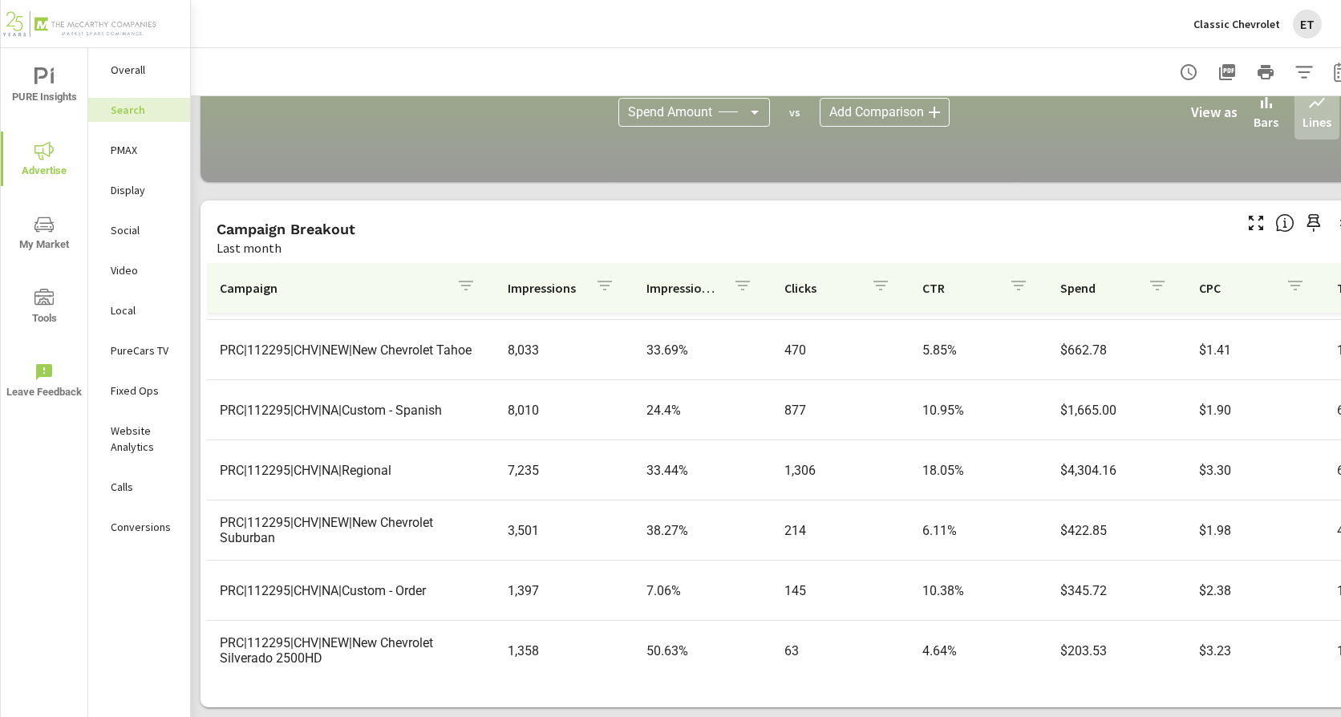
scroll to position [311, 0]
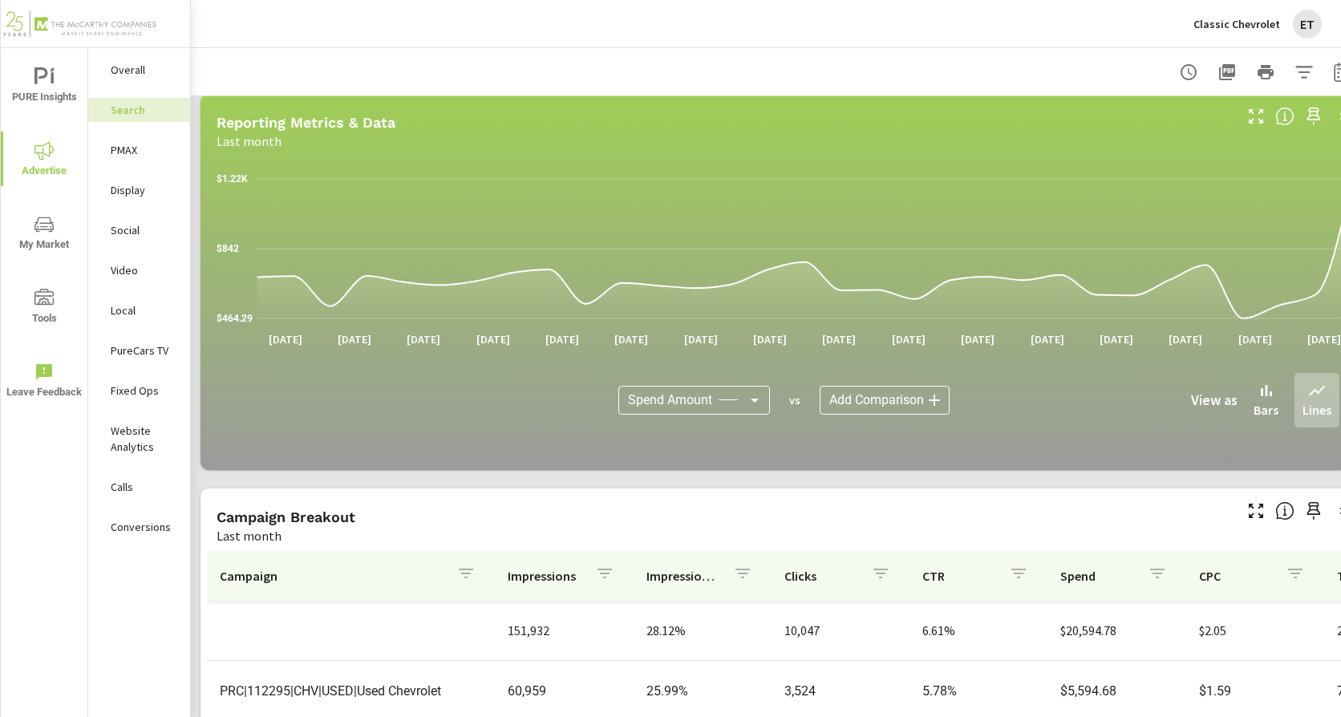
scroll to position [780, 0]
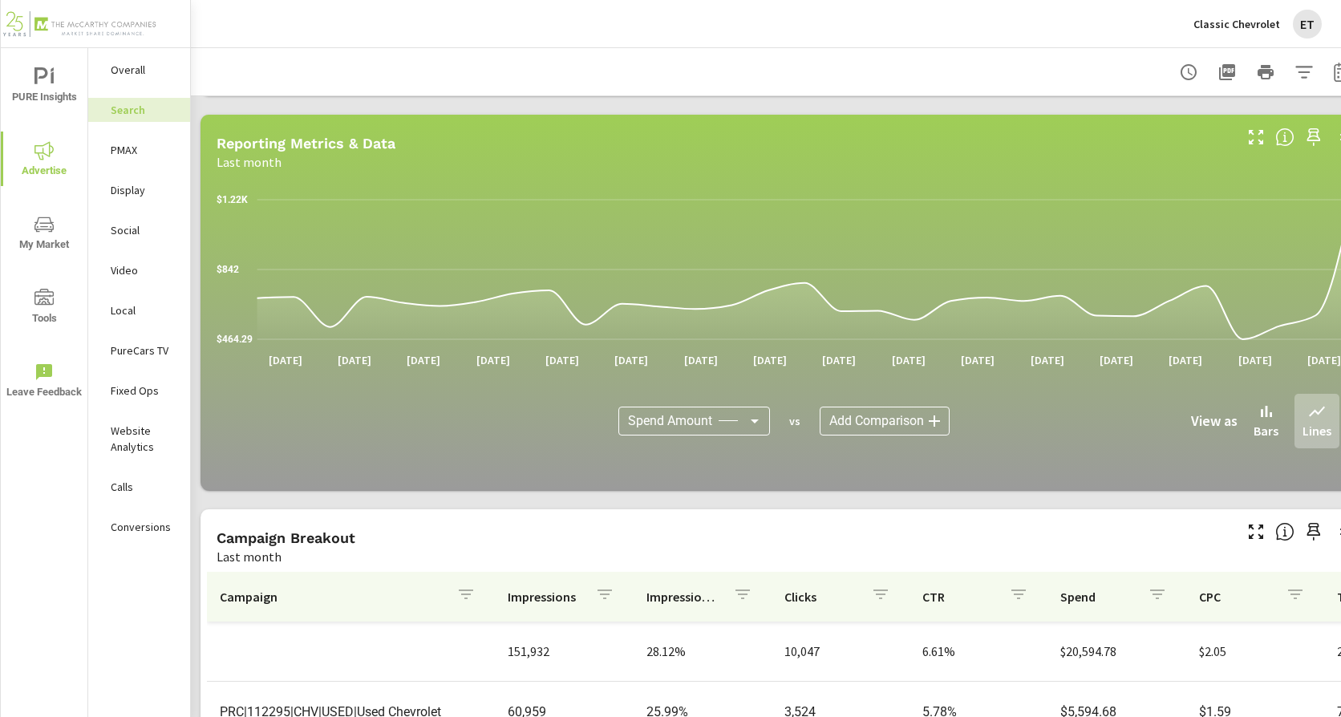
click at [123, 188] on p "Display" at bounding box center [144, 190] width 67 height 16
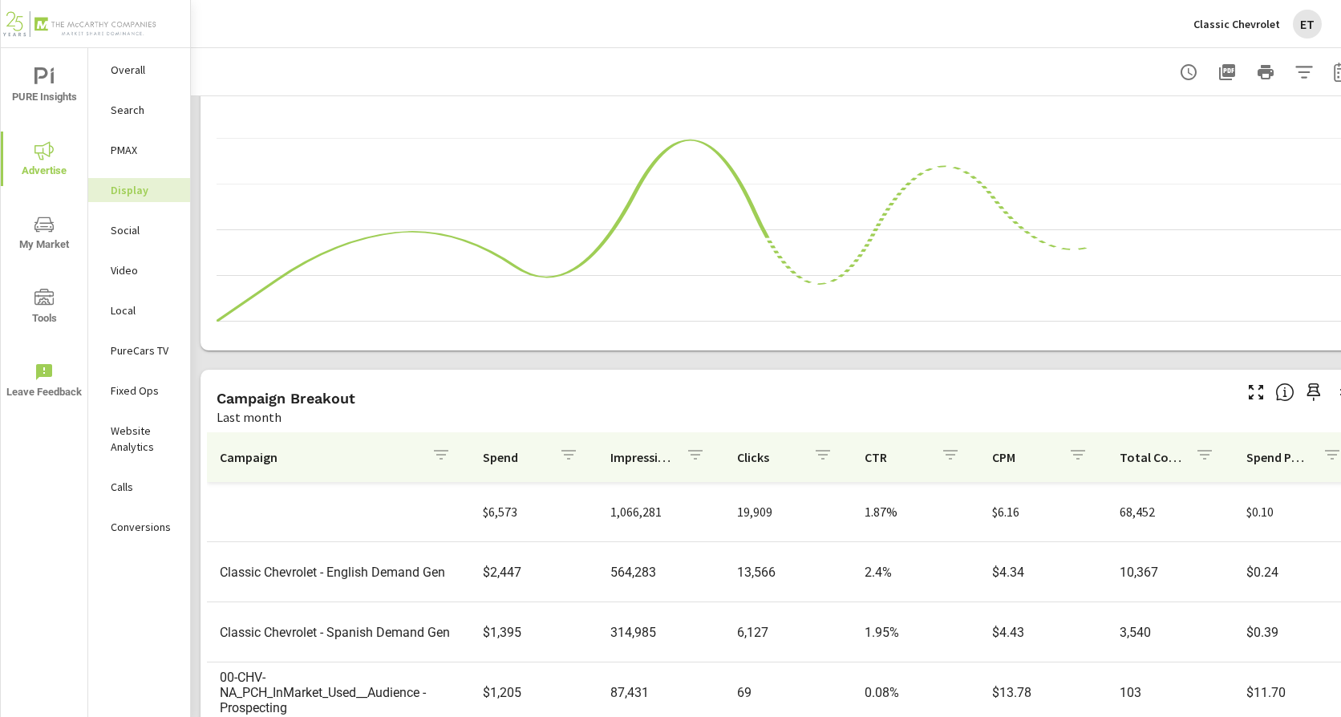
scroll to position [443, 0]
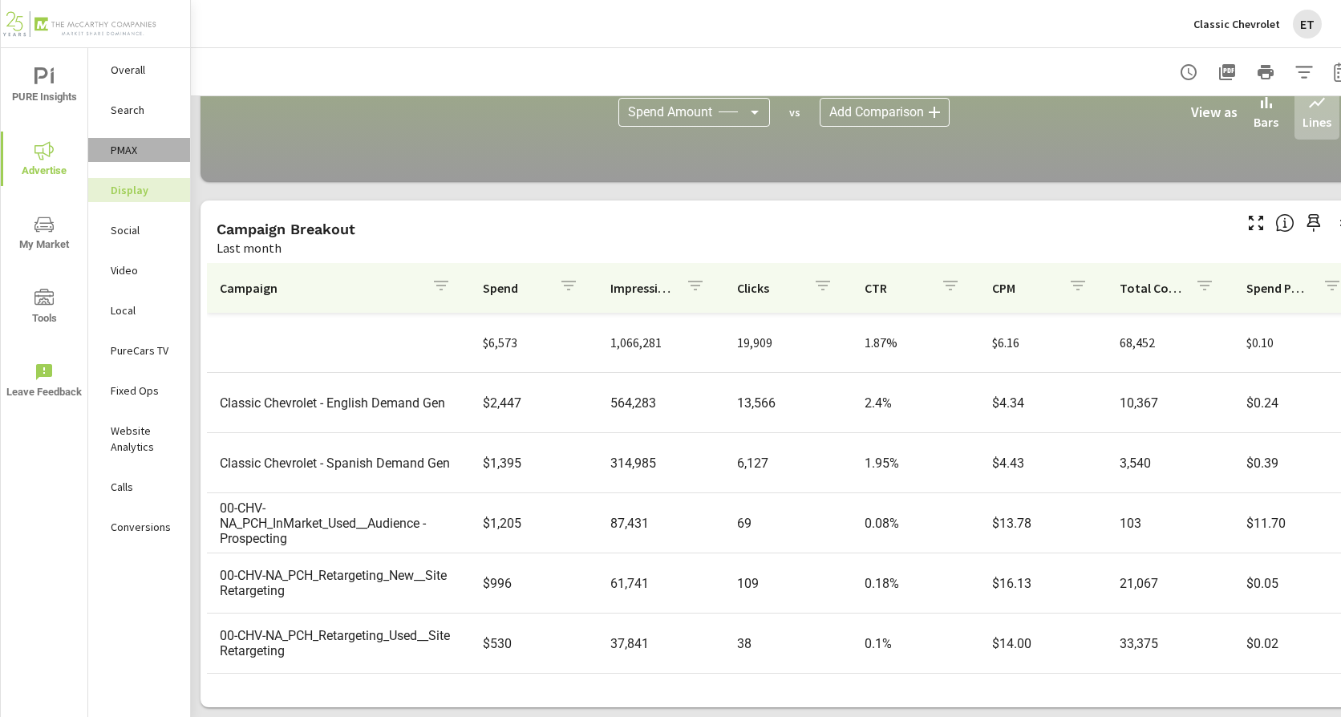
click at [126, 144] on p "PMAX" at bounding box center [144, 150] width 67 height 16
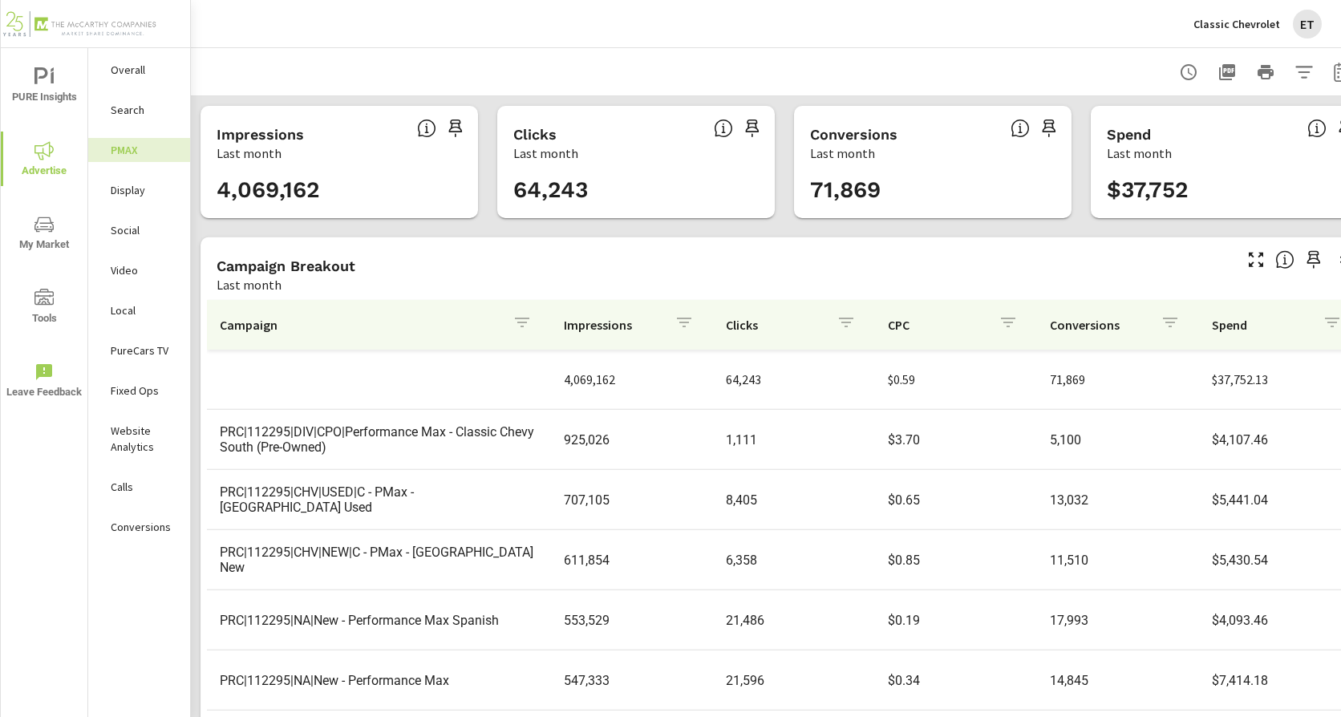
scroll to position [60, 0]
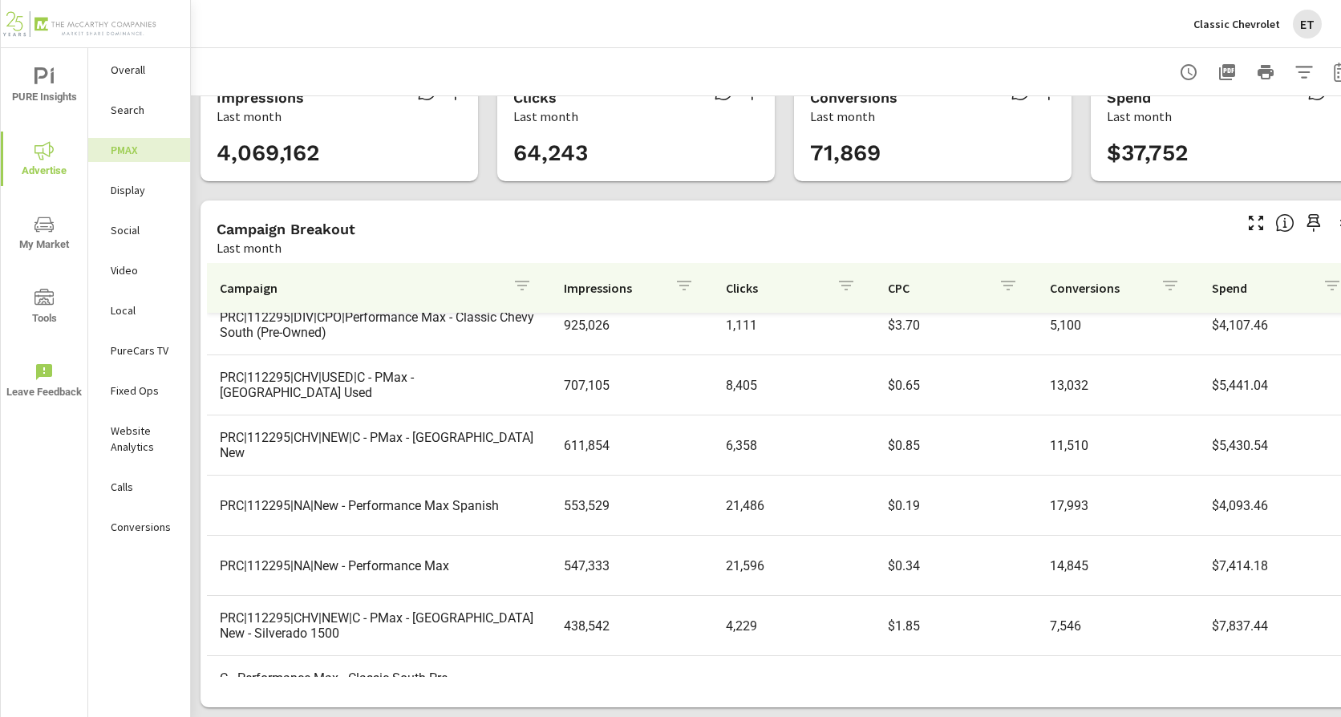
scroll to position [38, 0]
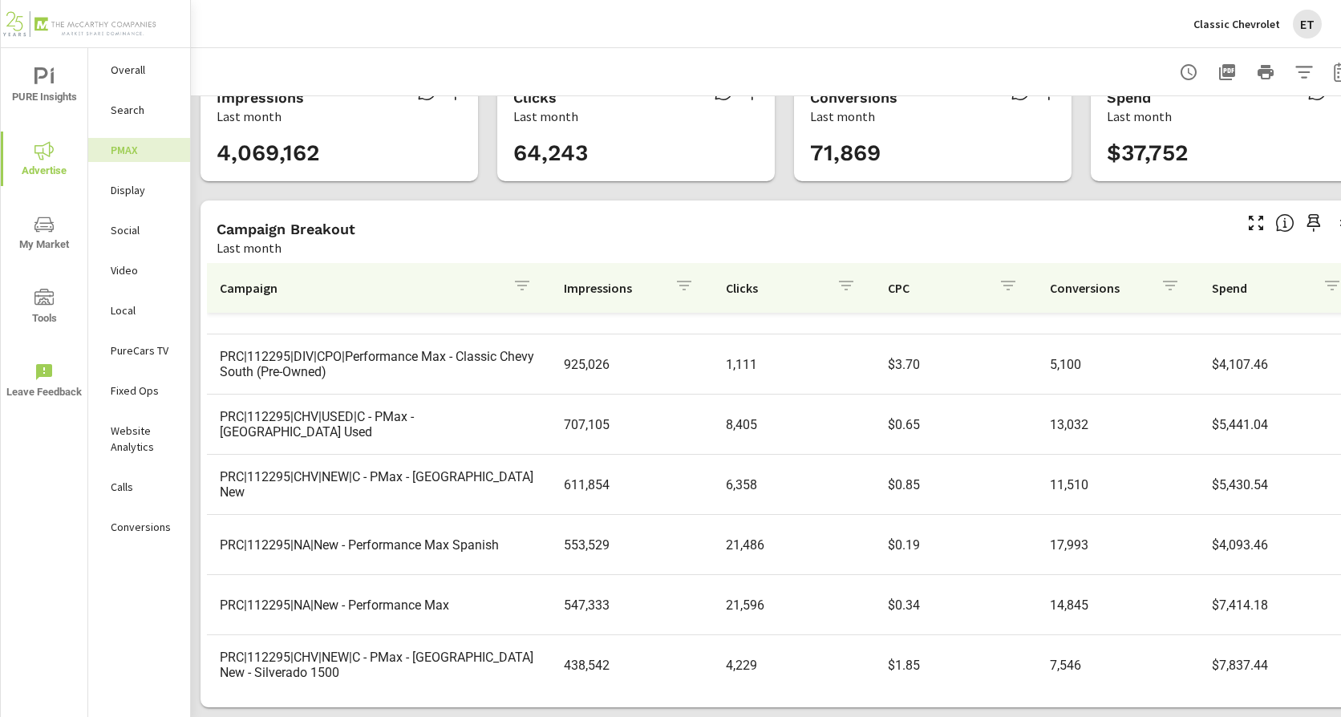
scroll to position [119, 0]
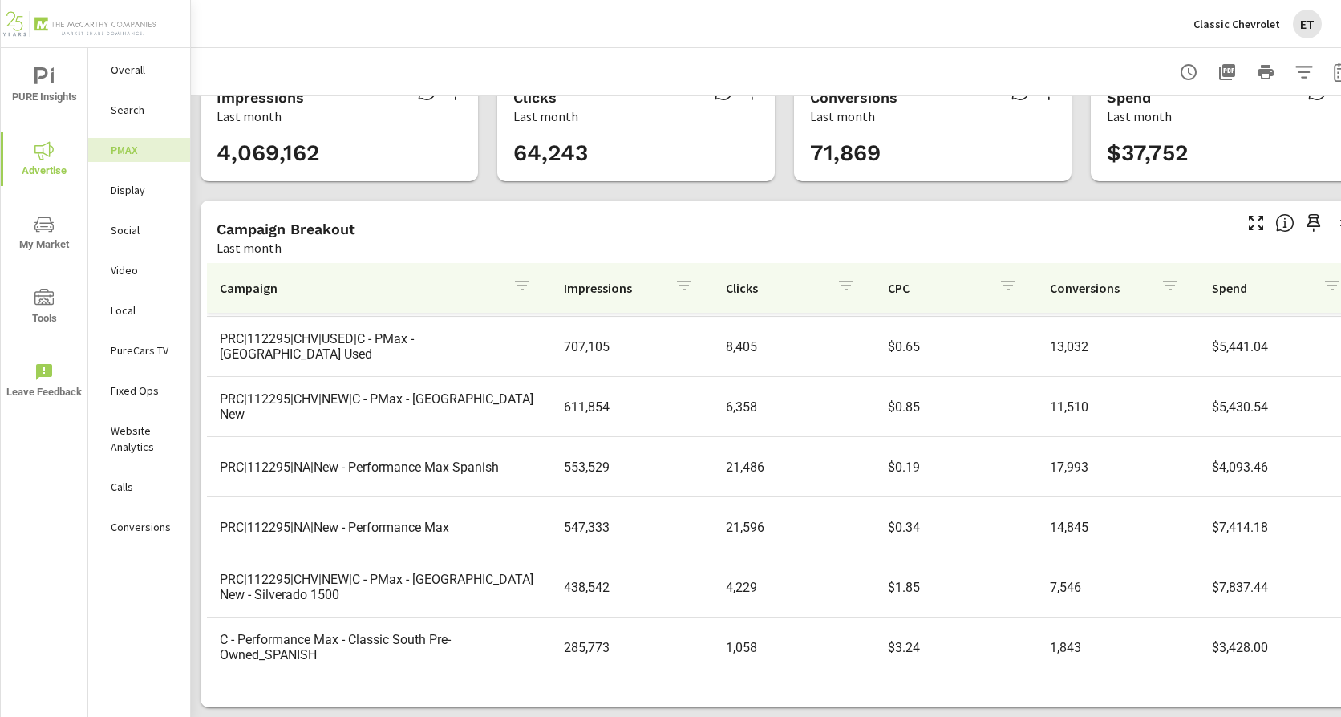
scroll to position [119, 0]
click at [136, 230] on p "Social" at bounding box center [144, 230] width 67 height 16
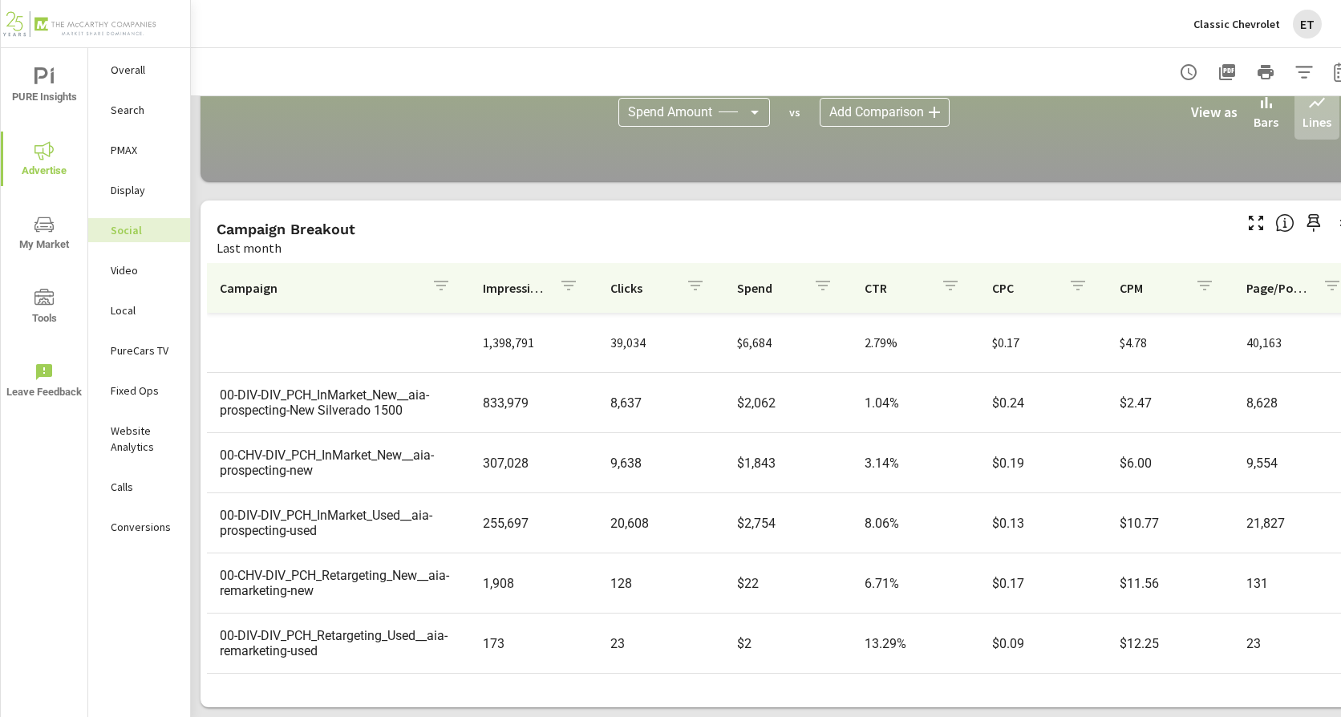
click at [116, 106] on p "Search" at bounding box center [144, 110] width 67 height 16
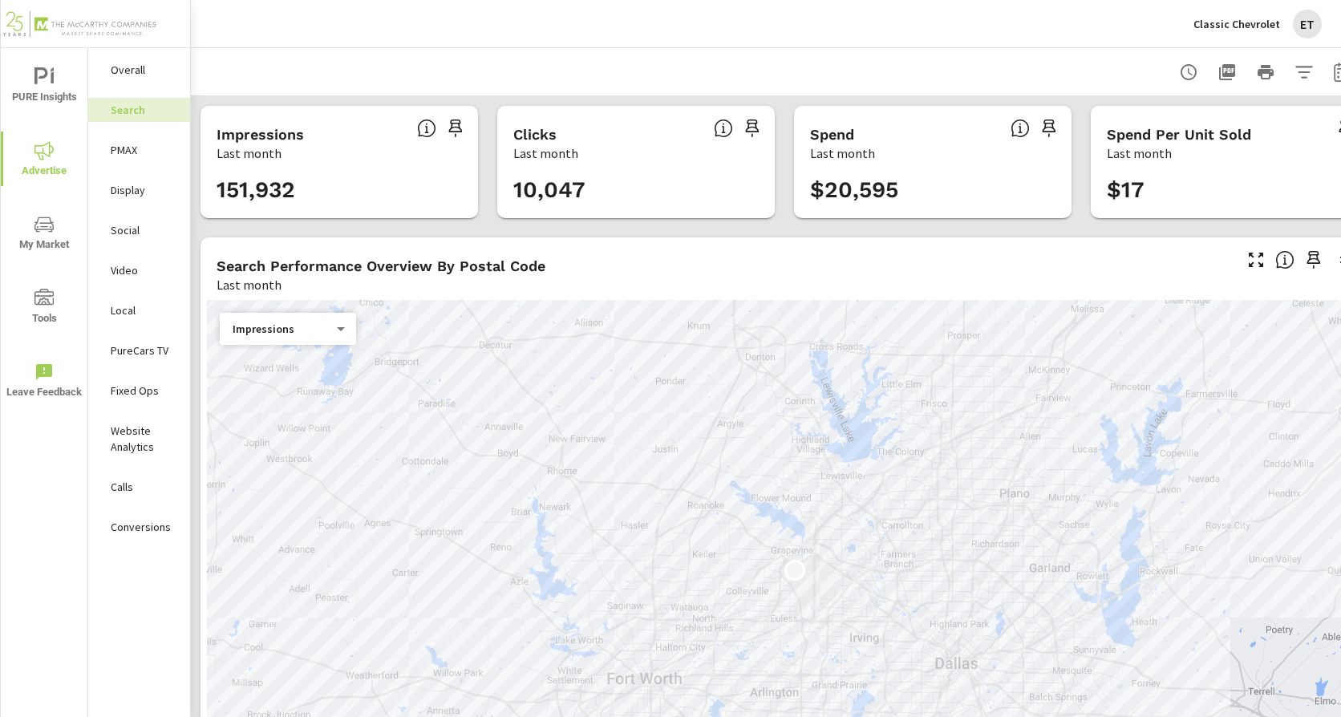
click at [1238, 26] on p "Classic Chevrolet" at bounding box center [1236, 24] width 87 height 14
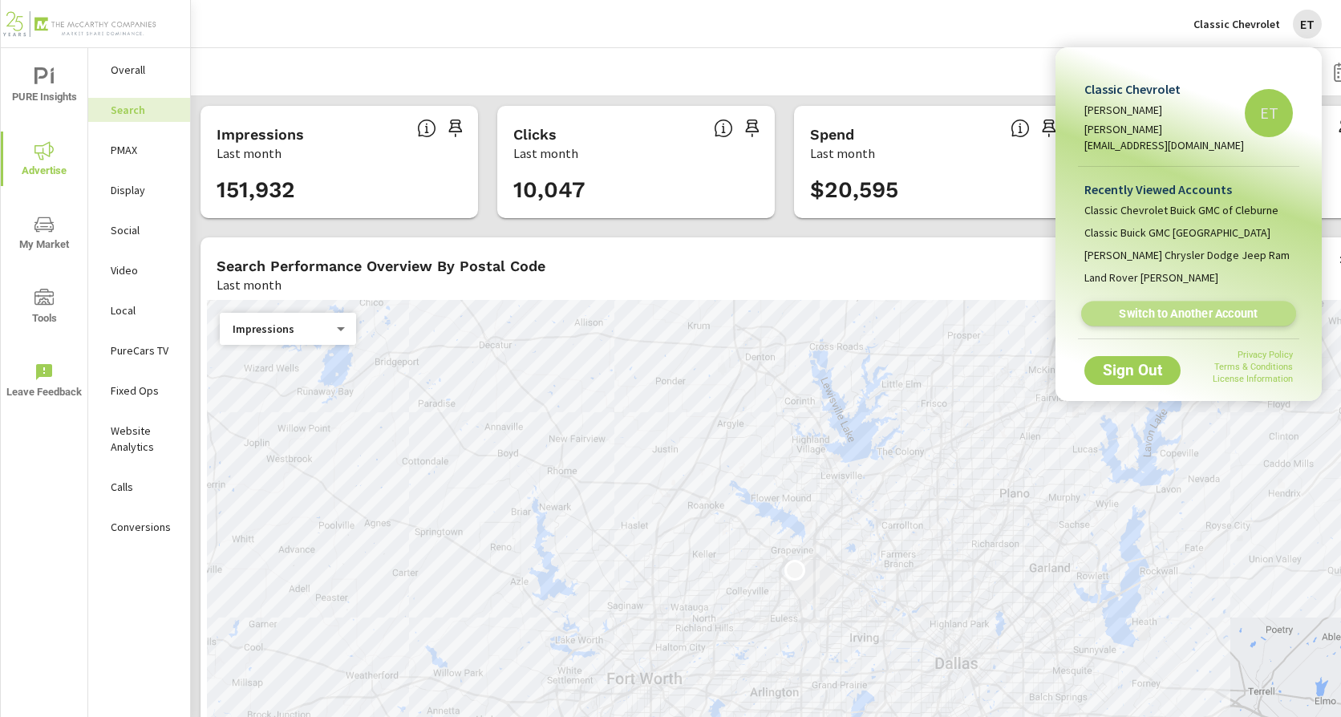
click at [1127, 306] on span "Switch to Another Account" at bounding box center [1188, 313] width 196 height 15
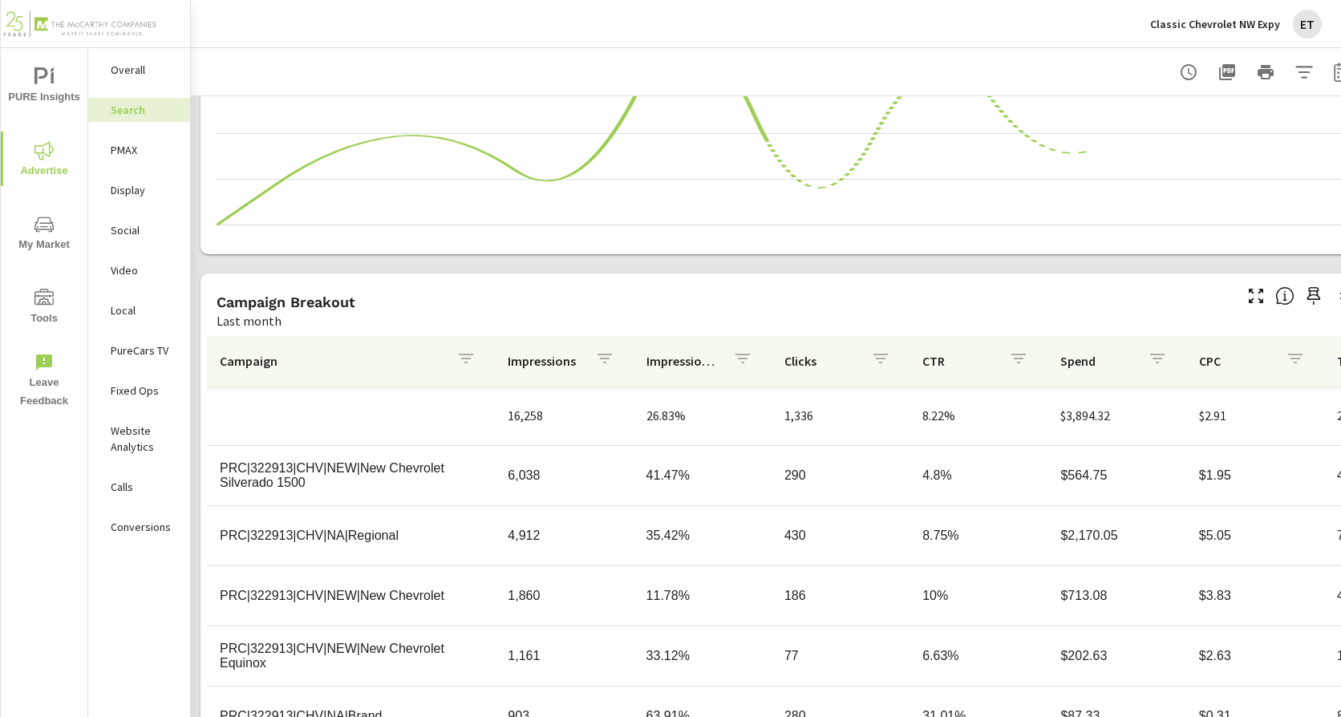
scroll to position [1101, 0]
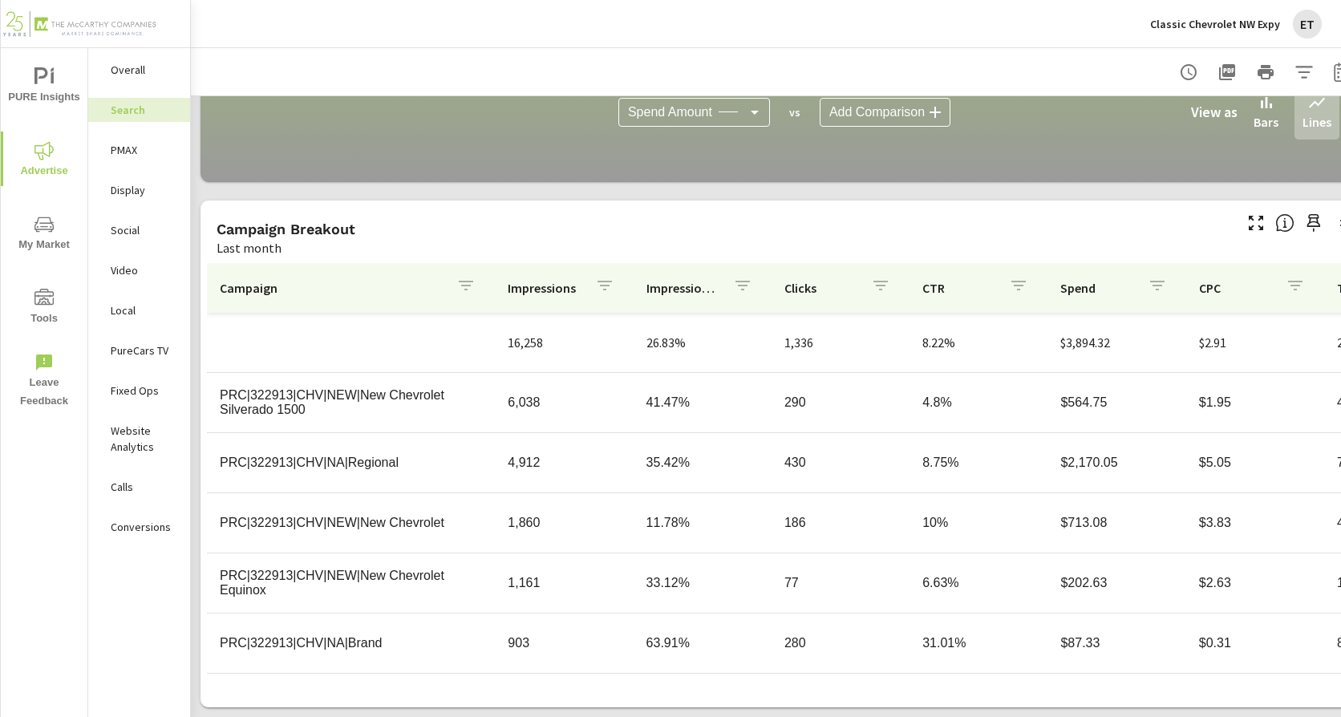
click at [124, 153] on p "PMAX" at bounding box center [144, 150] width 67 height 16
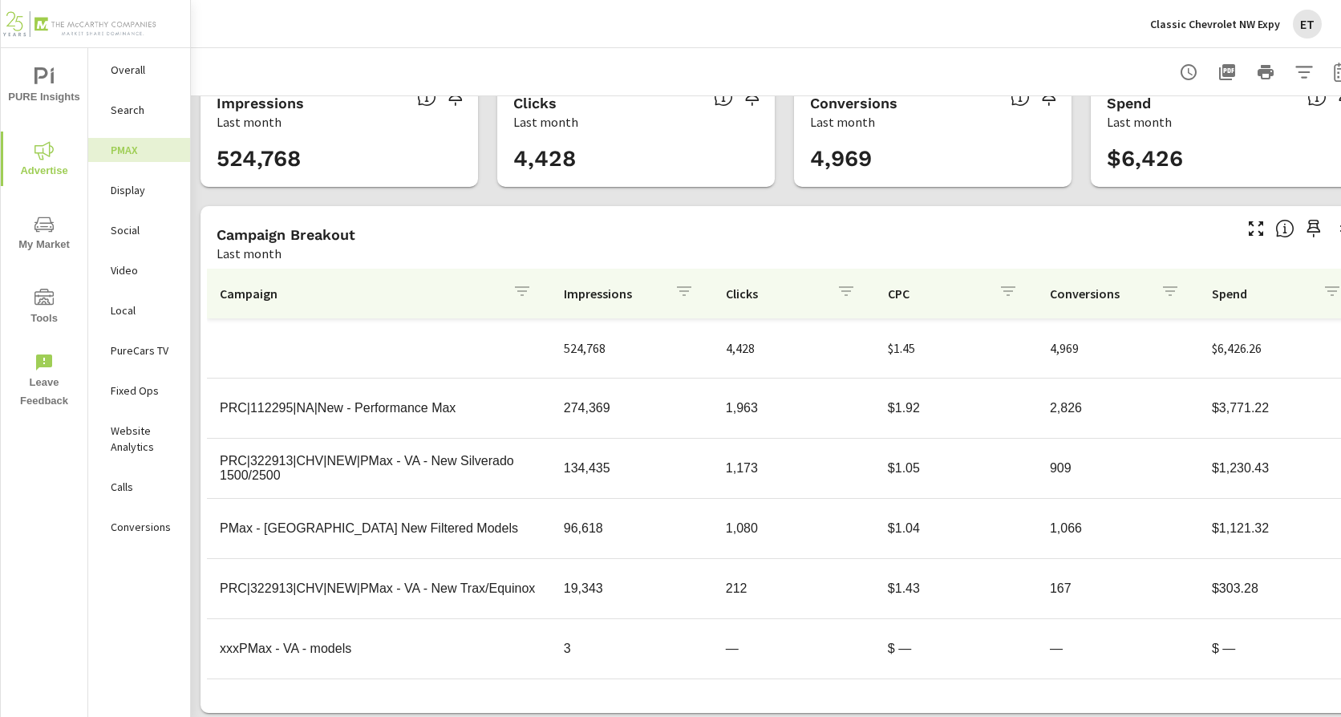
scroll to position [49, 0]
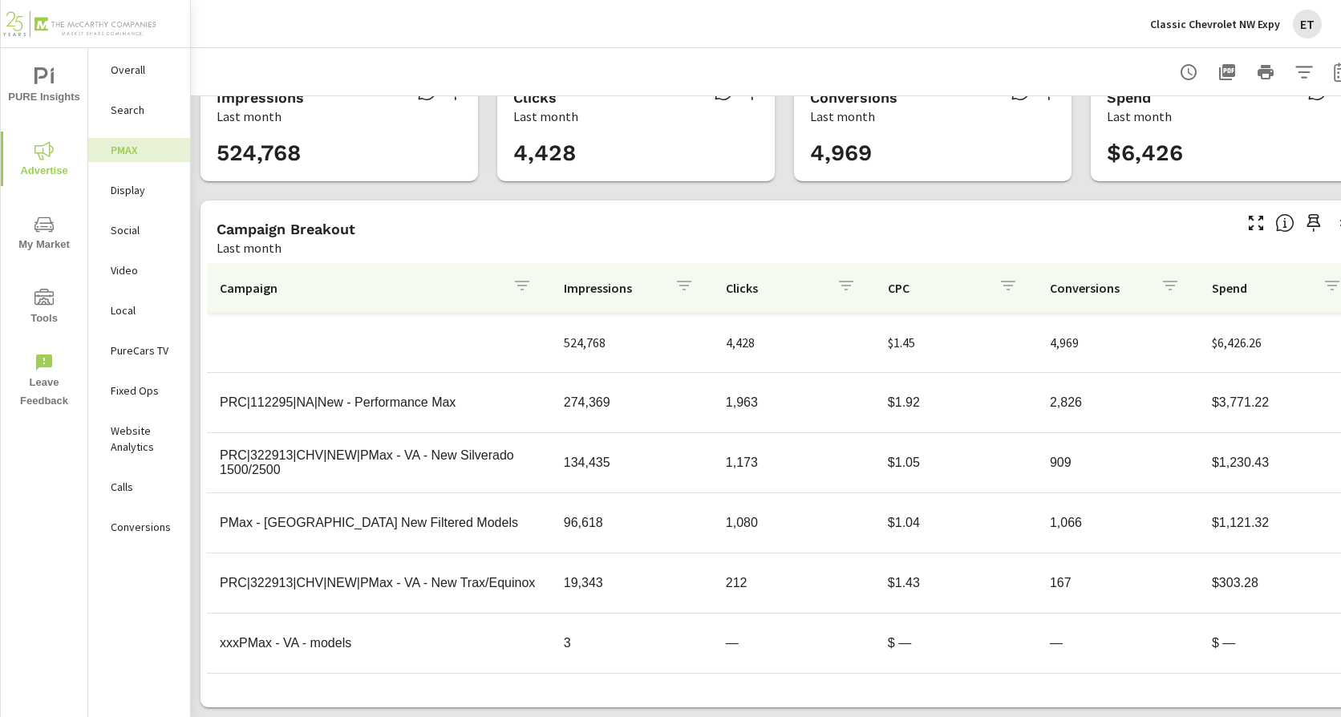
click at [1241, 18] on p "Classic Chevrolet NW Expy" at bounding box center [1215, 24] width 130 height 14
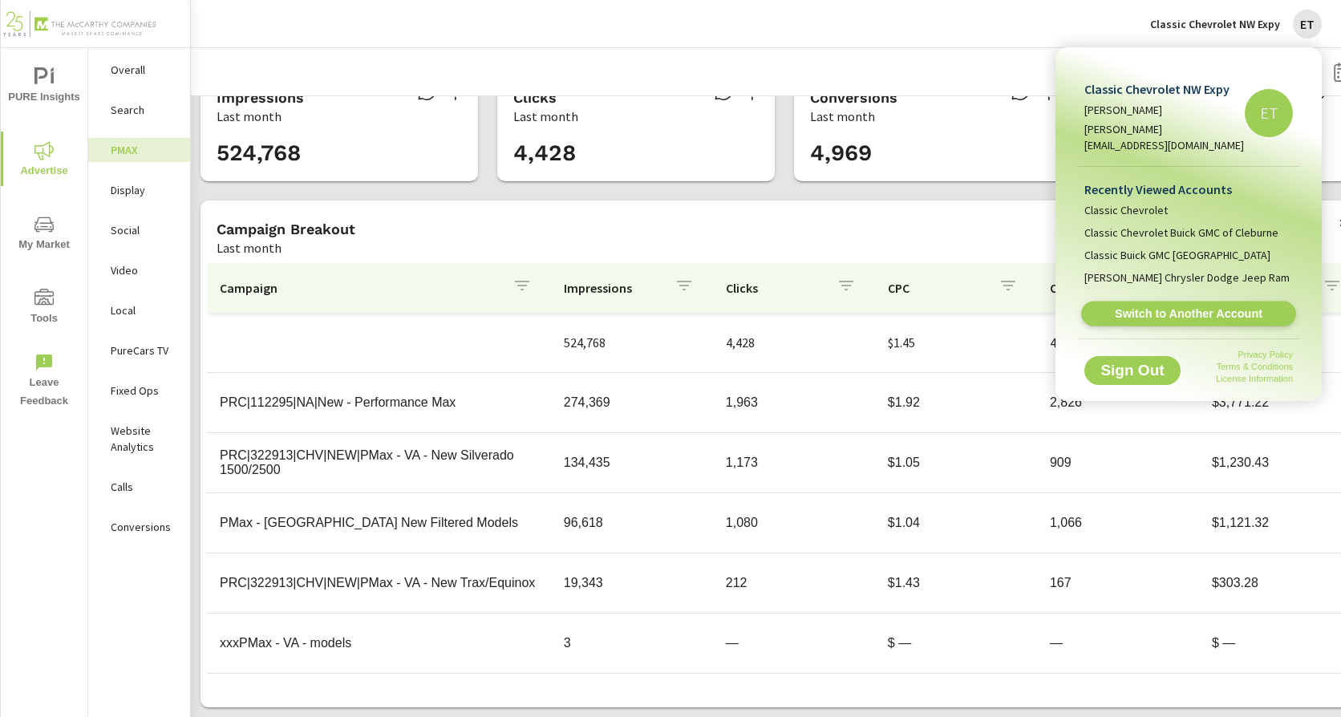
click at [1202, 306] on span "Switch to Another Account" at bounding box center [1188, 313] width 196 height 15
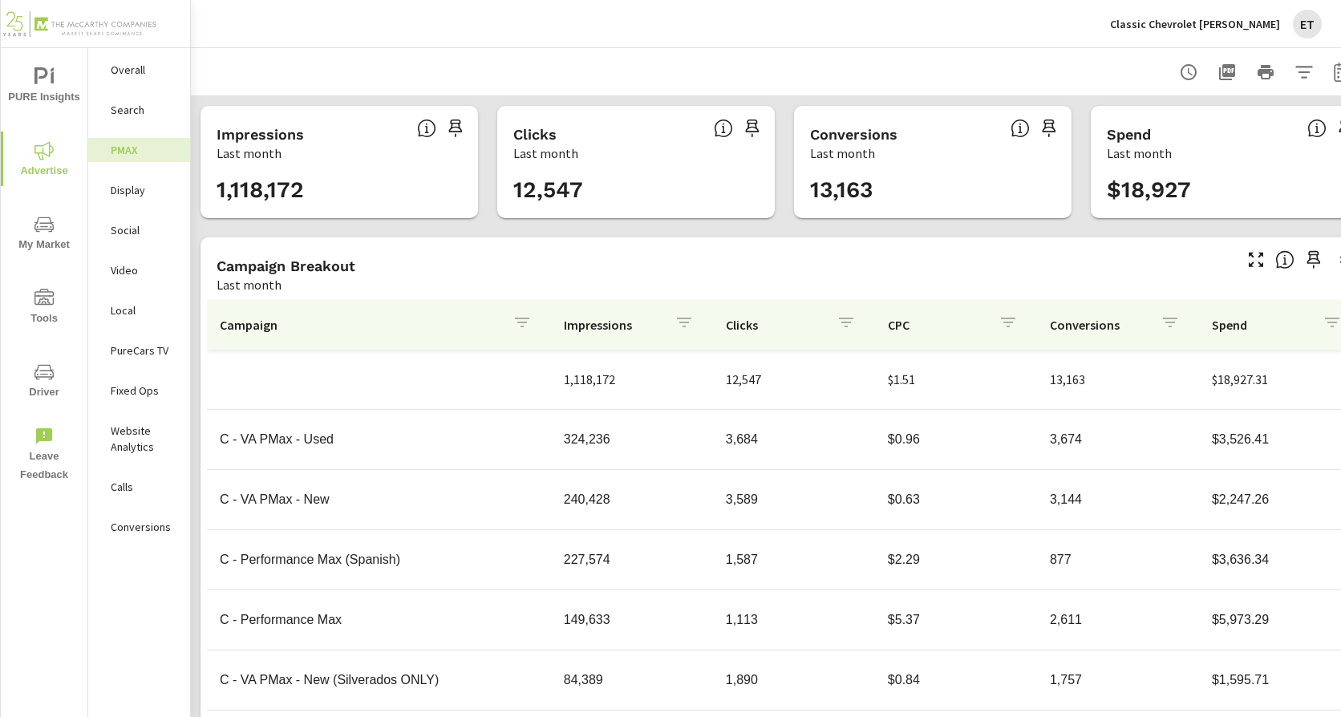
scroll to position [120, 0]
click at [136, 113] on p "Search" at bounding box center [144, 110] width 67 height 16
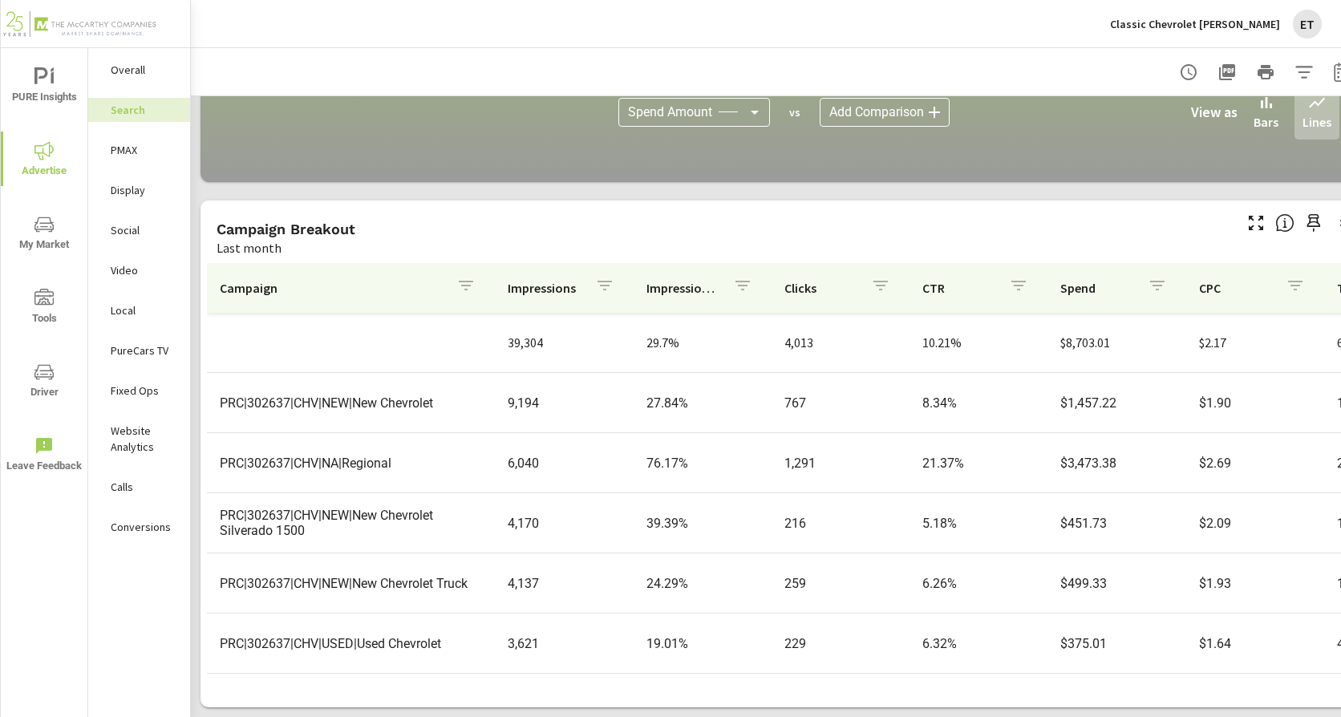
scroll to position [1101, 0]
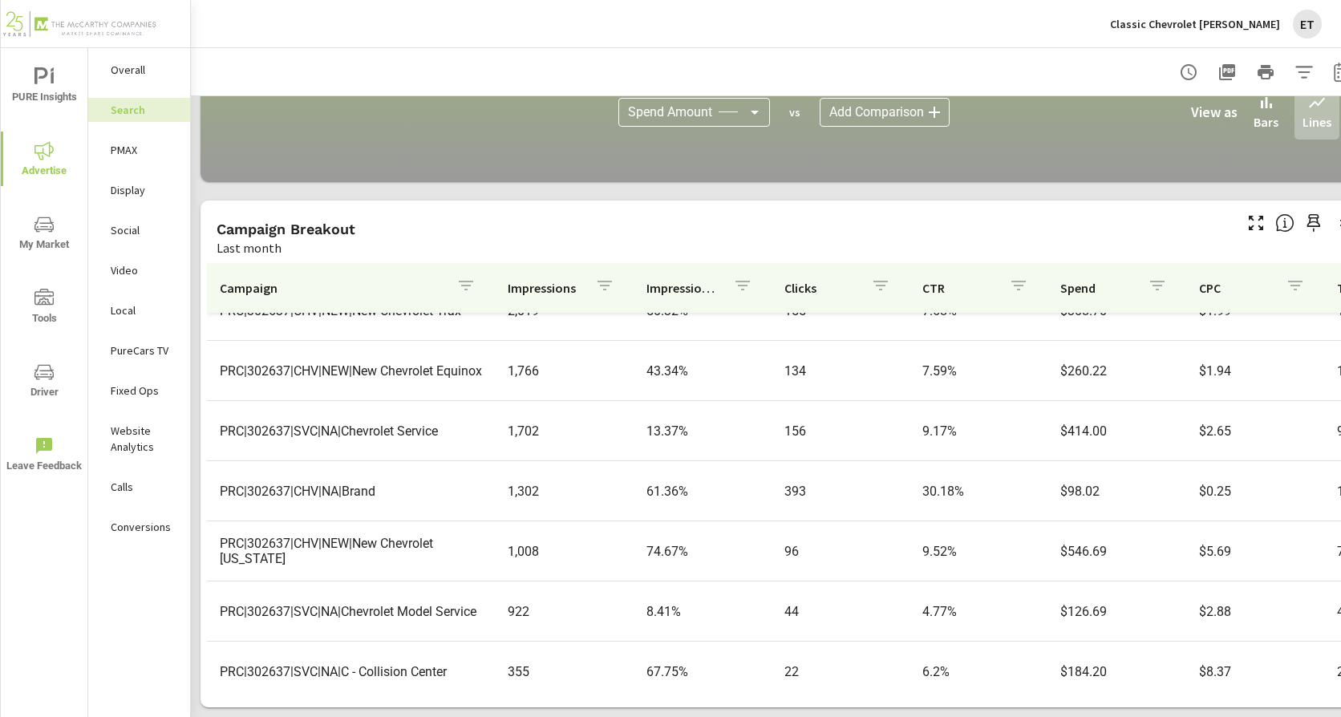
scroll to position [481, 0]
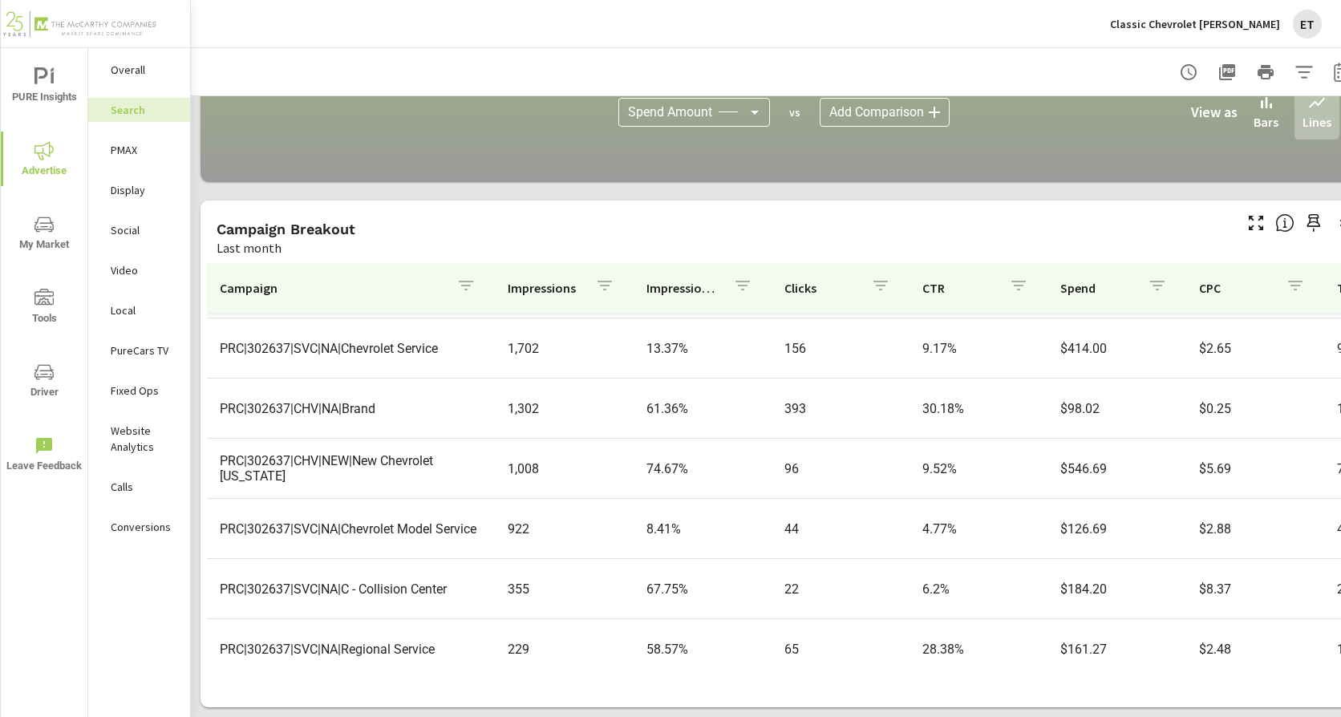
scroll to position [552, 0]
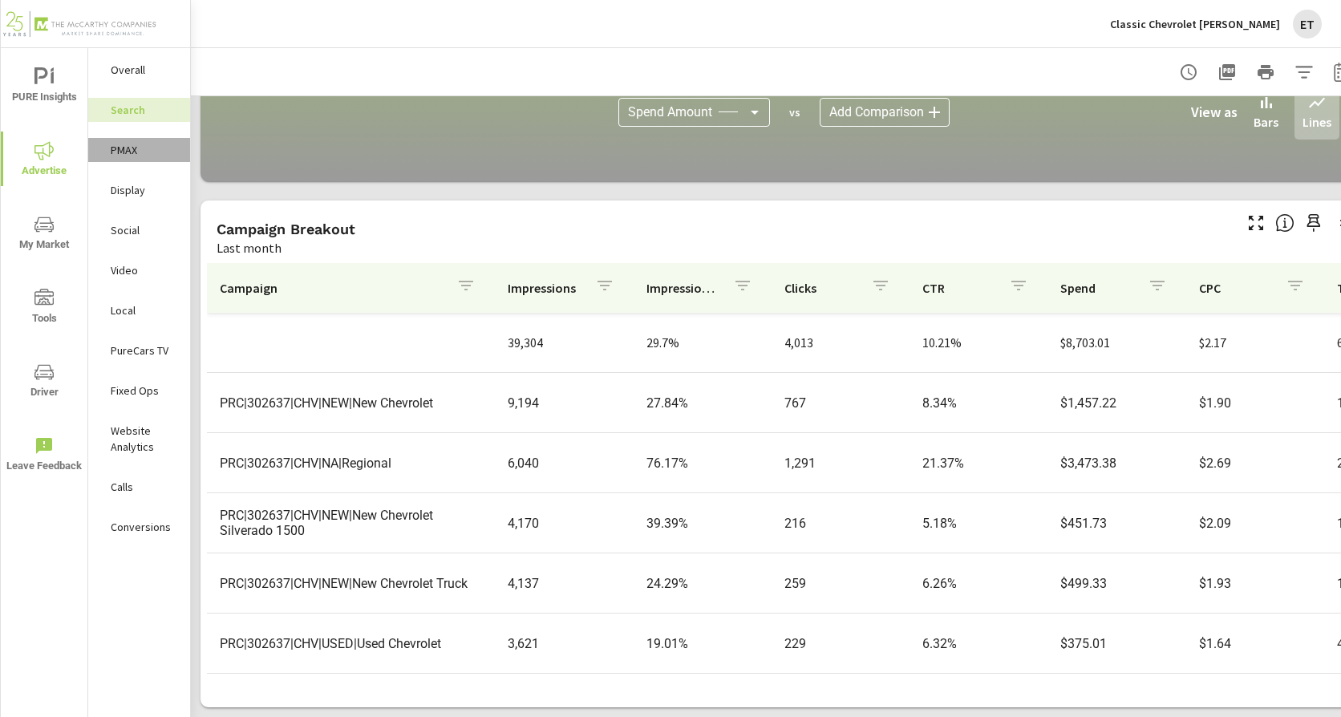
click at [131, 155] on p "PMAX" at bounding box center [144, 150] width 67 height 16
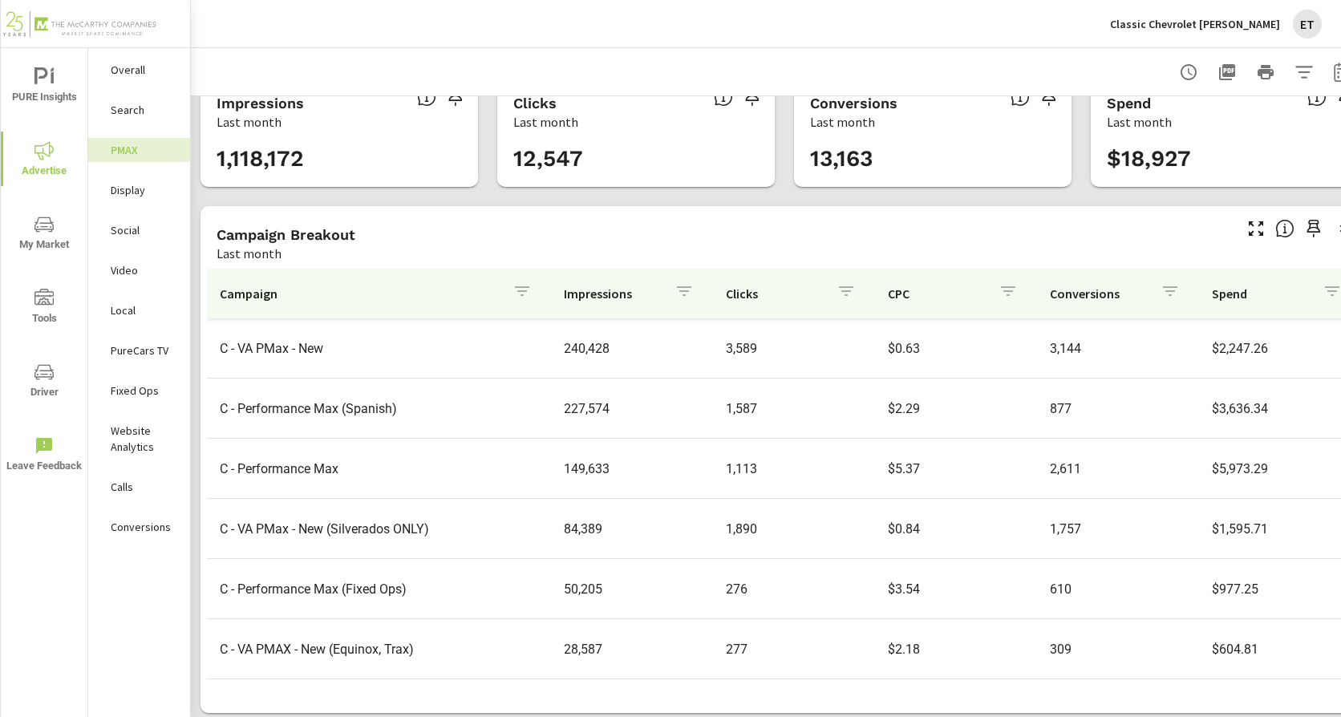
scroll to position [49, 0]
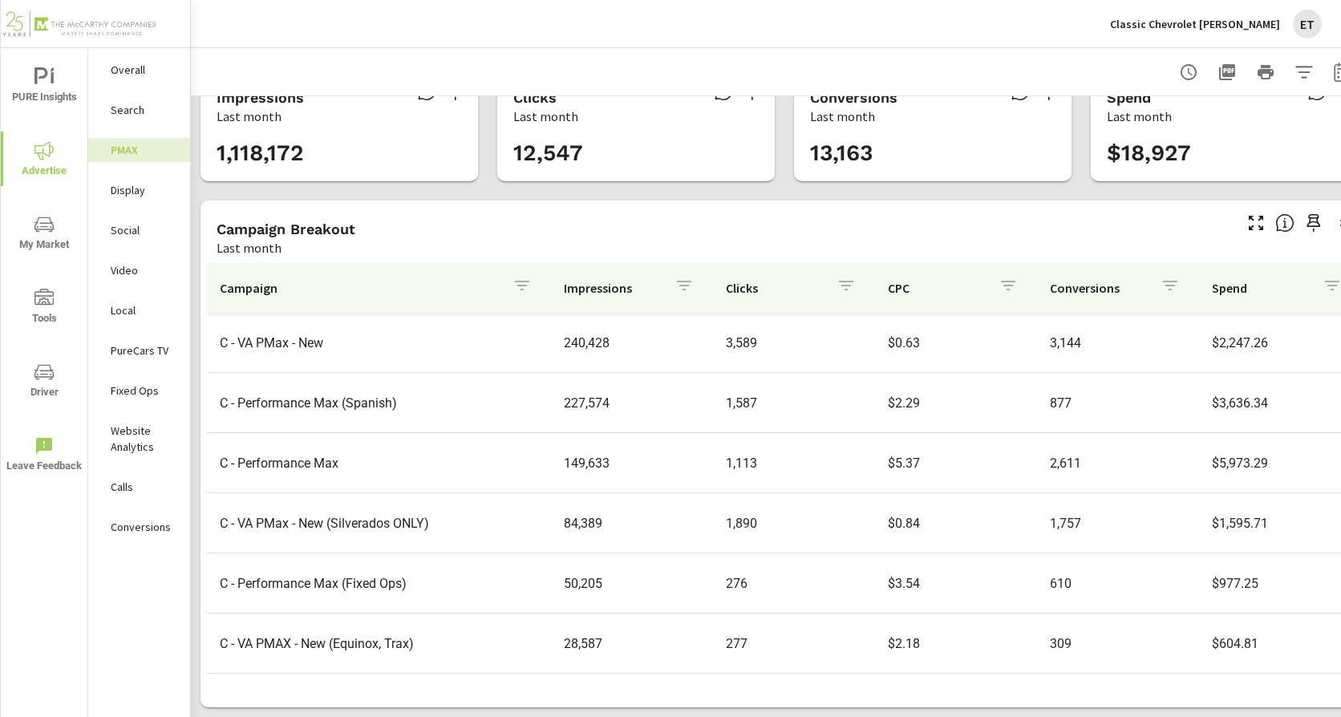
scroll to position [7, 0]
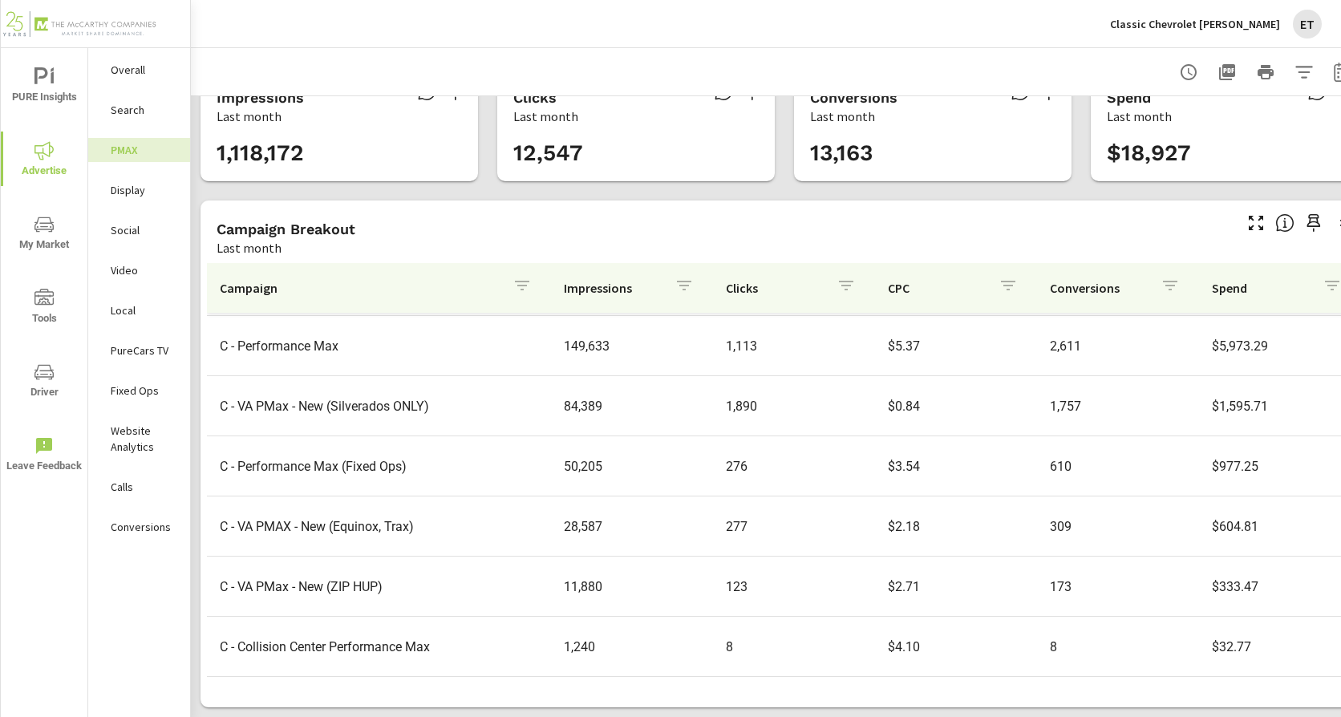
scroll to position [159, 0]
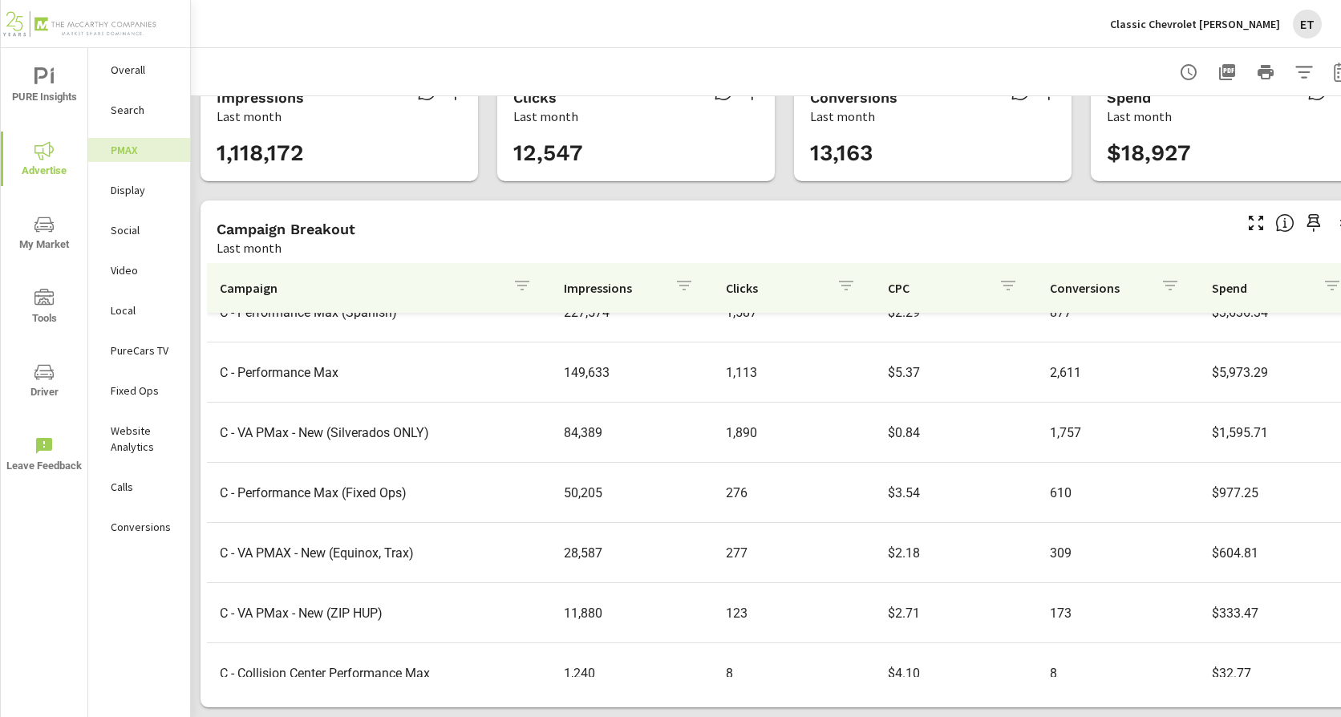
scroll to position [239, 0]
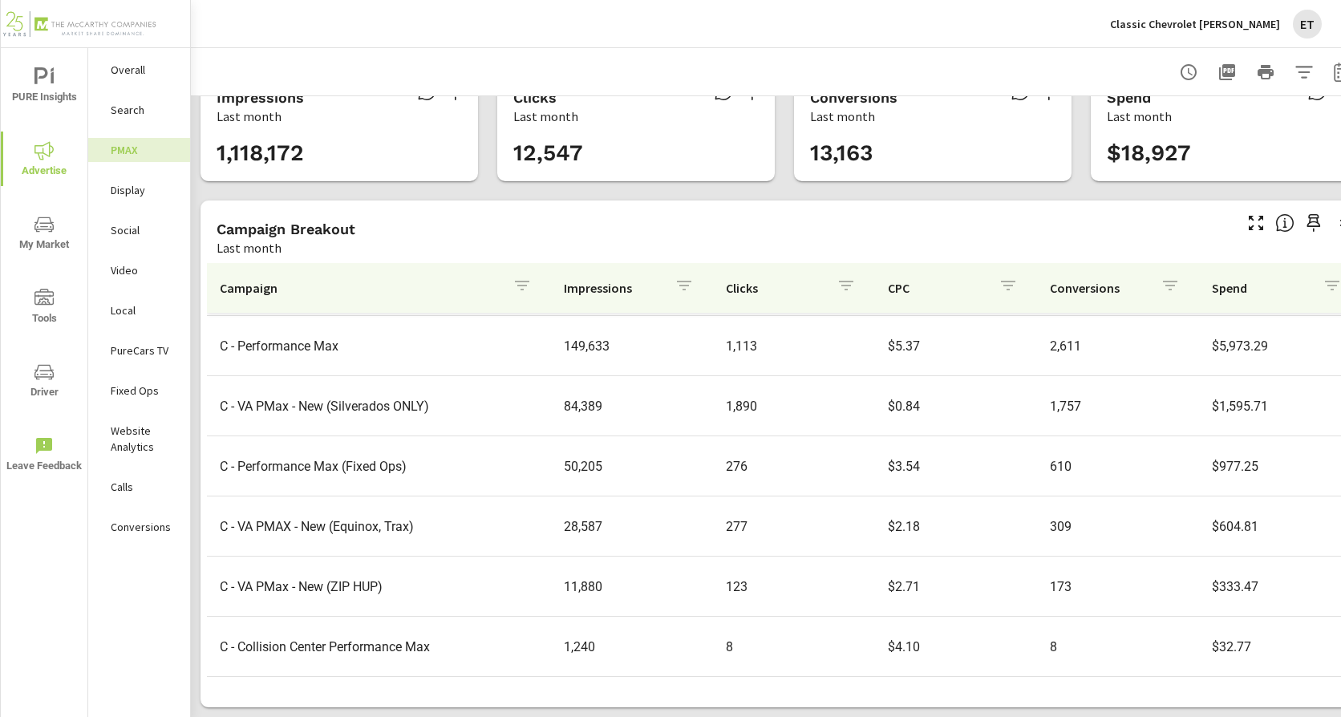
click at [676, 636] on td "1,240" at bounding box center [632, 646] width 162 height 41
click at [132, 227] on p "Social" at bounding box center [144, 230] width 67 height 16
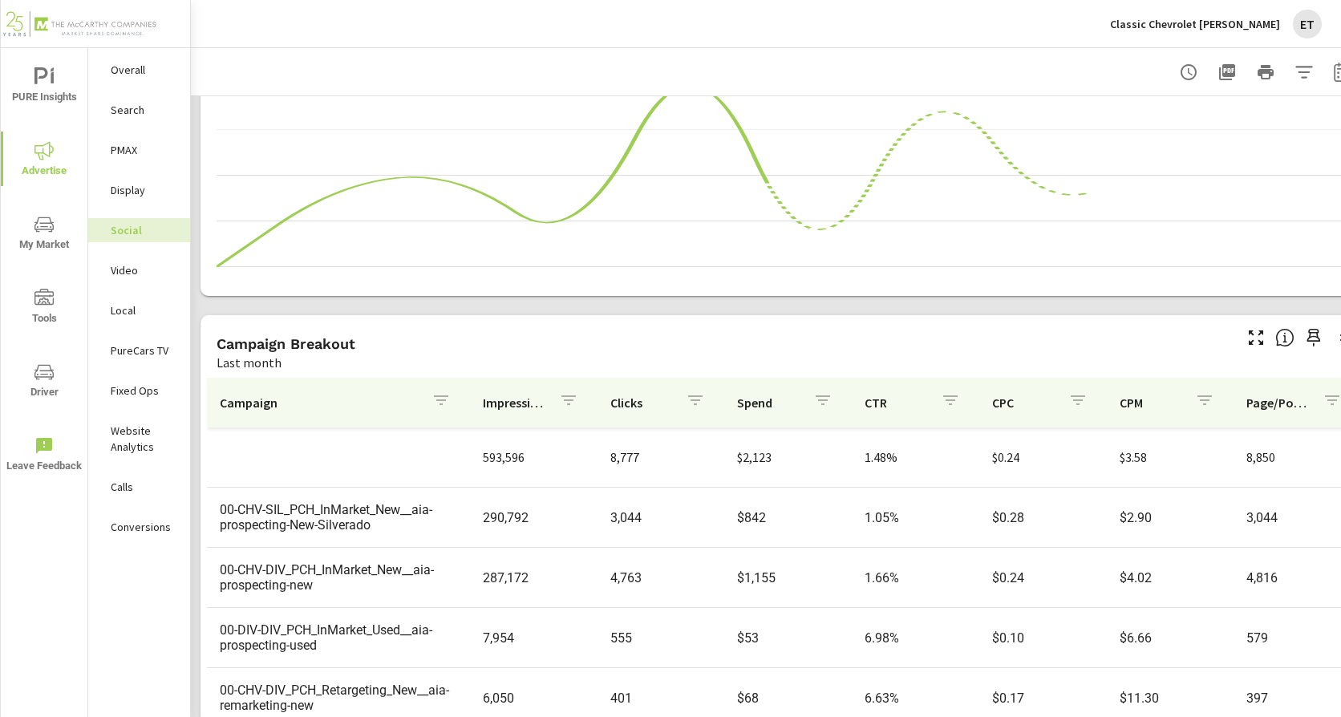
scroll to position [443, 0]
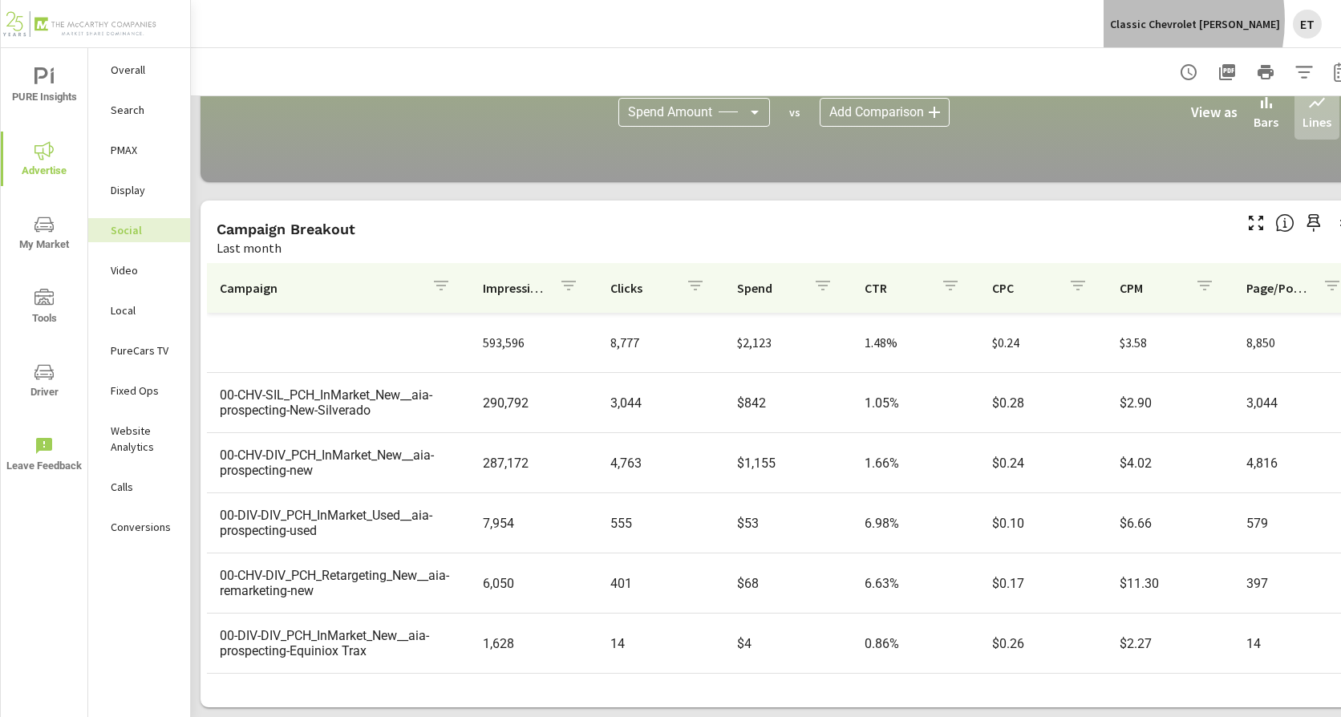
click at [1169, 20] on p "Classic Chevrolet [PERSON_NAME]" at bounding box center [1195, 24] width 170 height 14
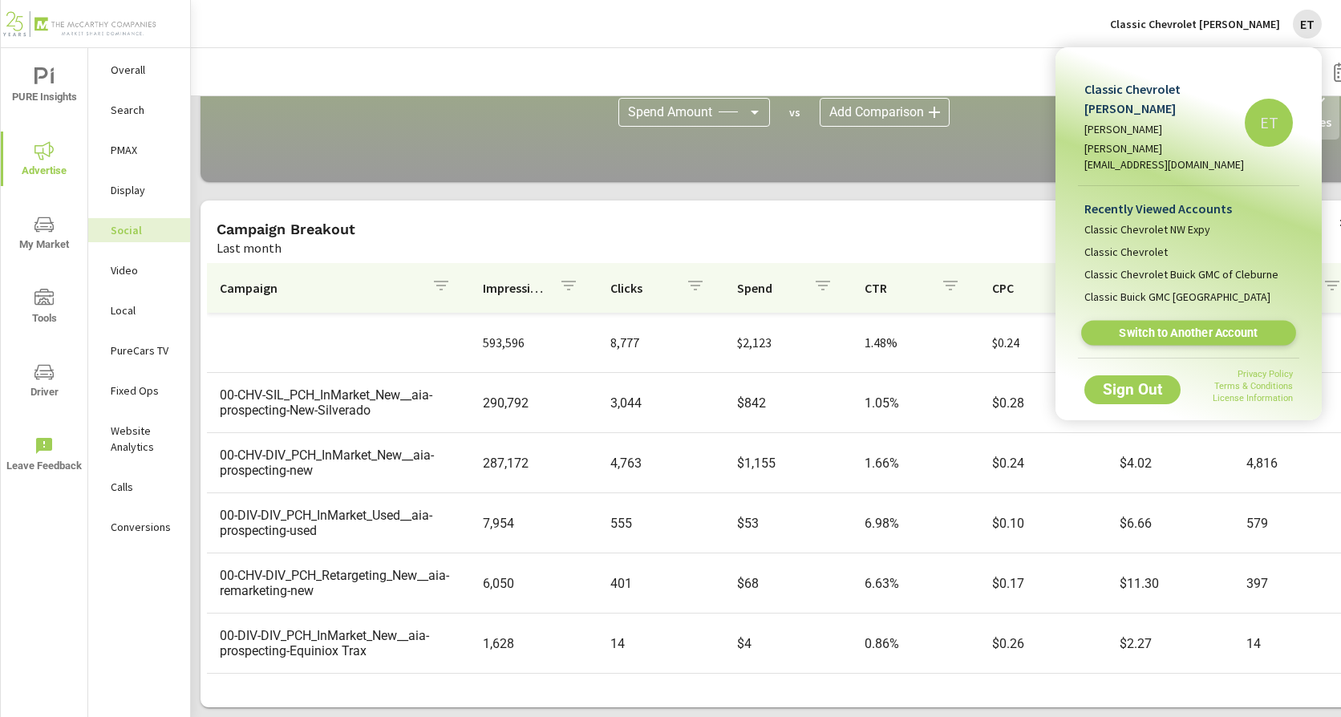
click at [1163, 326] on span "Switch to Another Account" at bounding box center [1188, 333] width 196 height 15
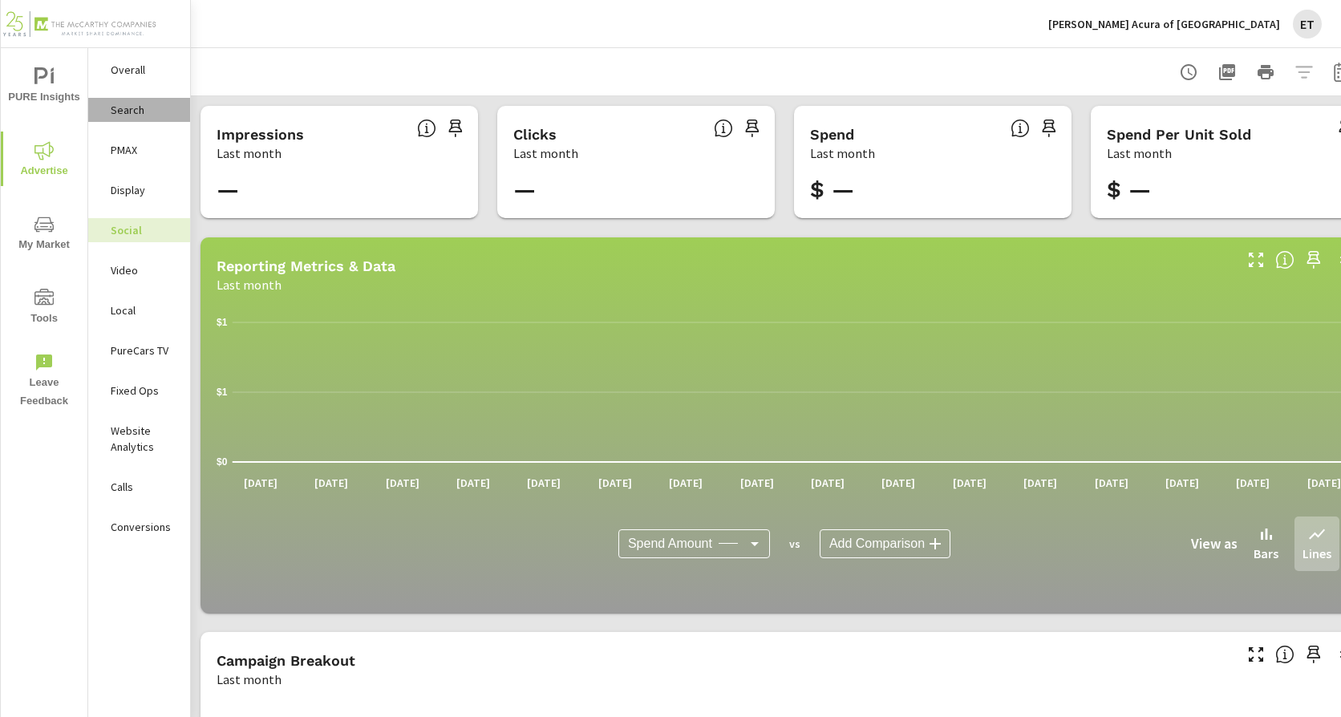
click at [132, 111] on p "Search" at bounding box center [144, 110] width 67 height 16
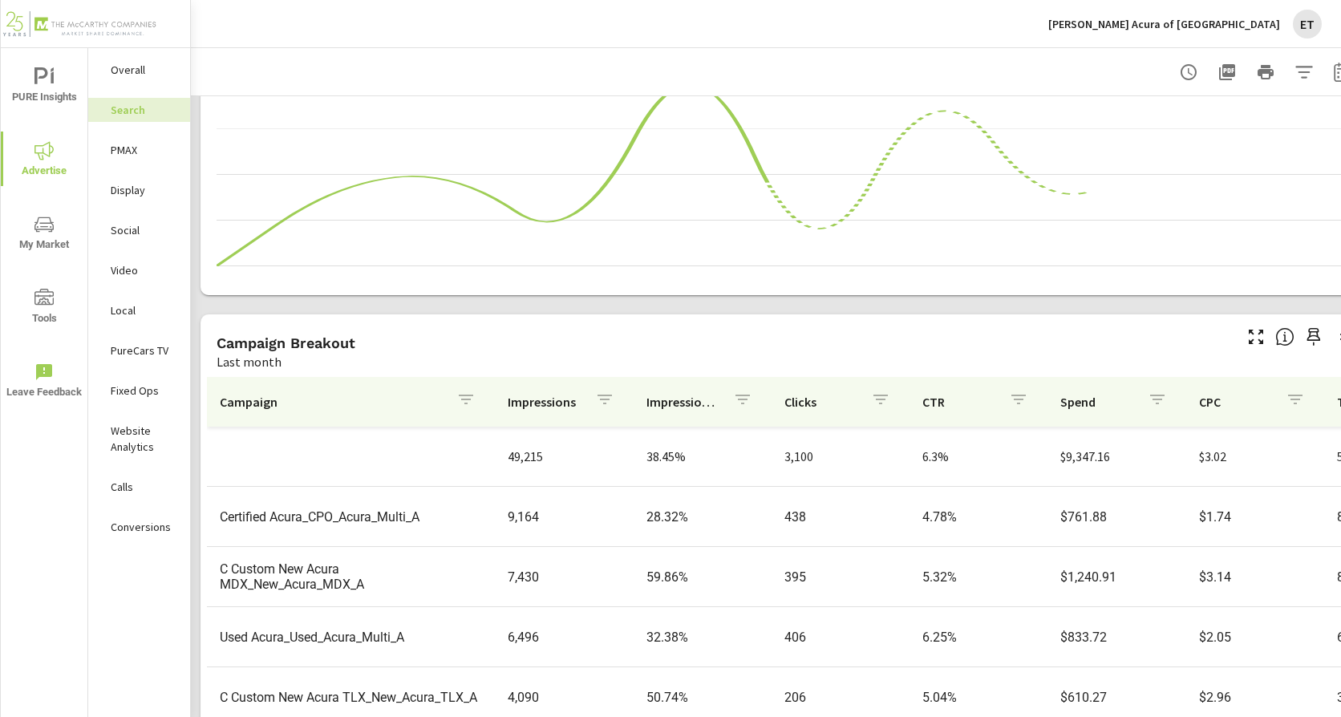
scroll to position [1101, 0]
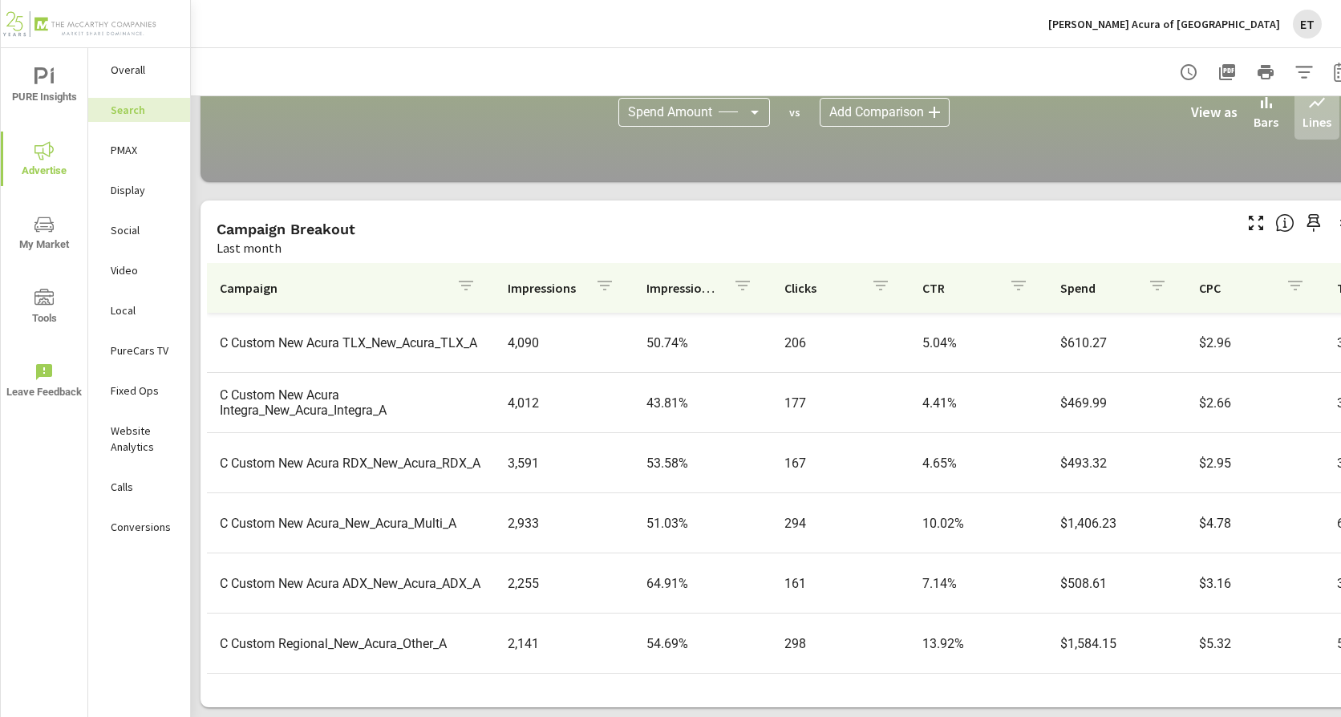
scroll to position [148, 0]
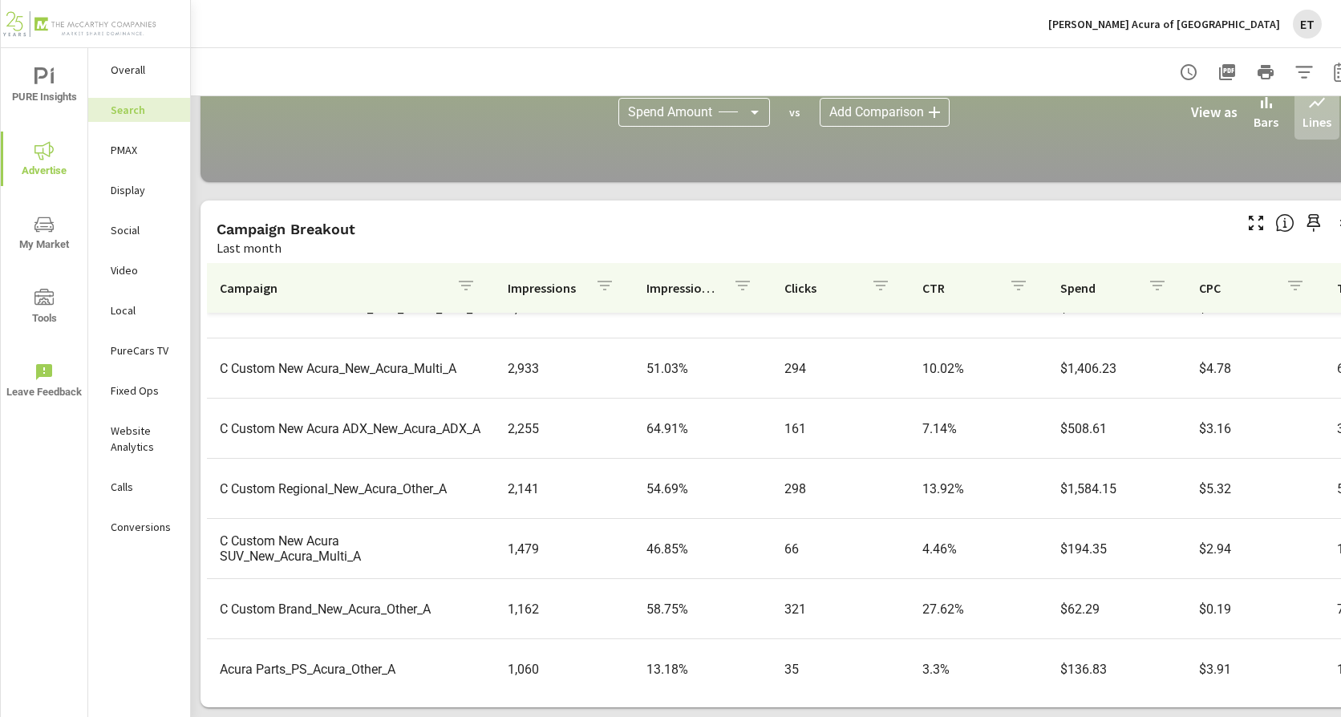
scroll to position [401, 0]
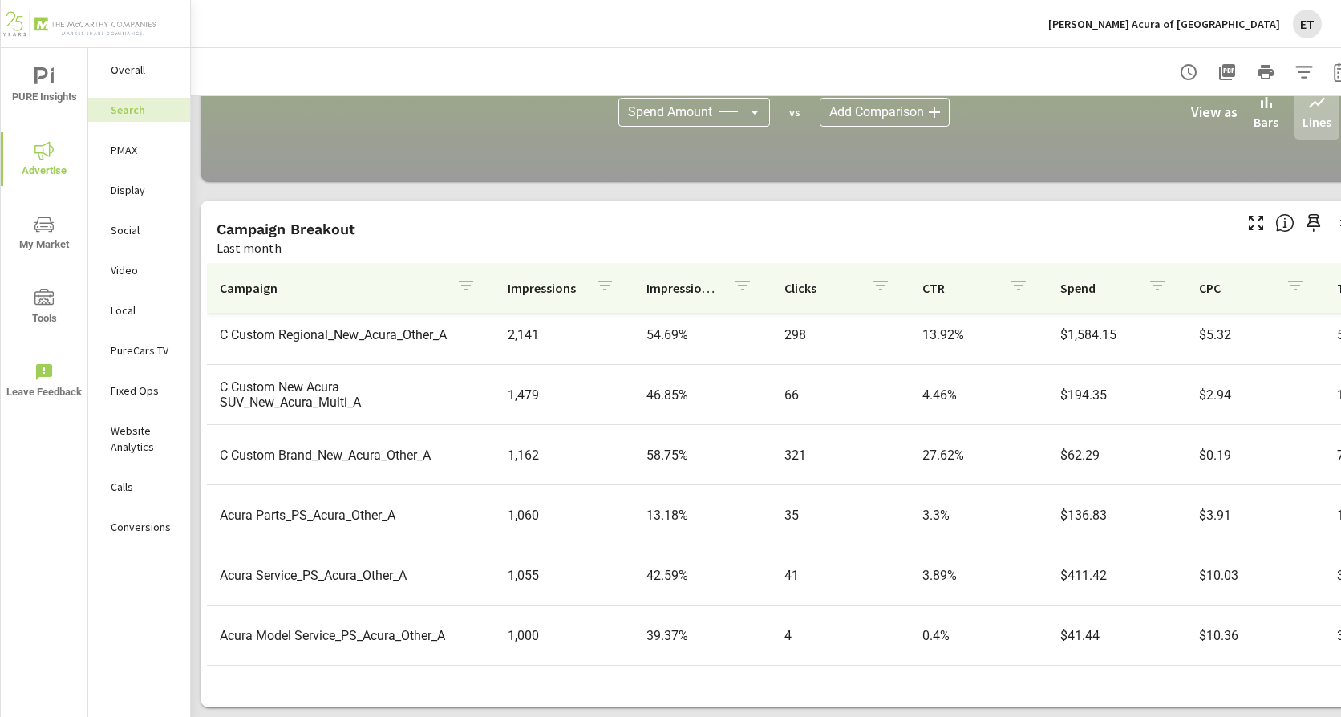
scroll to position [561, 0]
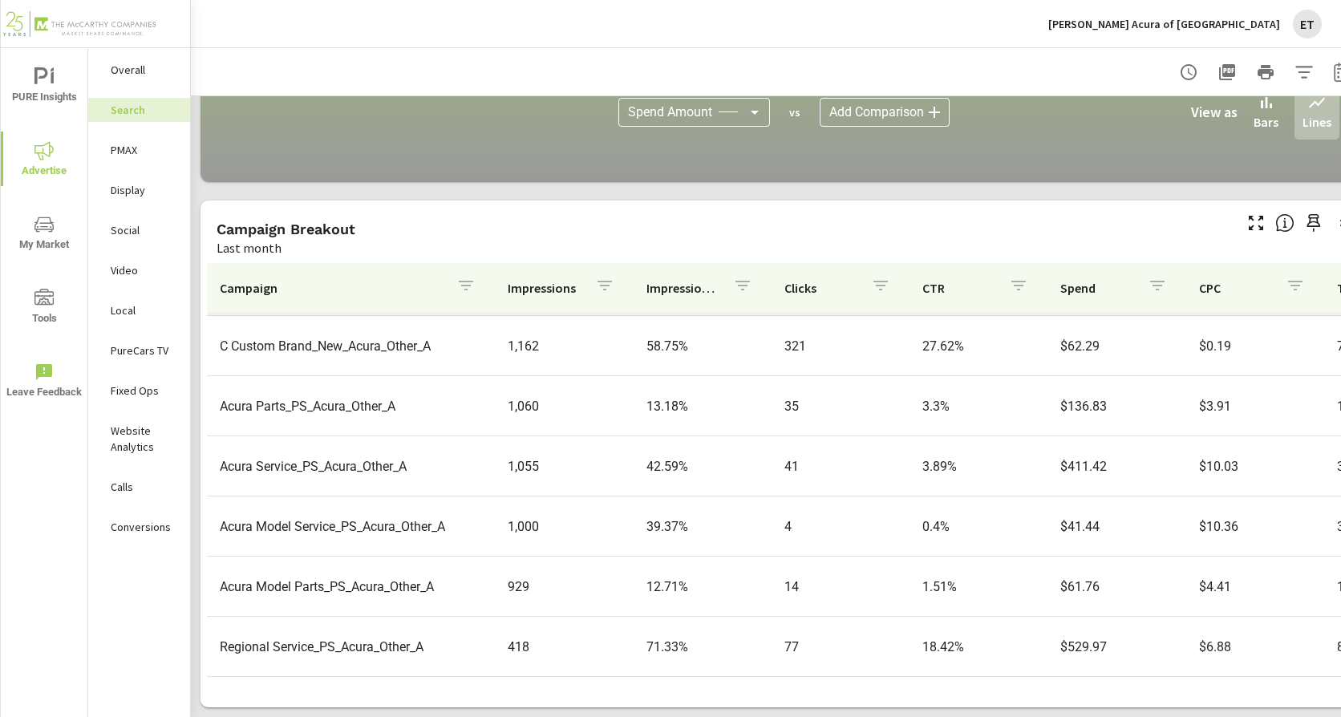
scroll to position [672, 0]
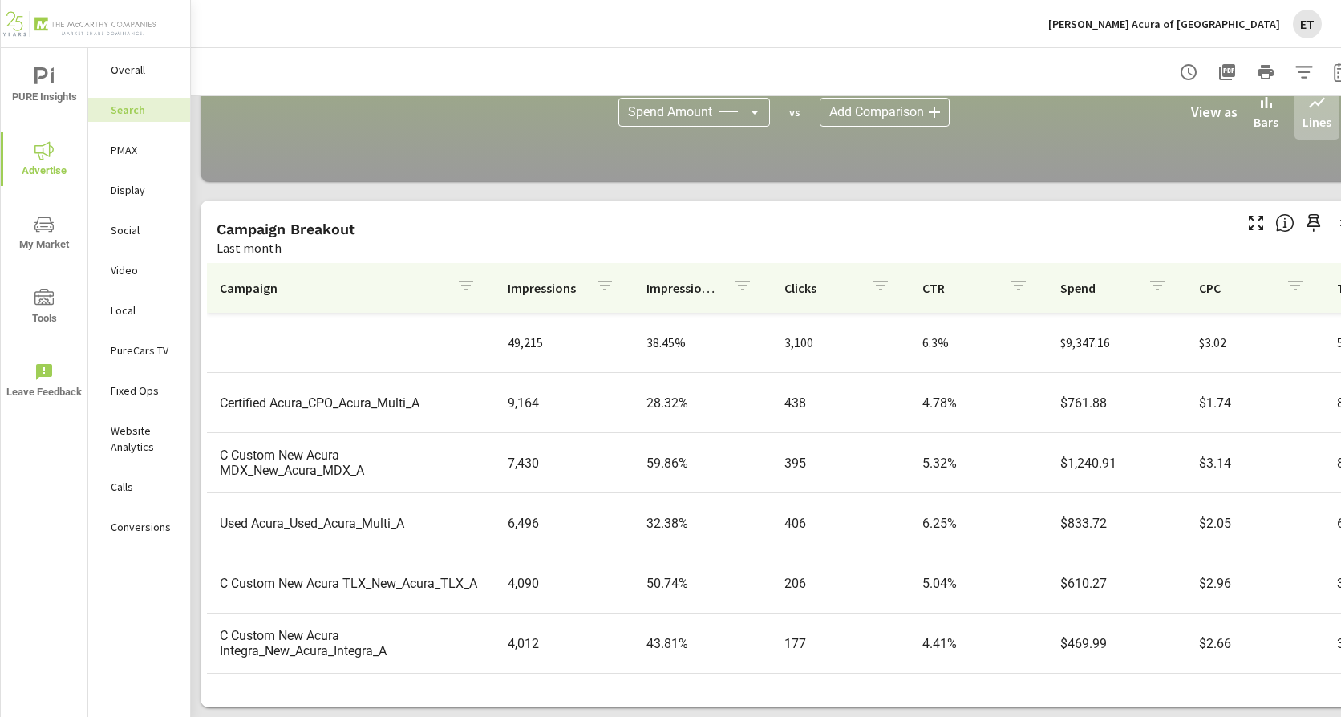
click at [143, 148] on p "PMAX" at bounding box center [144, 150] width 67 height 16
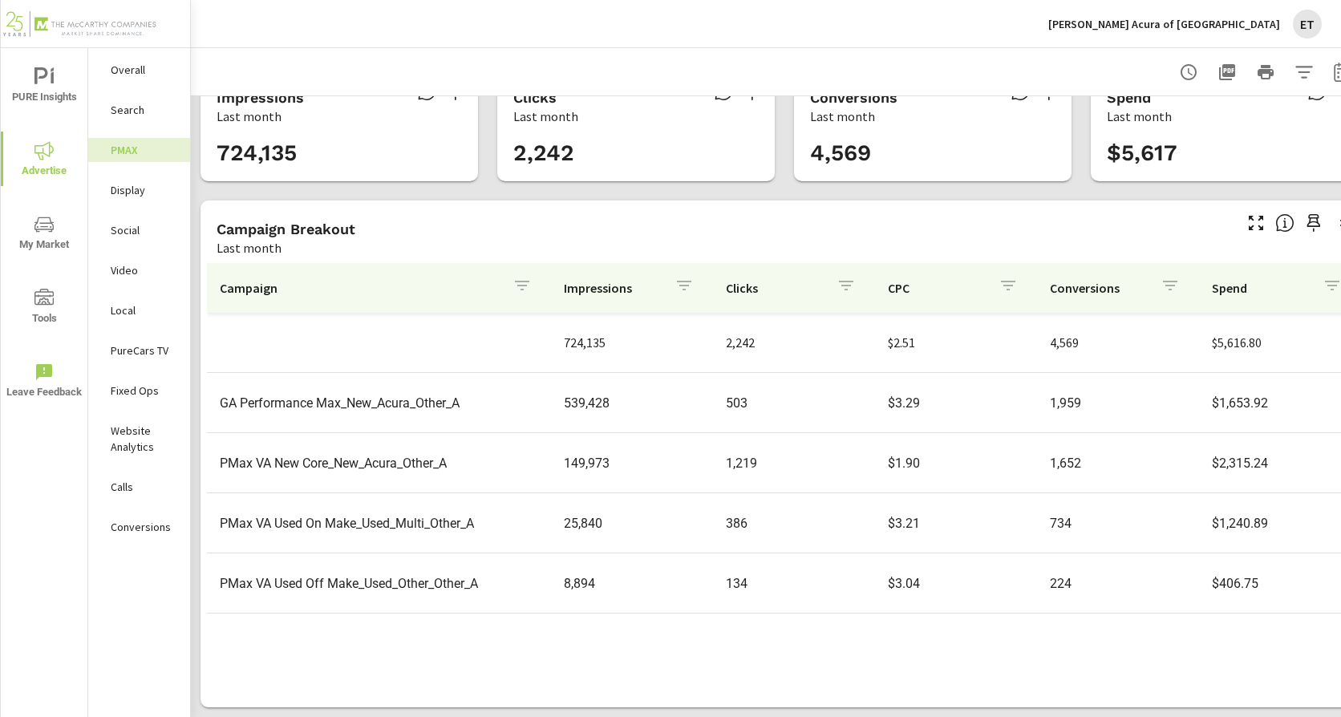
scroll to position [49, 0]
click at [1171, 26] on p "[PERSON_NAME] Acura of [GEOGRAPHIC_DATA]" at bounding box center [1164, 24] width 232 height 14
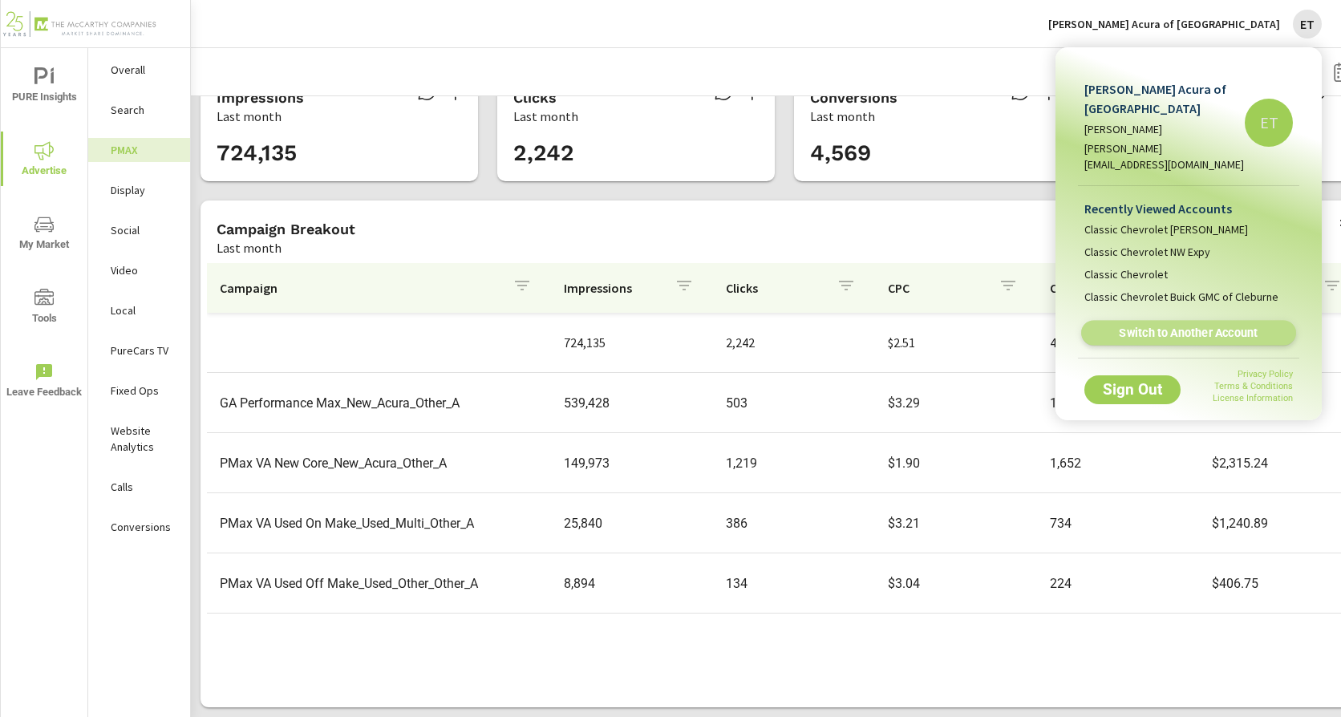
click at [1168, 326] on span "Switch to Another Account" at bounding box center [1188, 333] width 196 height 15
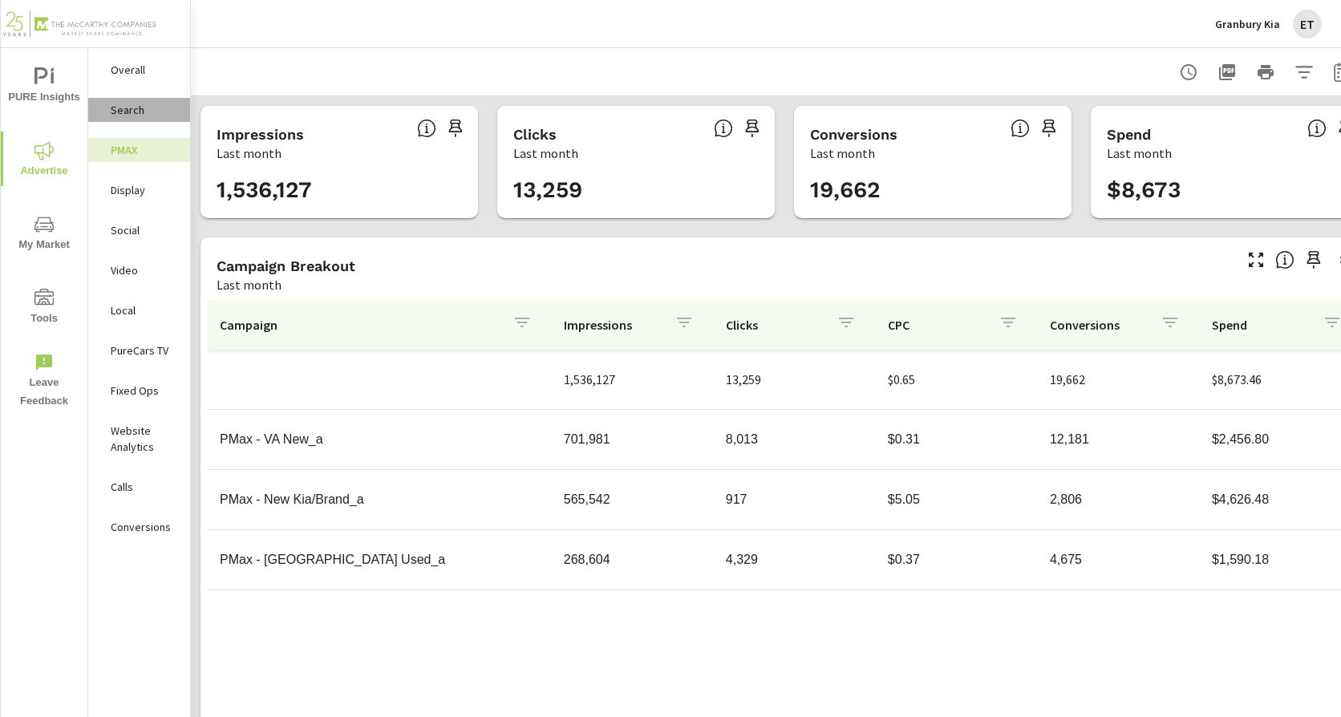
click at [135, 107] on p "Search" at bounding box center [144, 110] width 67 height 16
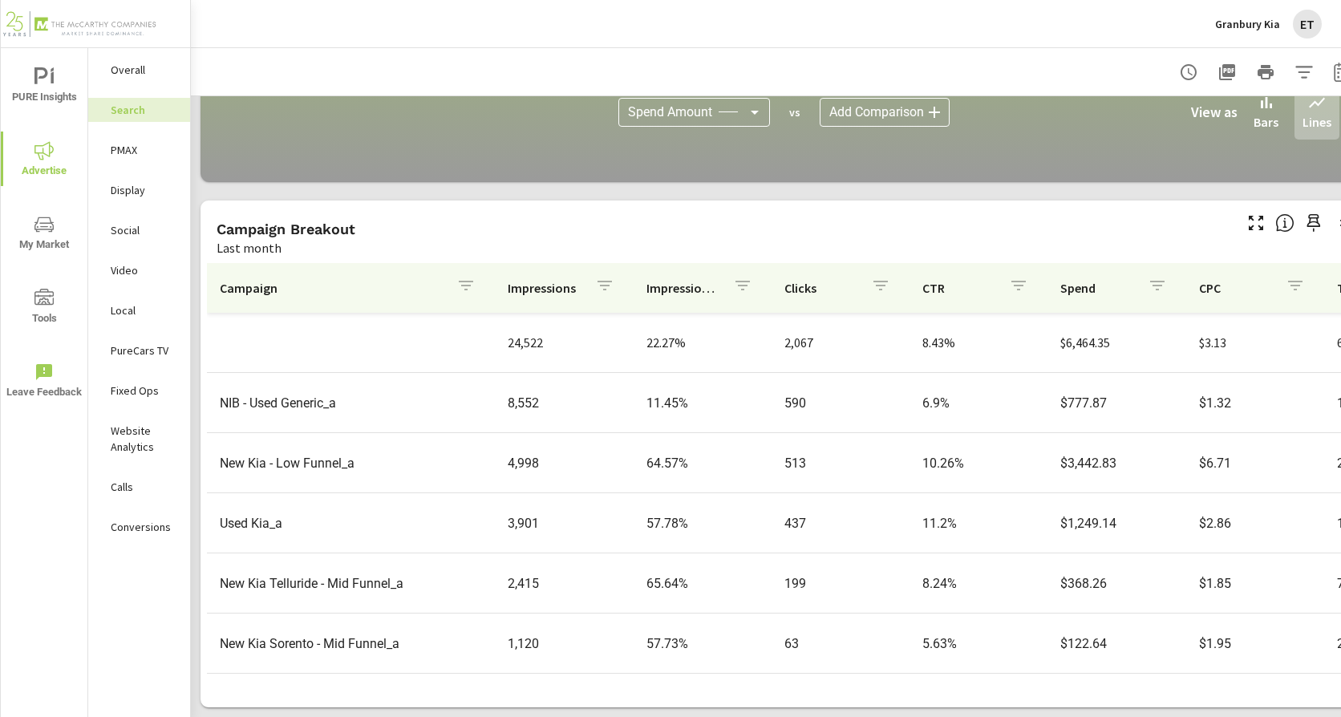
scroll to position [80, 0]
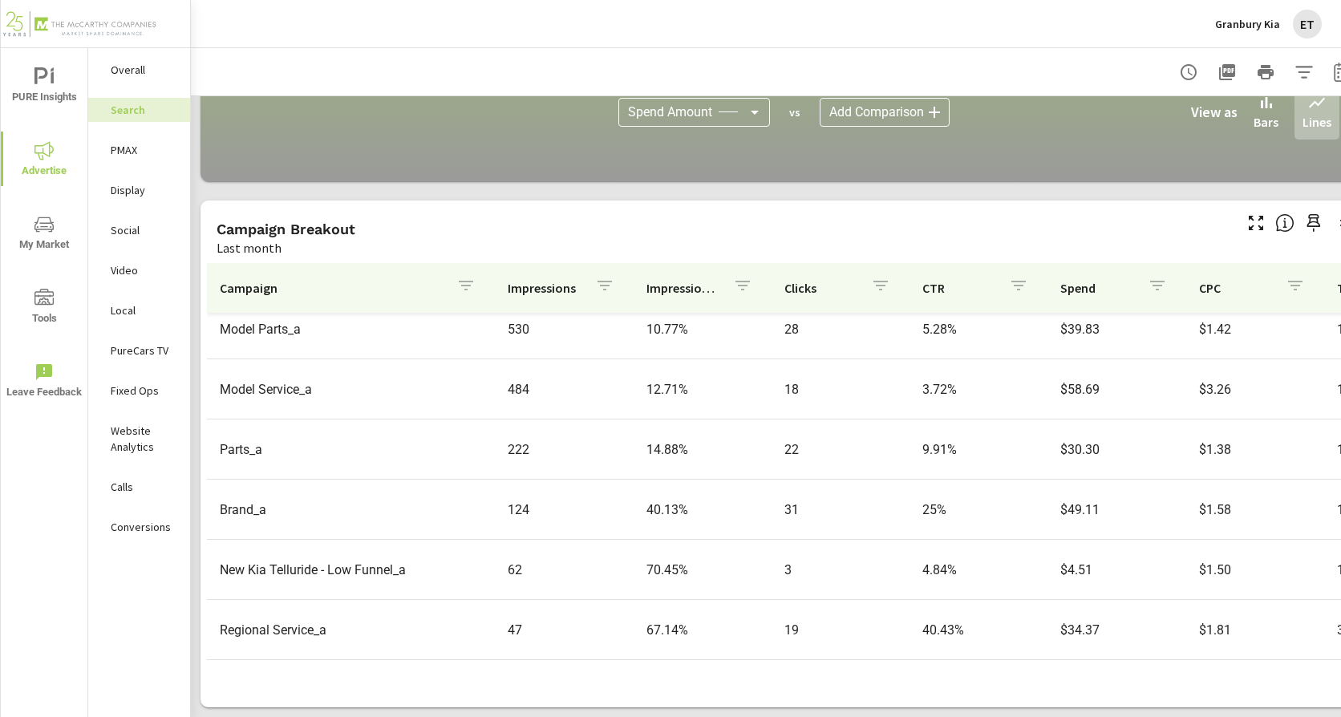
scroll to position [641, 0]
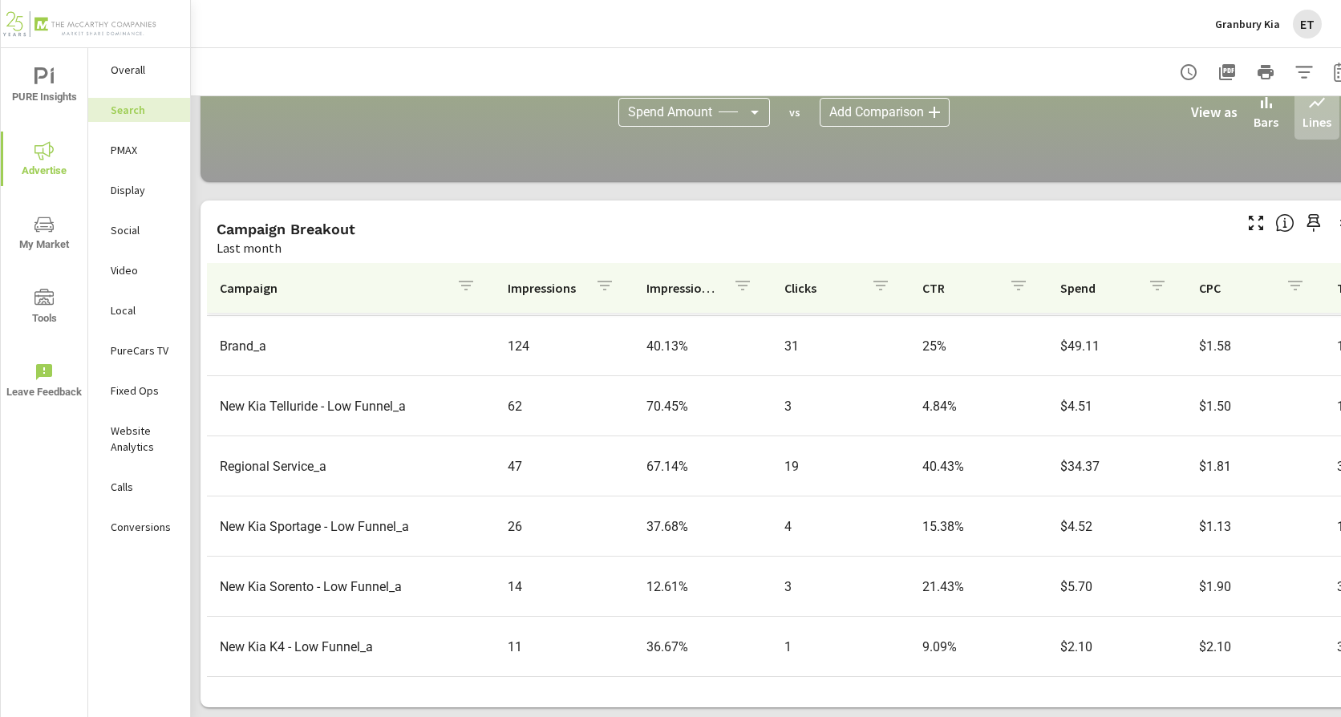
scroll to position [732, 0]
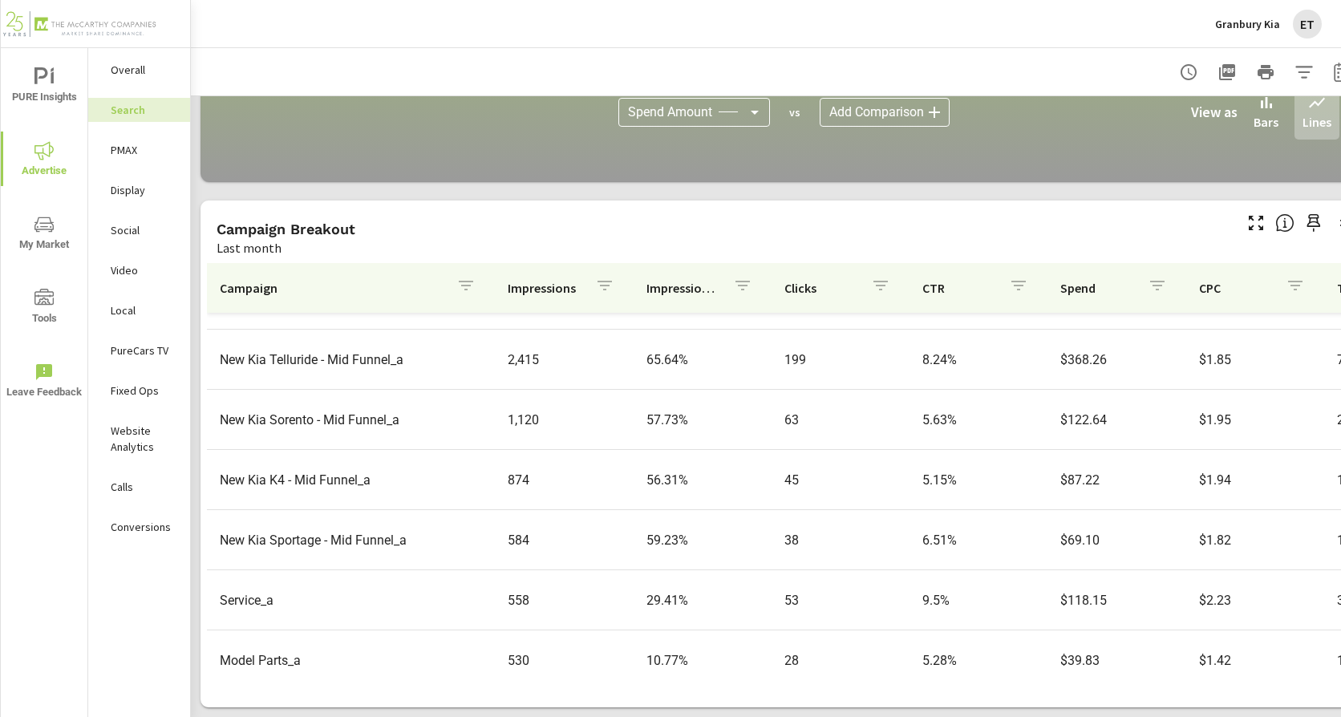
scroll to position [241, 0]
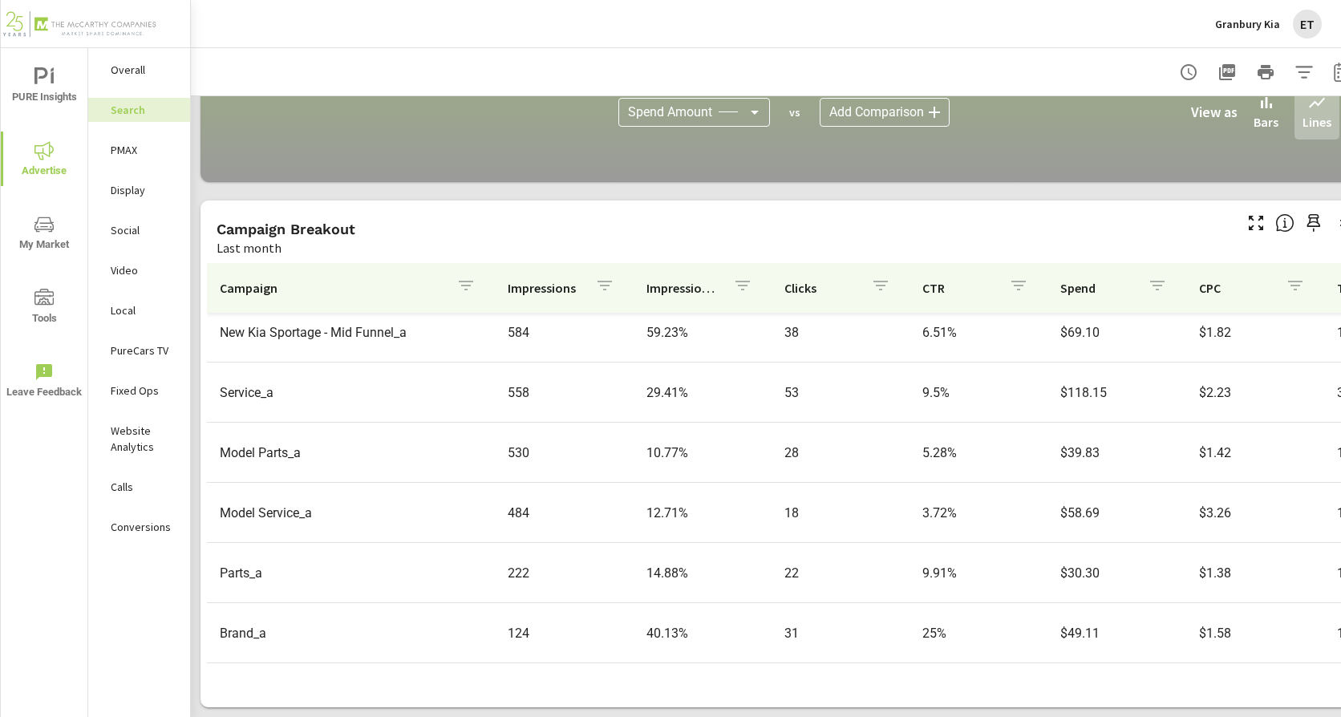
scroll to position [481, 0]
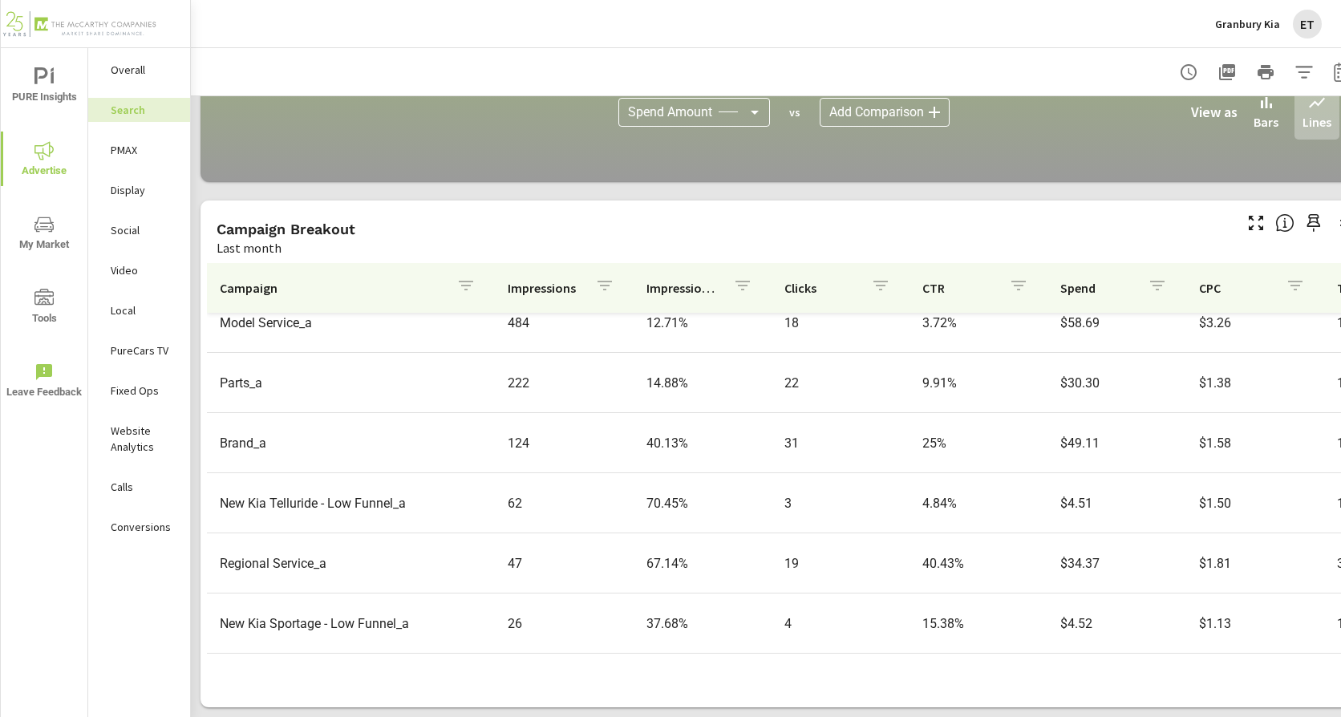
scroll to position [641, 0]
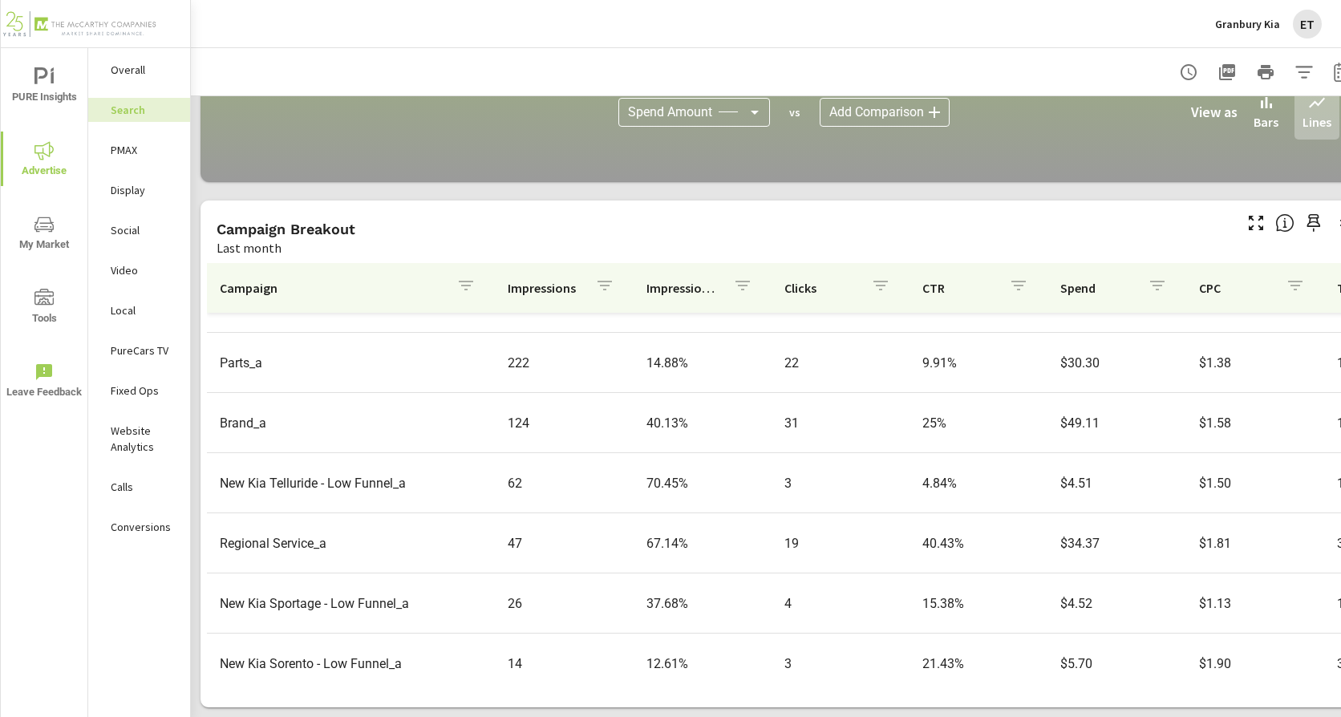
scroll to position [732, 0]
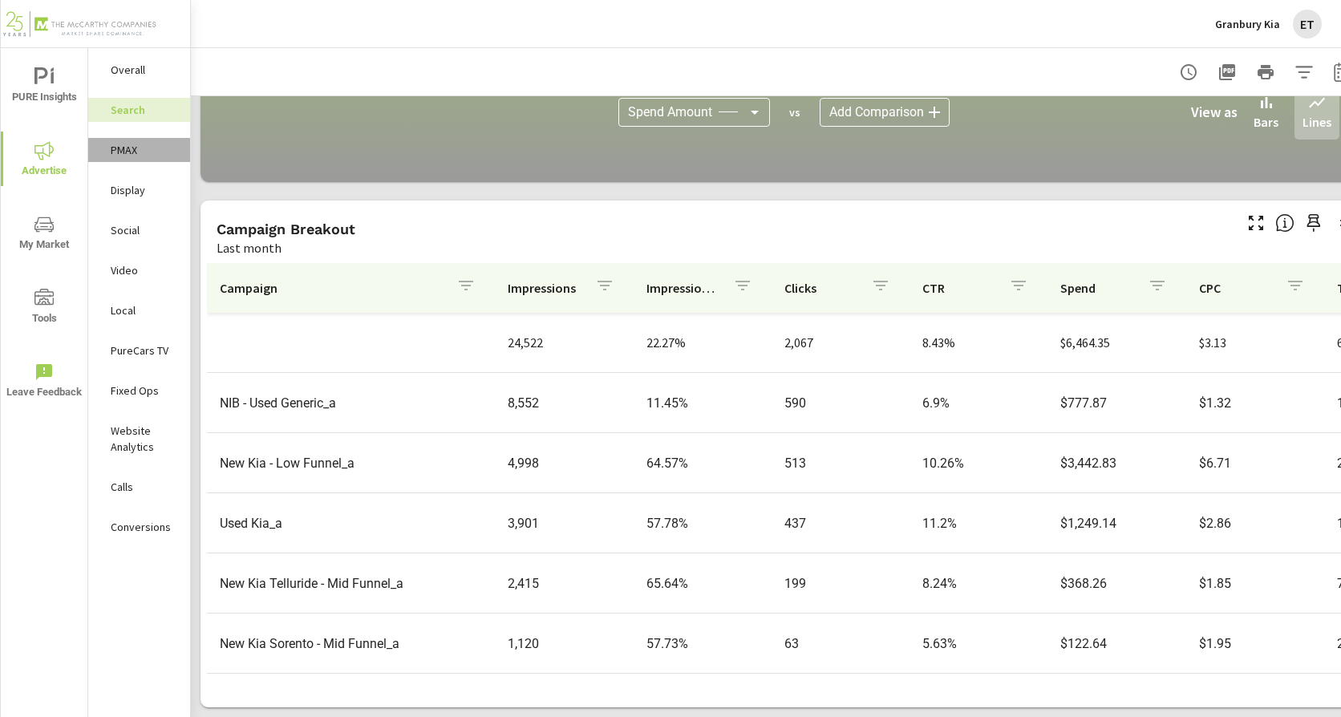
click at [128, 152] on p "PMAX" at bounding box center [144, 150] width 67 height 16
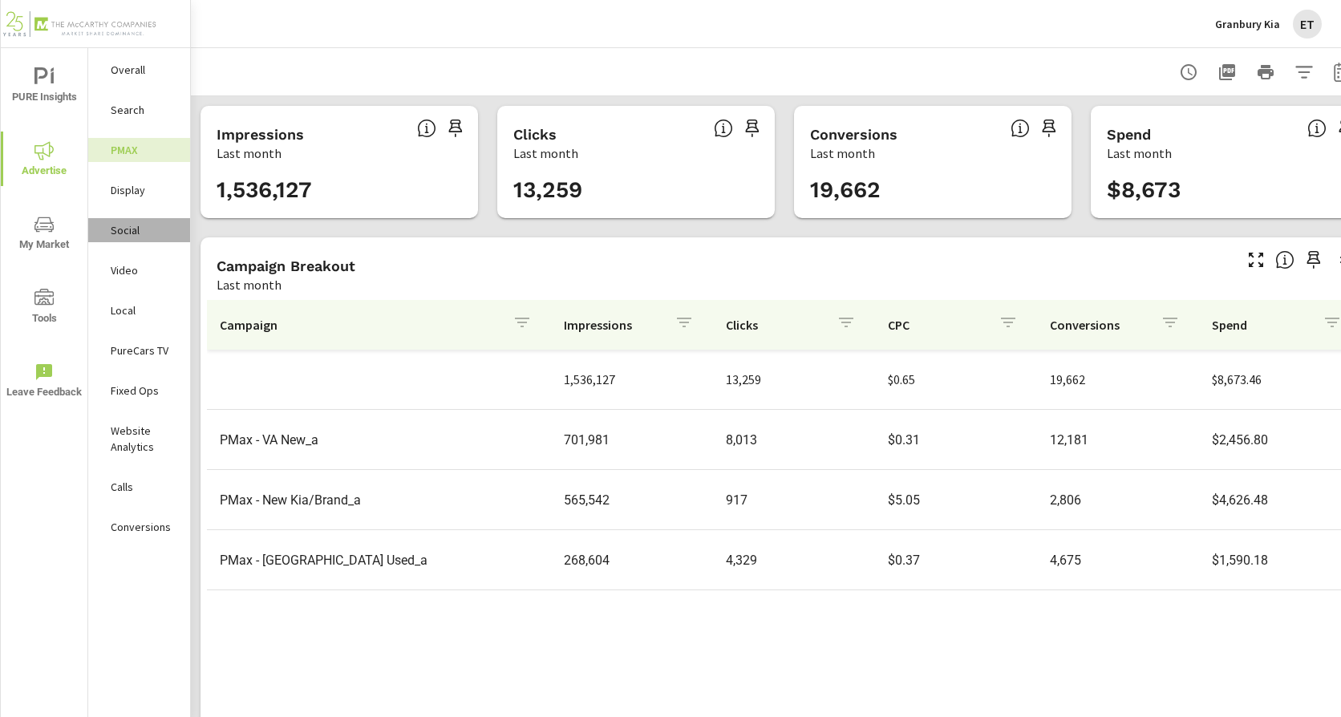
click at [128, 229] on p "Social" at bounding box center [144, 230] width 67 height 16
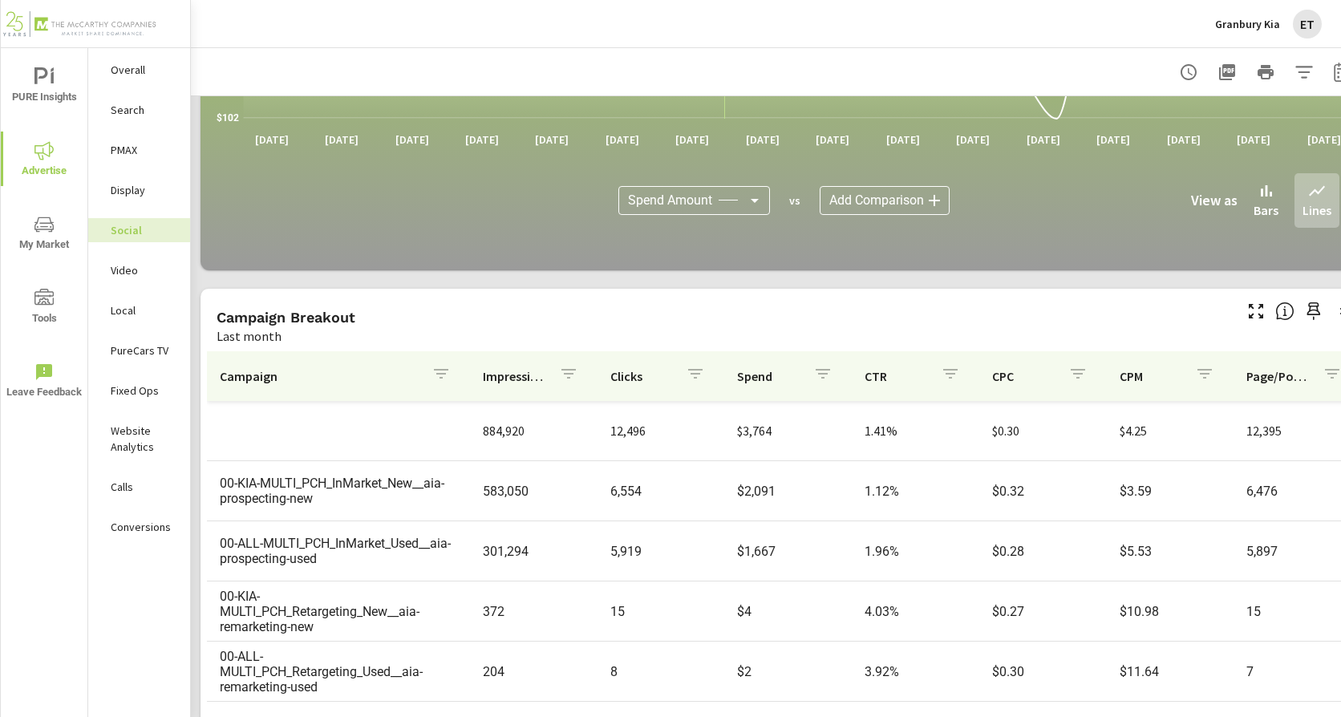
scroll to position [443, 0]
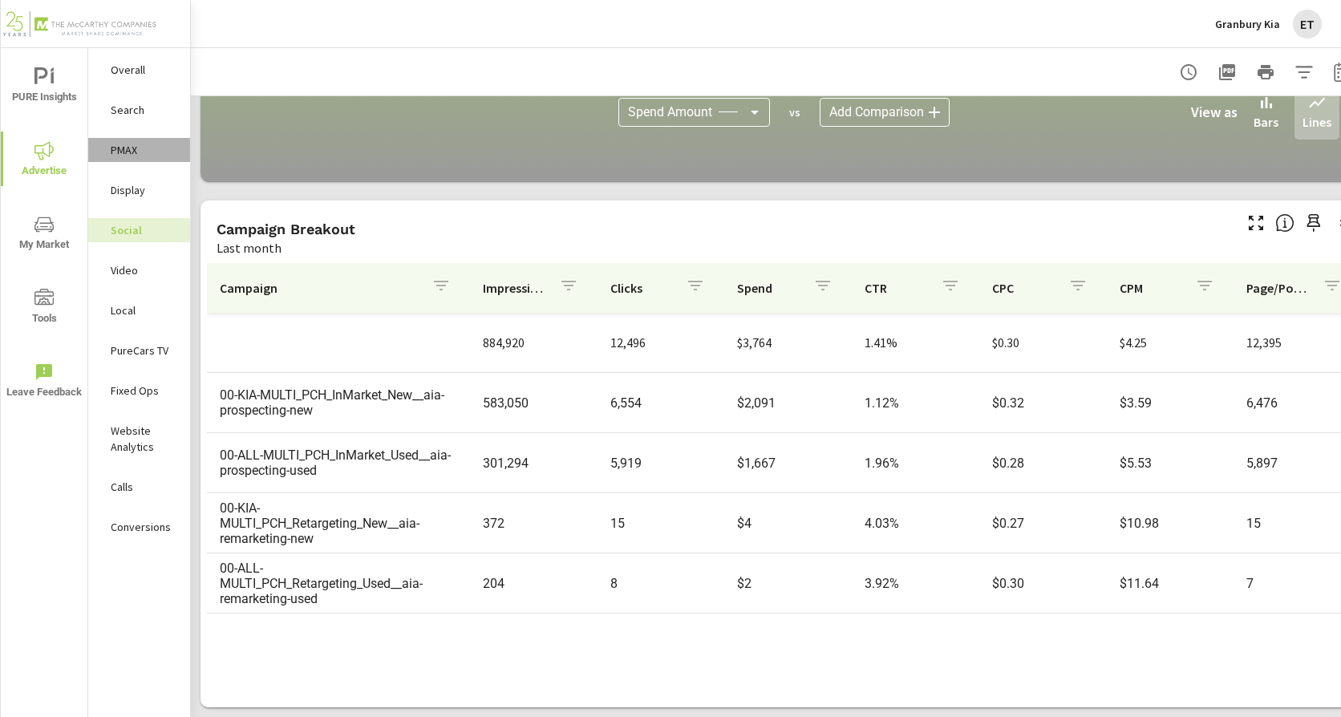
click at [127, 152] on p "PMAX" at bounding box center [144, 150] width 67 height 16
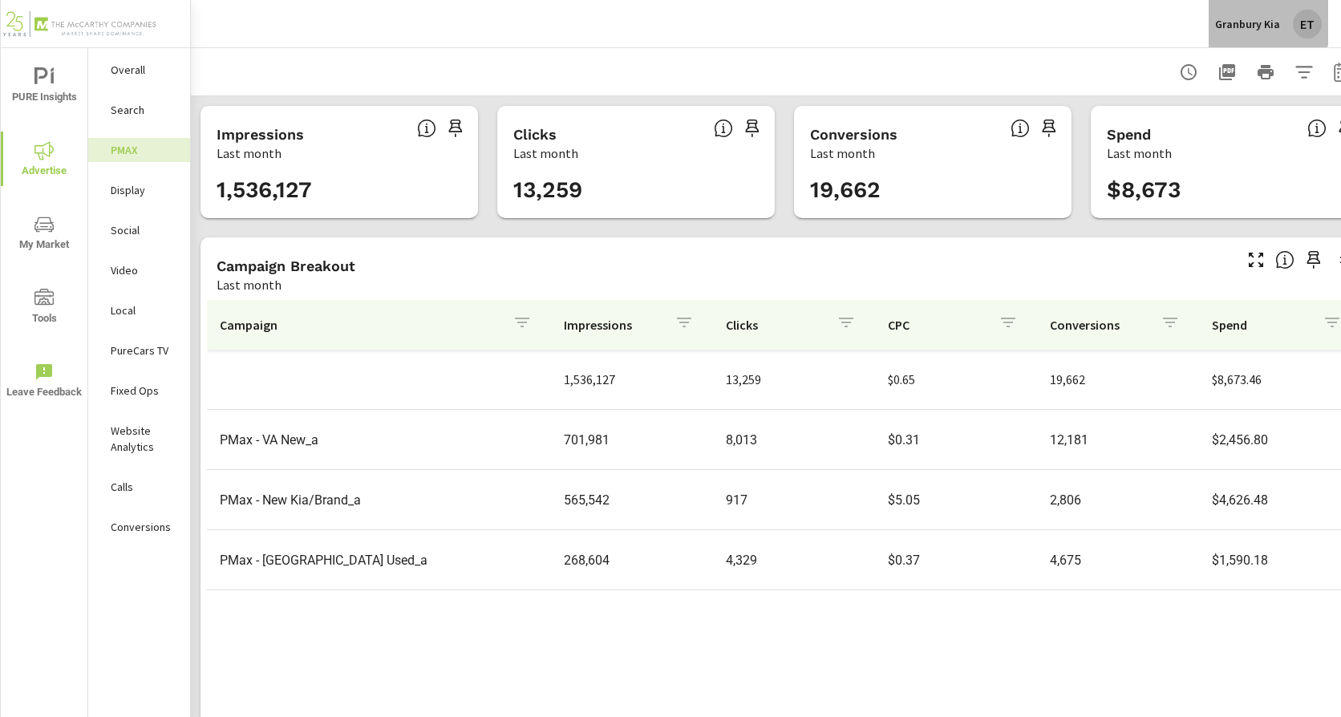
click at [1223, 22] on p "Granbury Kia" at bounding box center [1247, 24] width 65 height 14
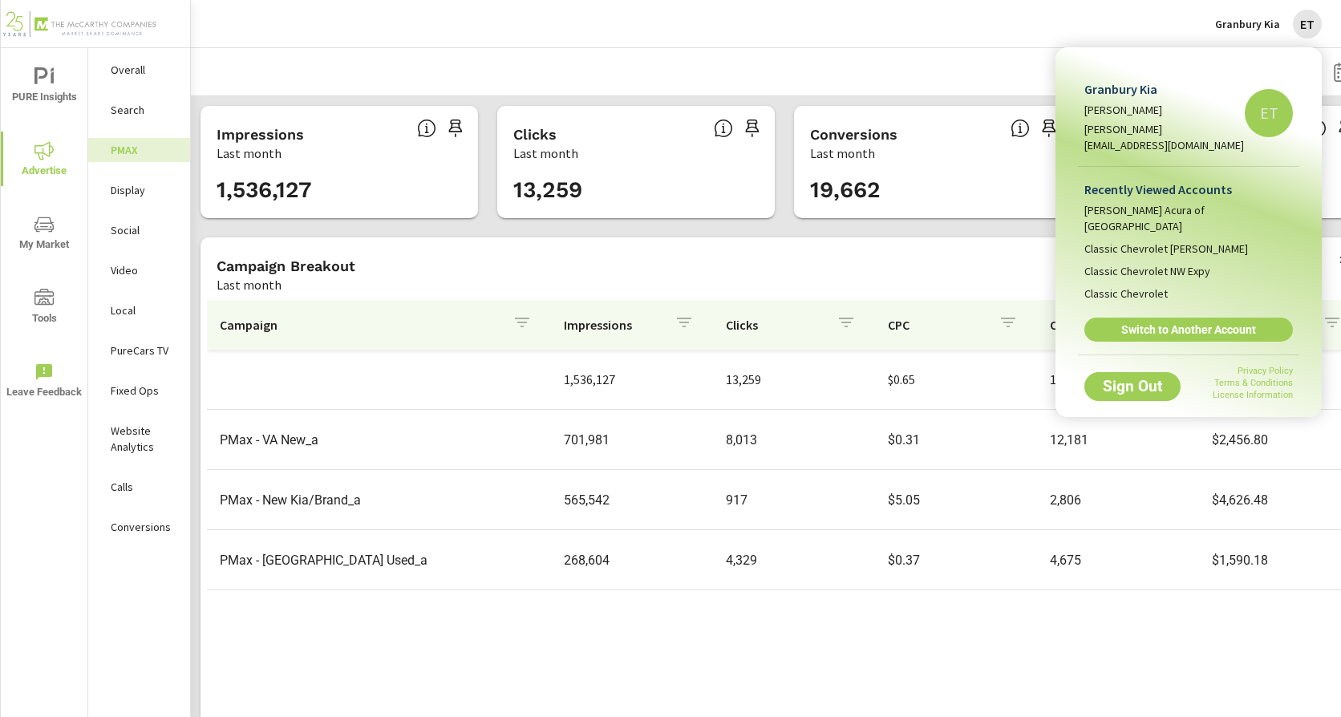
click at [1138, 318] on link "Switch to Another Account" at bounding box center [1188, 330] width 208 height 24
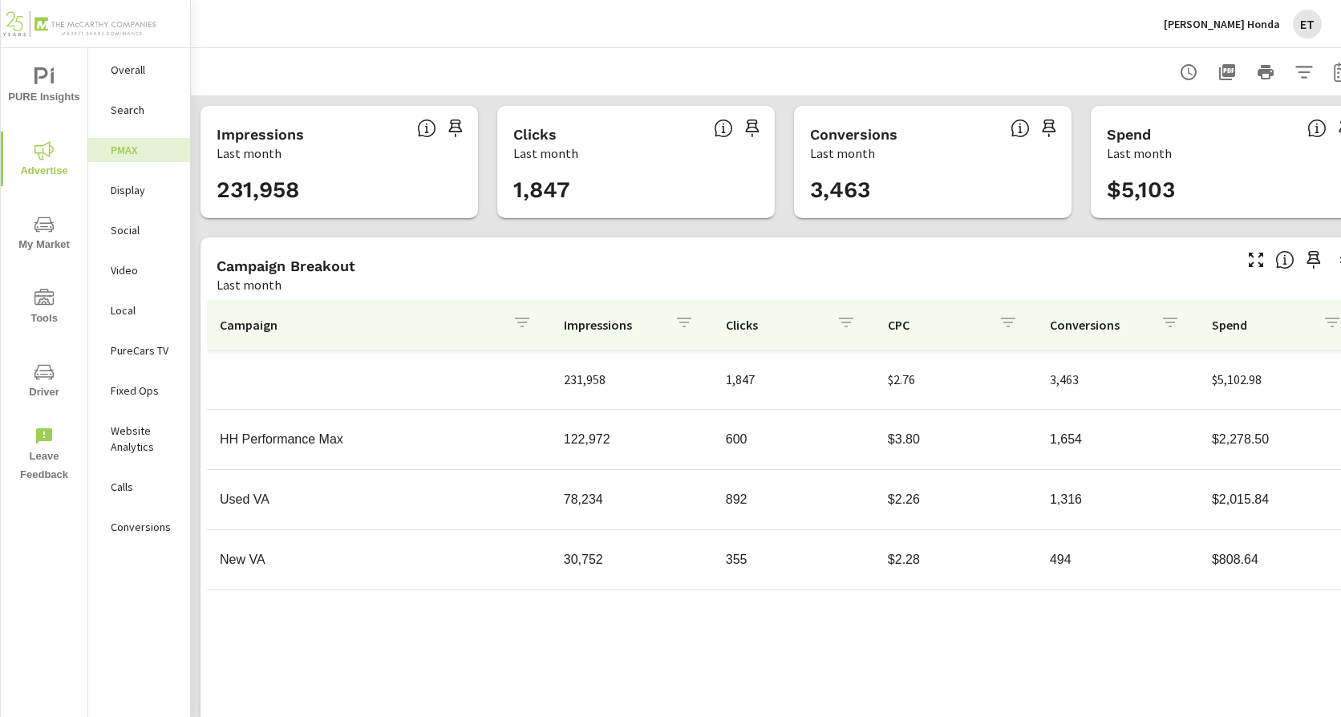
click at [144, 107] on p "Search" at bounding box center [144, 110] width 67 height 16
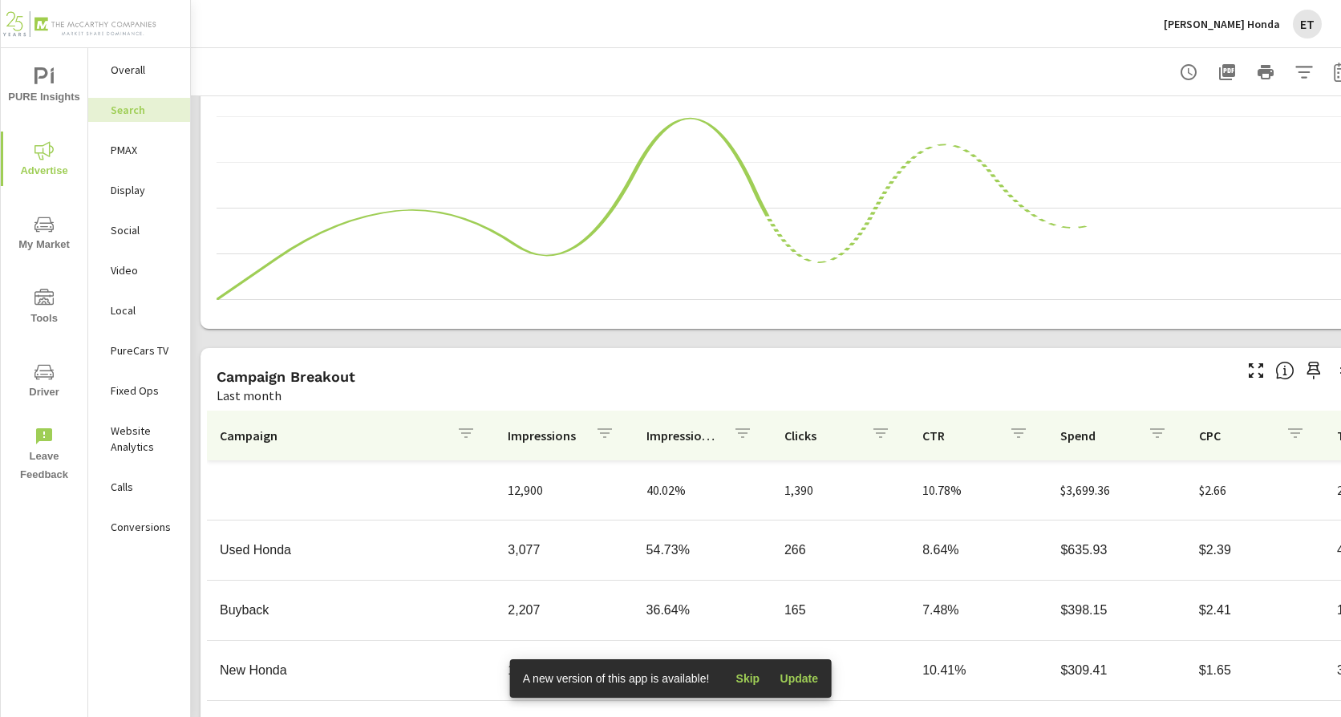
scroll to position [1101, 0]
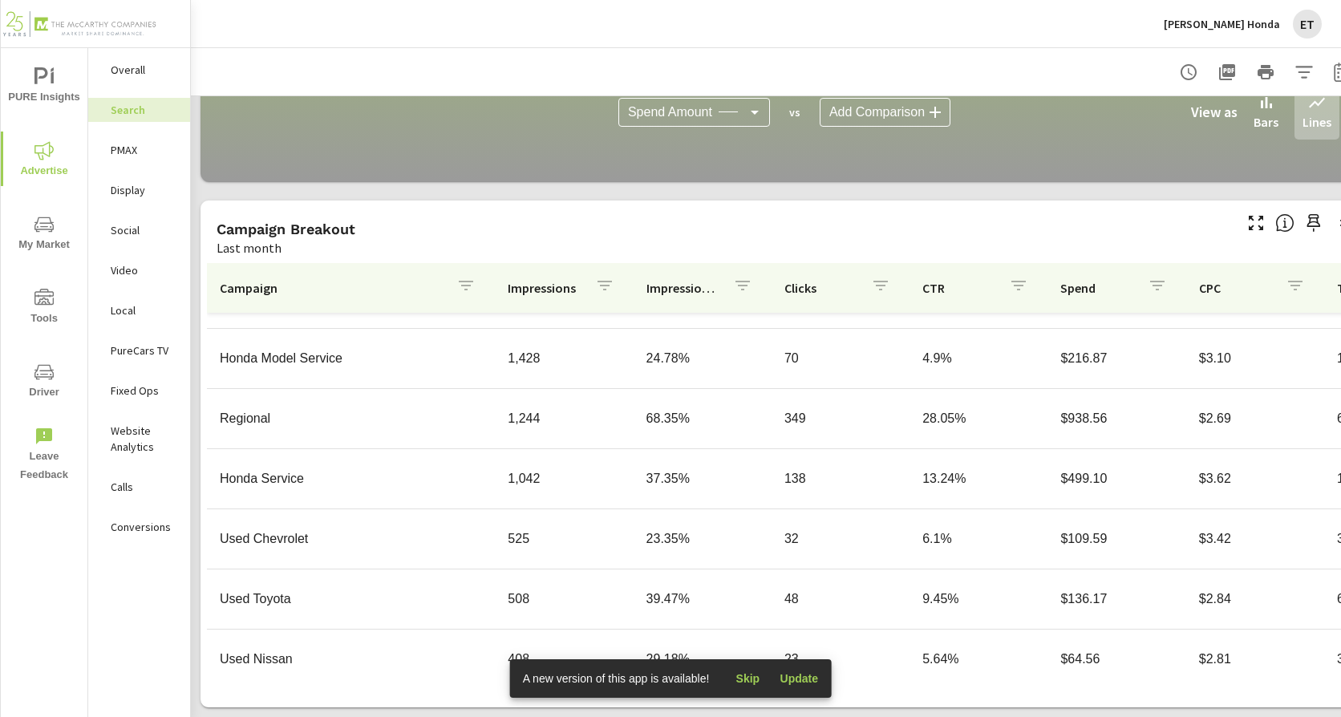
scroll to position [160, 0]
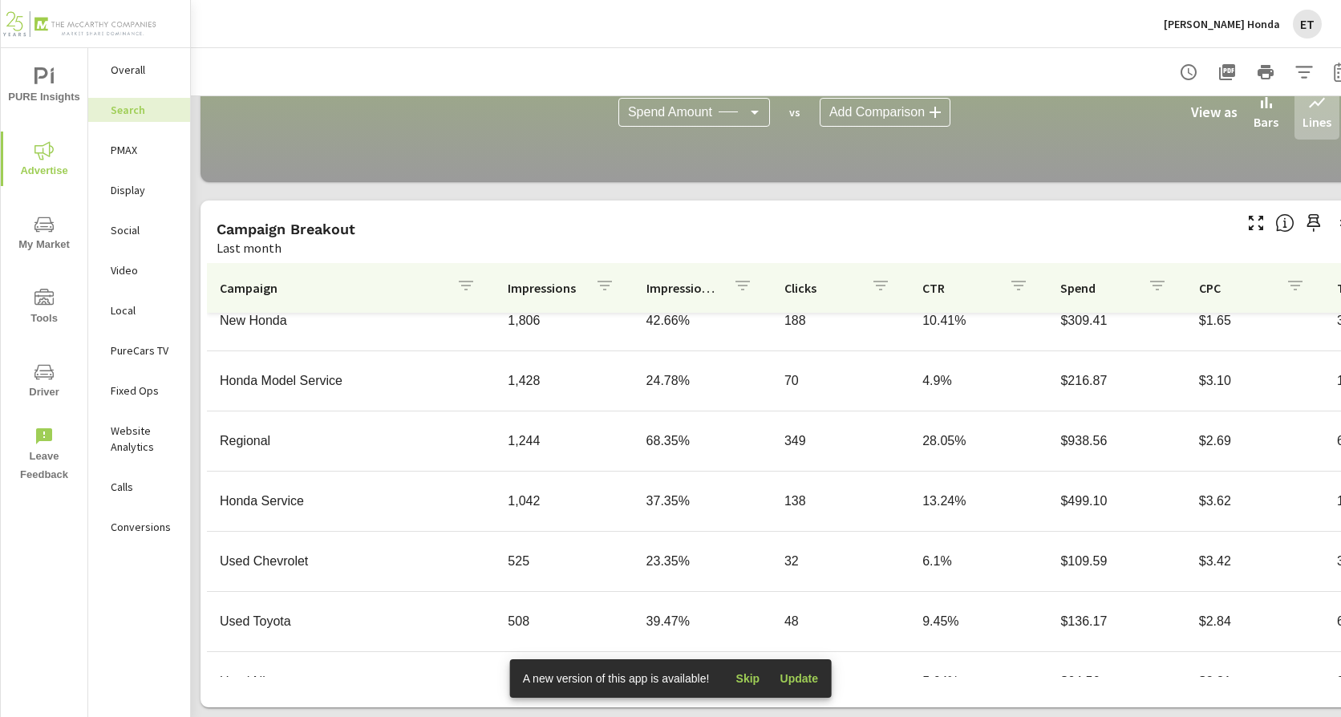
scroll to position [241, 0]
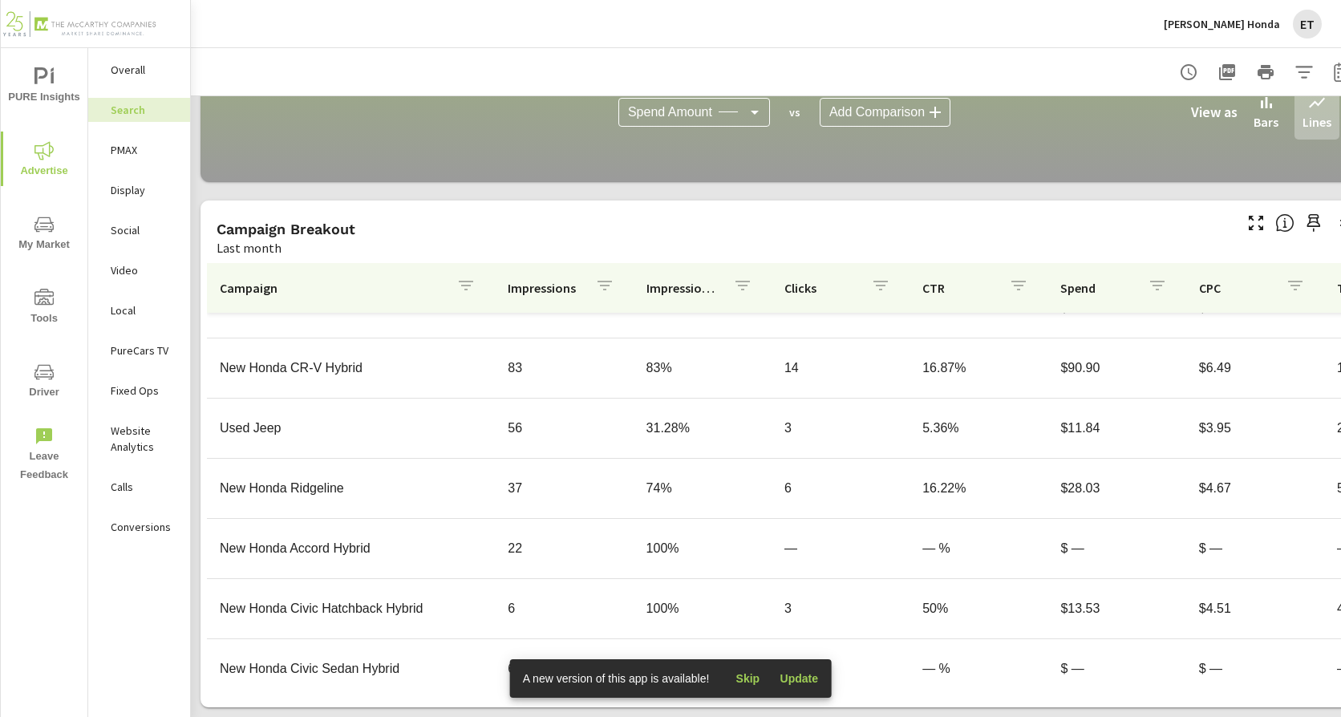
scroll to position [792, 0]
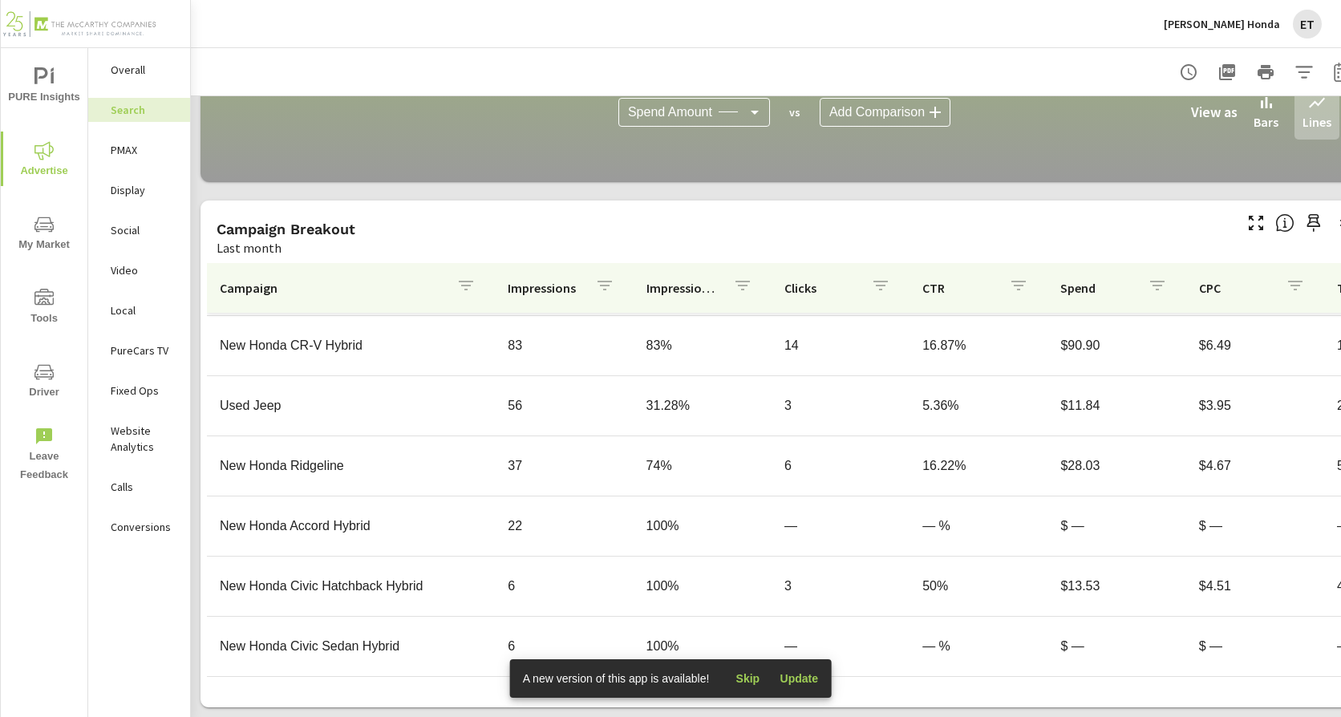
scroll to position [716, 0]
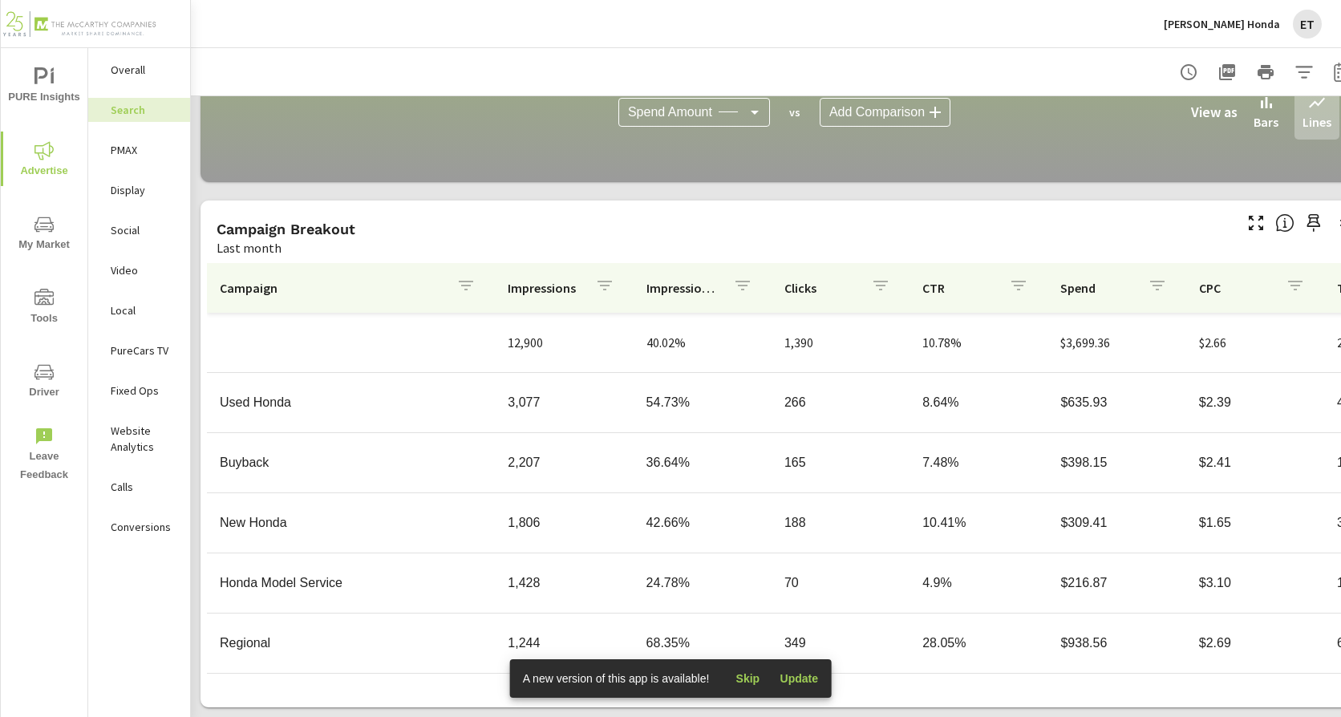
click at [124, 143] on p "PMAX" at bounding box center [144, 150] width 67 height 16
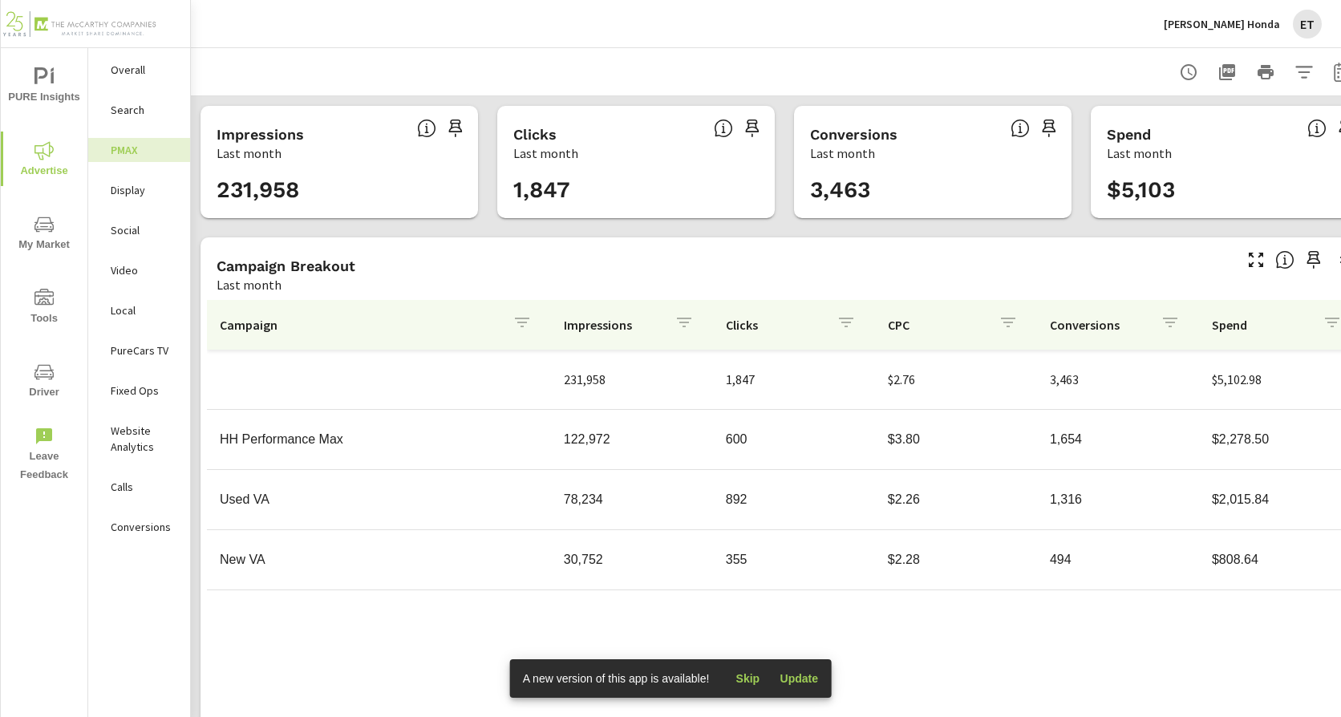
click at [1223, 15] on div "[PERSON_NAME] Honda ET" at bounding box center [1242, 24] width 158 height 29
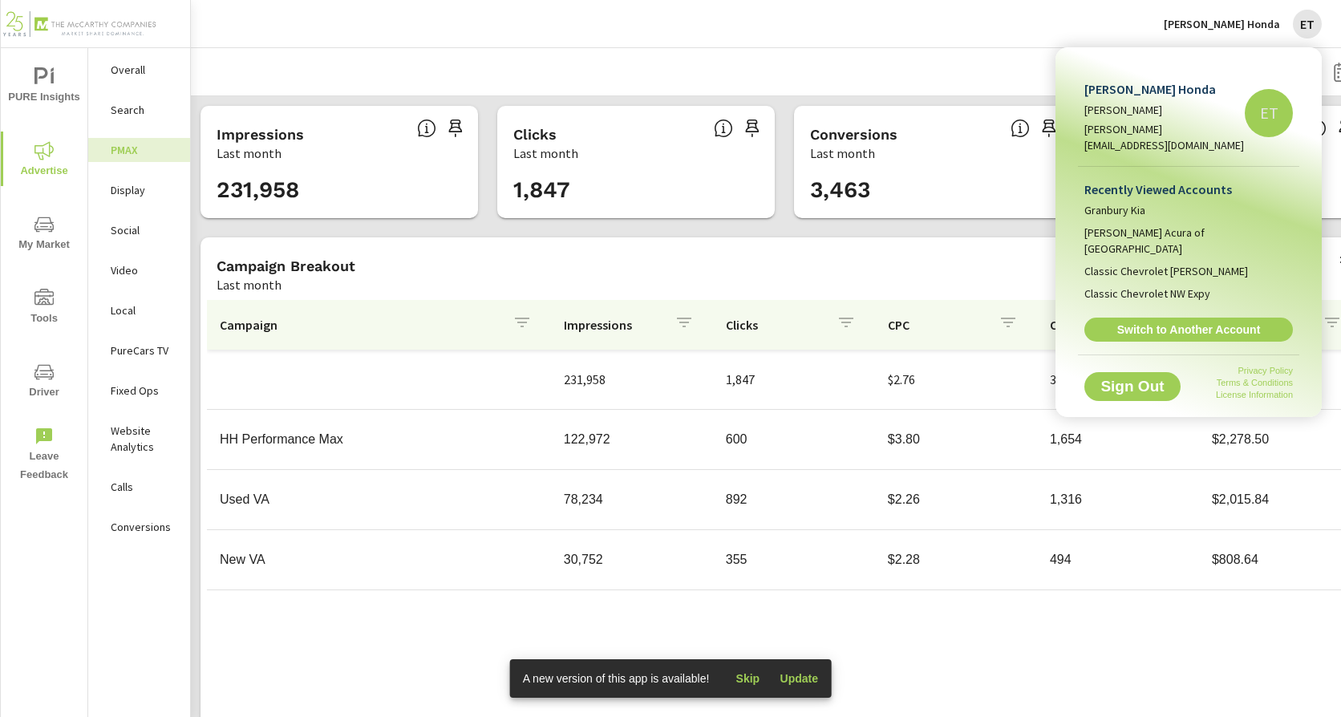
click at [1148, 316] on div "Recently Viewed Accounts Granbury [PERSON_NAME] Acura of Dallas Classic Chevrol…" at bounding box center [1188, 261] width 221 height 188
click at [1157, 318] on link "Switch to Another Account" at bounding box center [1188, 330] width 215 height 25
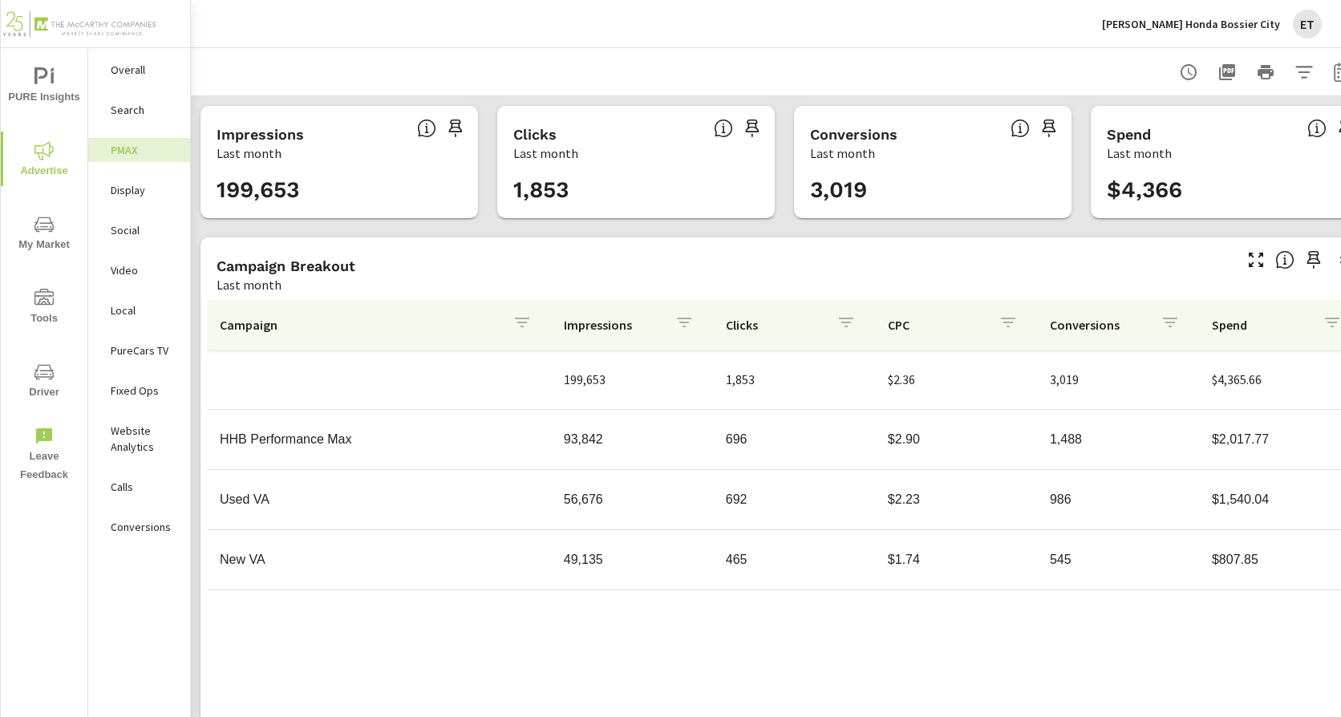
click at [146, 115] on p "Search" at bounding box center [144, 110] width 67 height 16
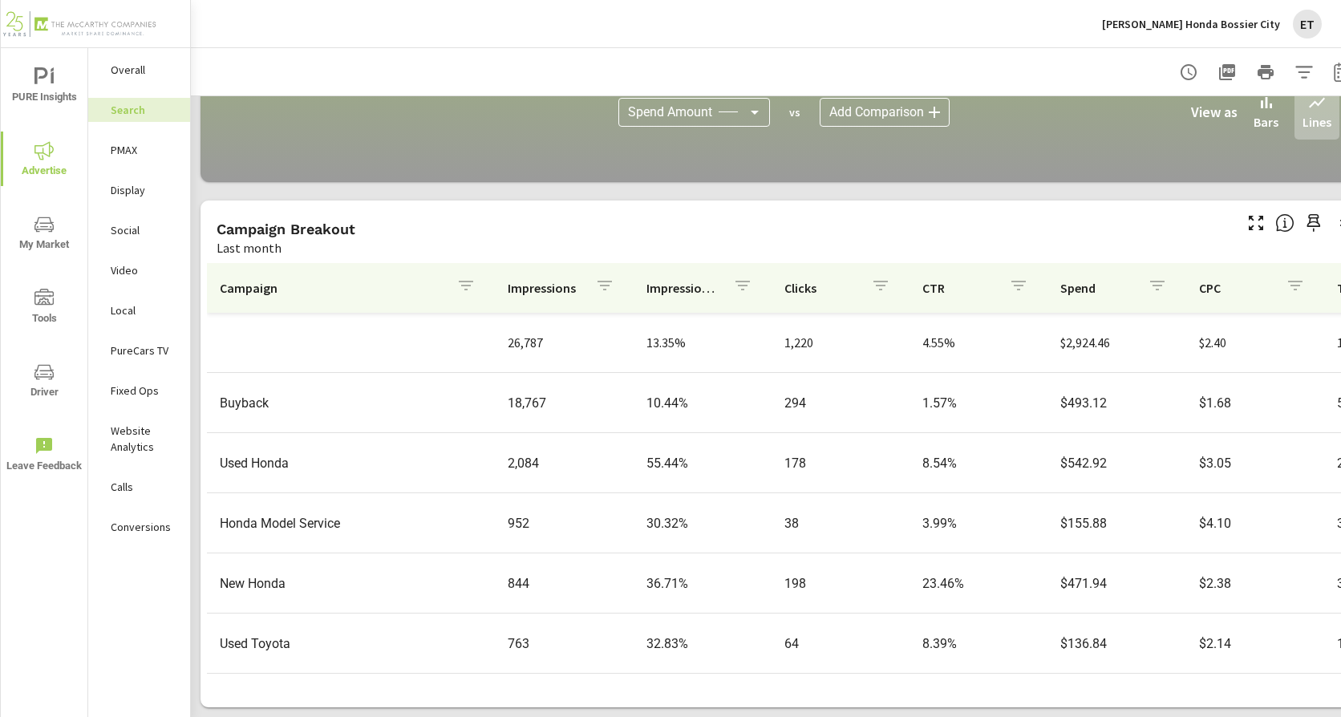
scroll to position [80, 0]
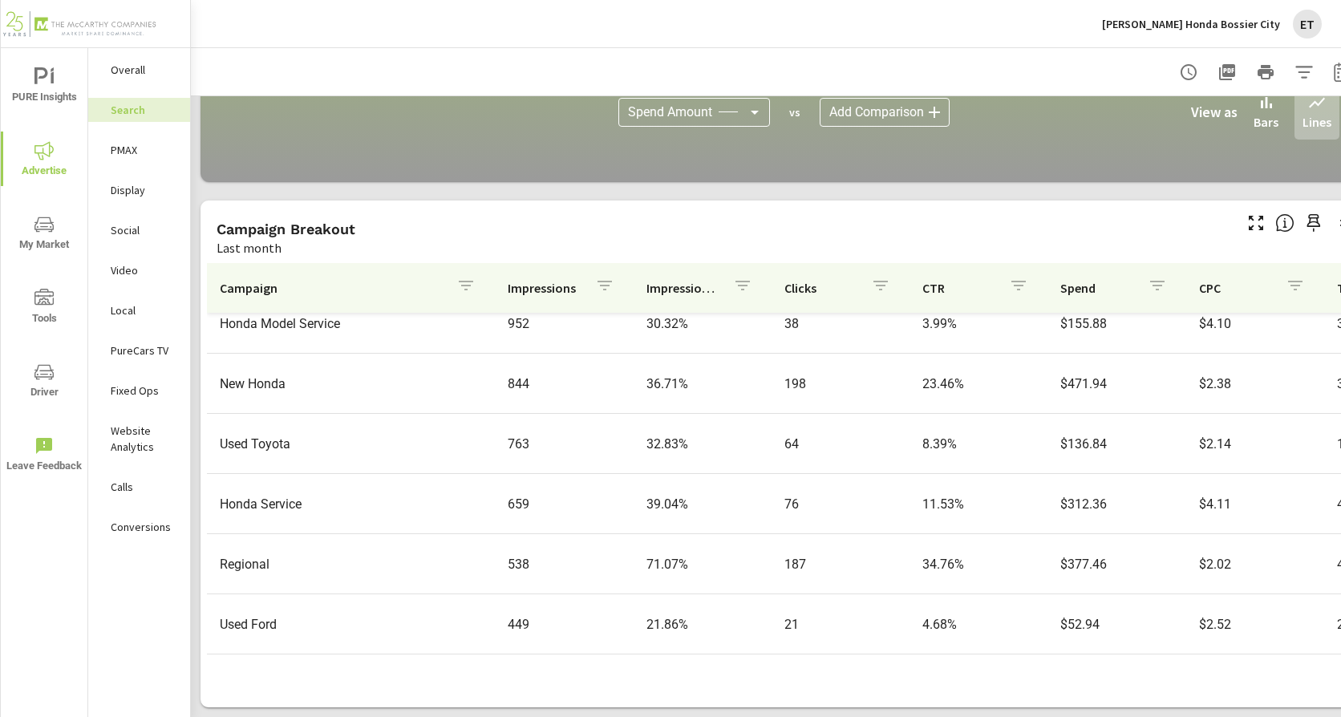
scroll to position [241, 0]
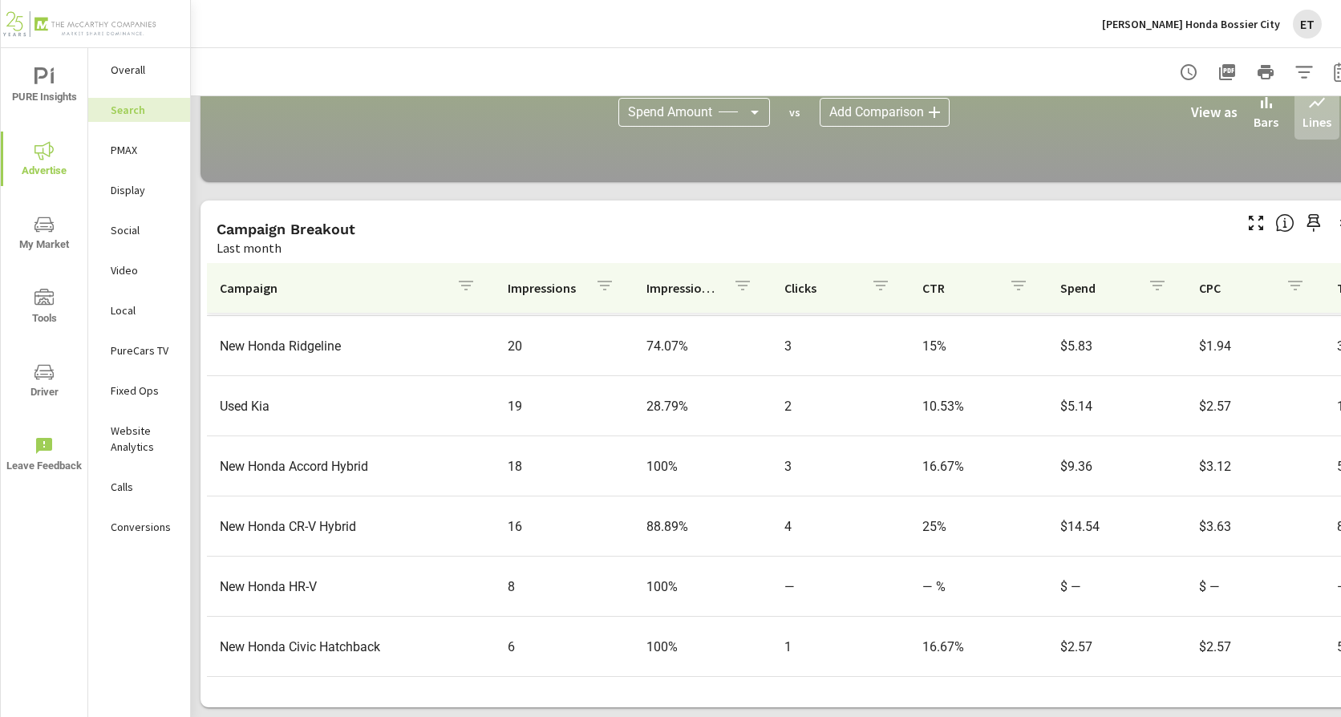
scroll to position [1153, 0]
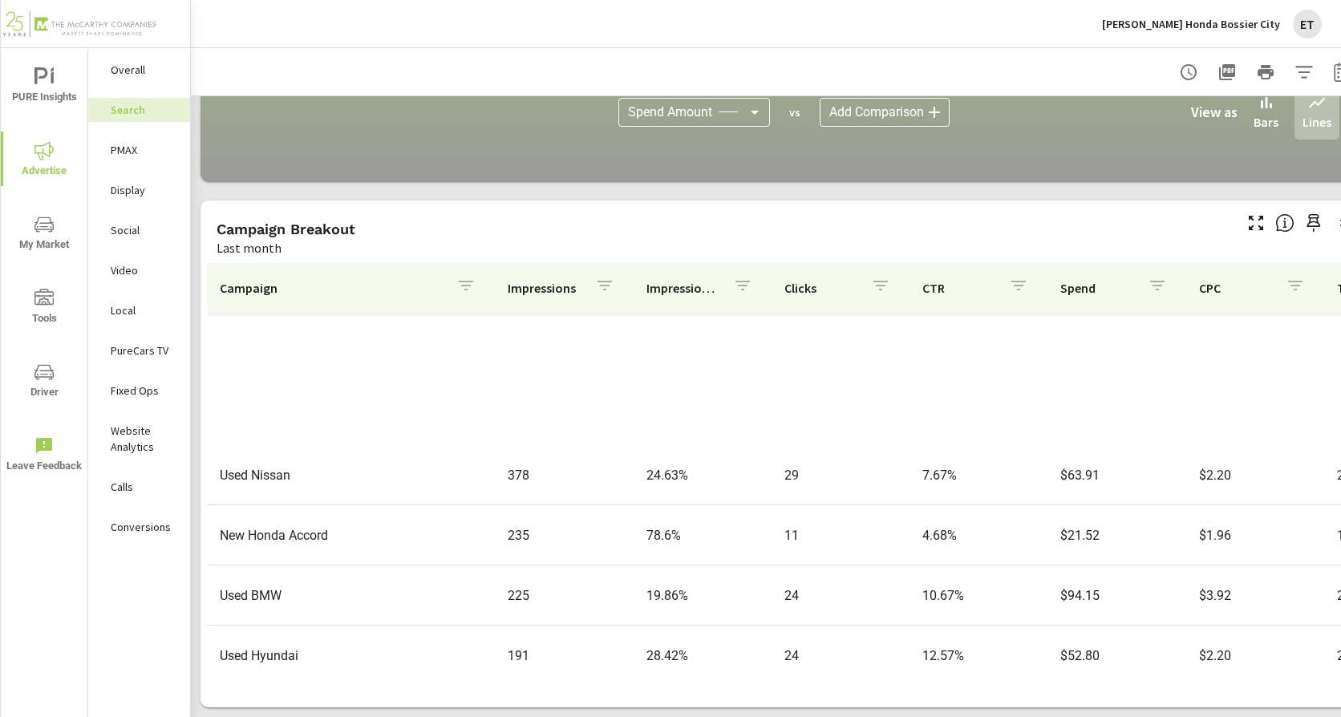
scroll to position [305, 0]
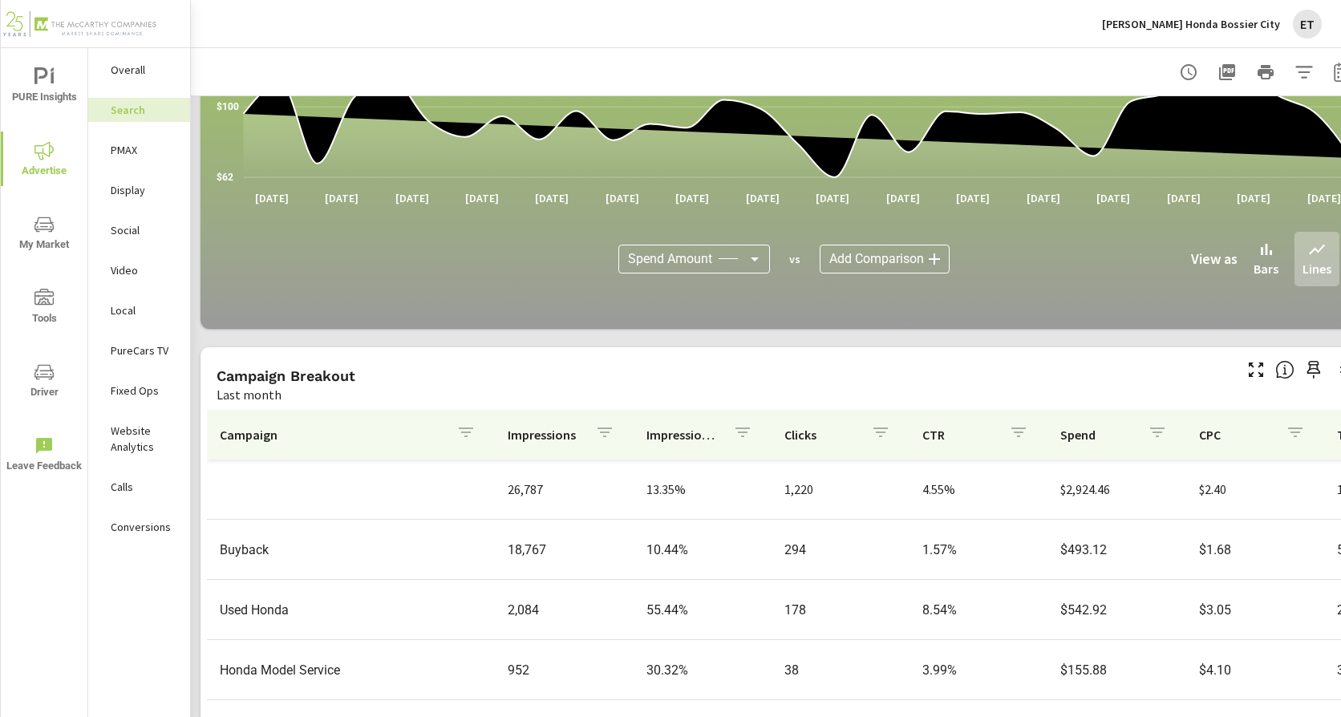
scroll to position [941, 0]
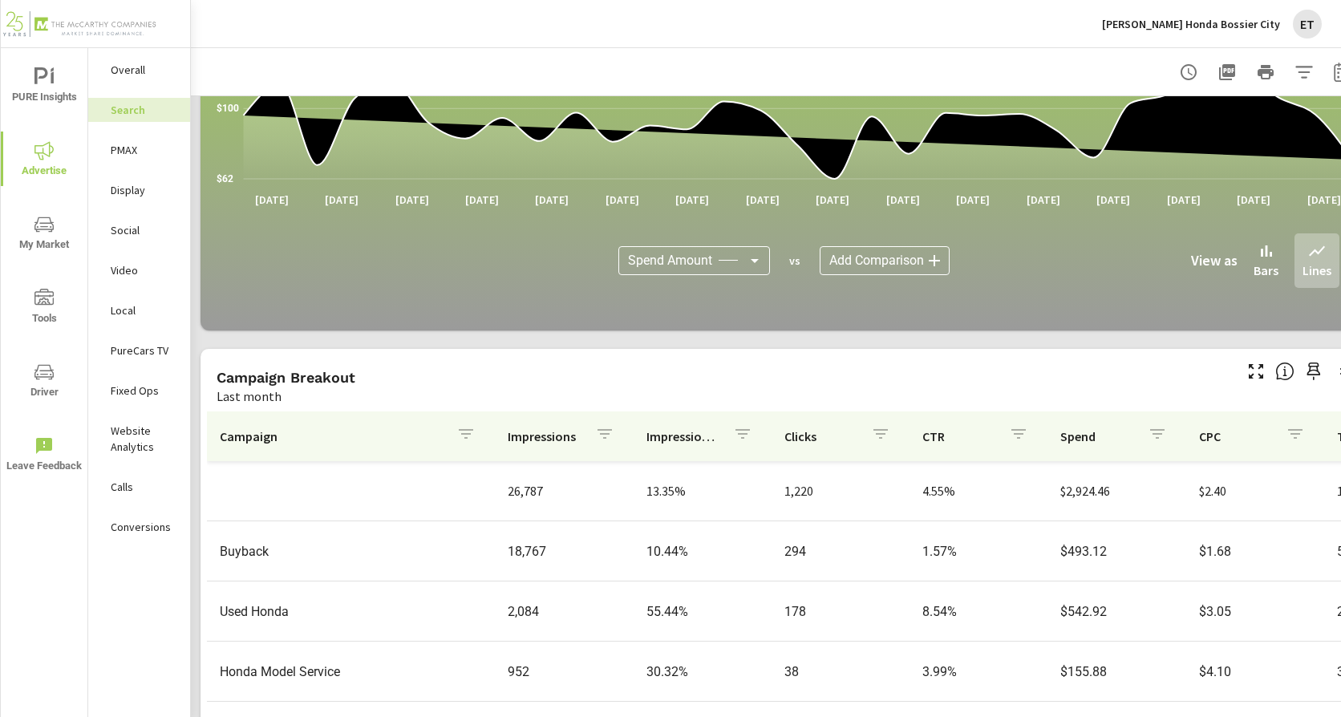
click at [1185, 30] on p "Holmes Honda Bossier City" at bounding box center [1191, 24] width 178 height 14
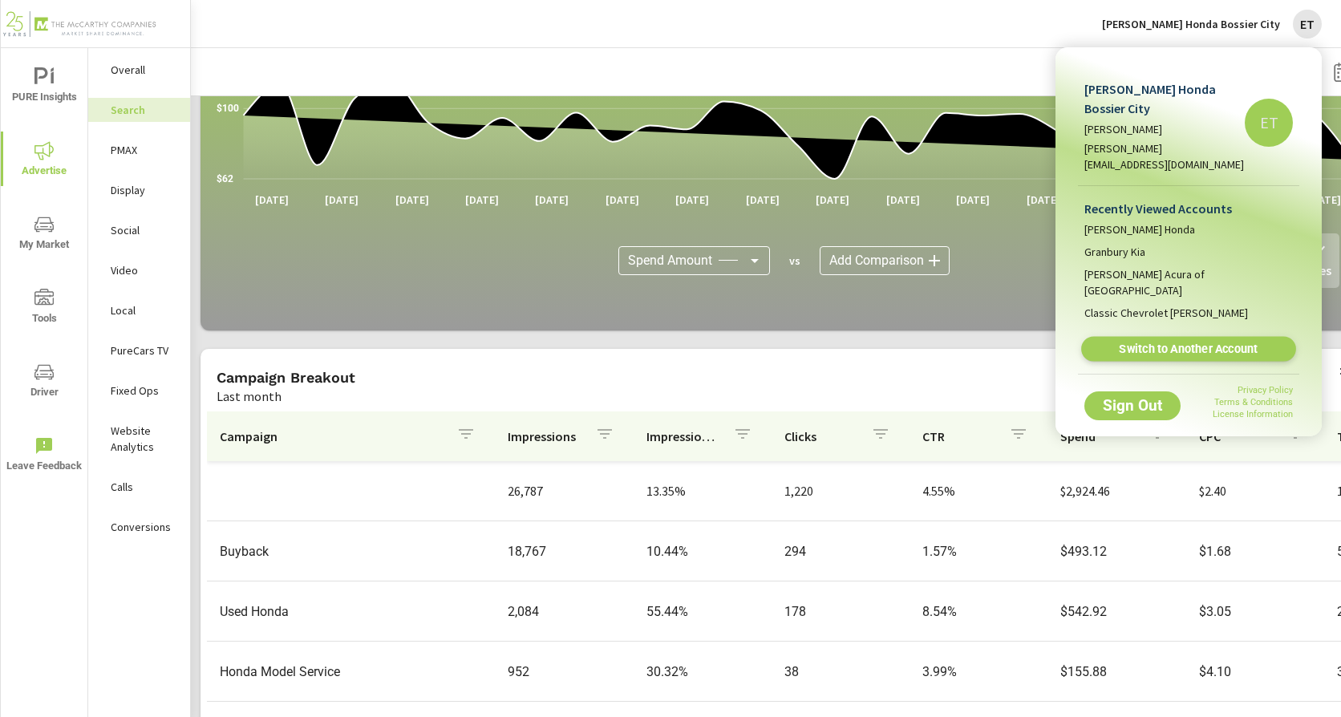
click at [1148, 337] on link "Switch to Another Account" at bounding box center [1188, 349] width 215 height 25
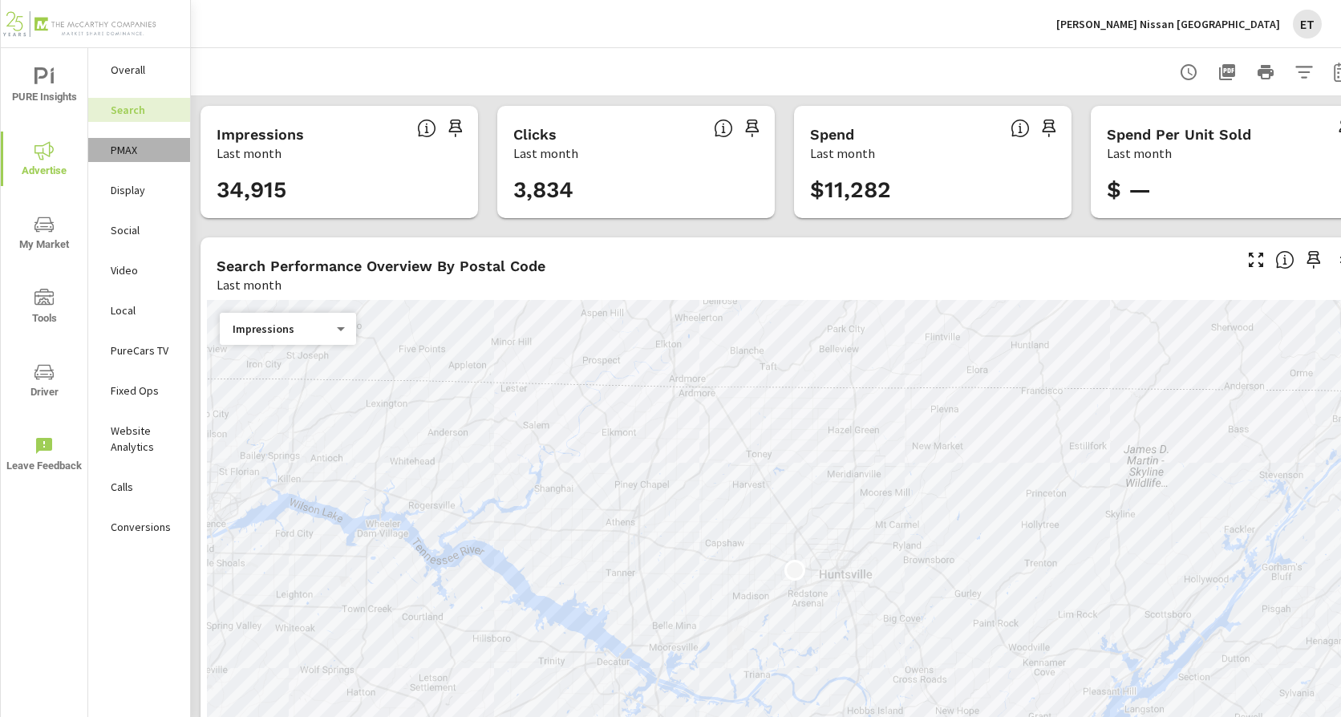
click at [127, 152] on p "PMAX" at bounding box center [144, 150] width 67 height 16
